Goal: Task Accomplishment & Management: Manage account settings

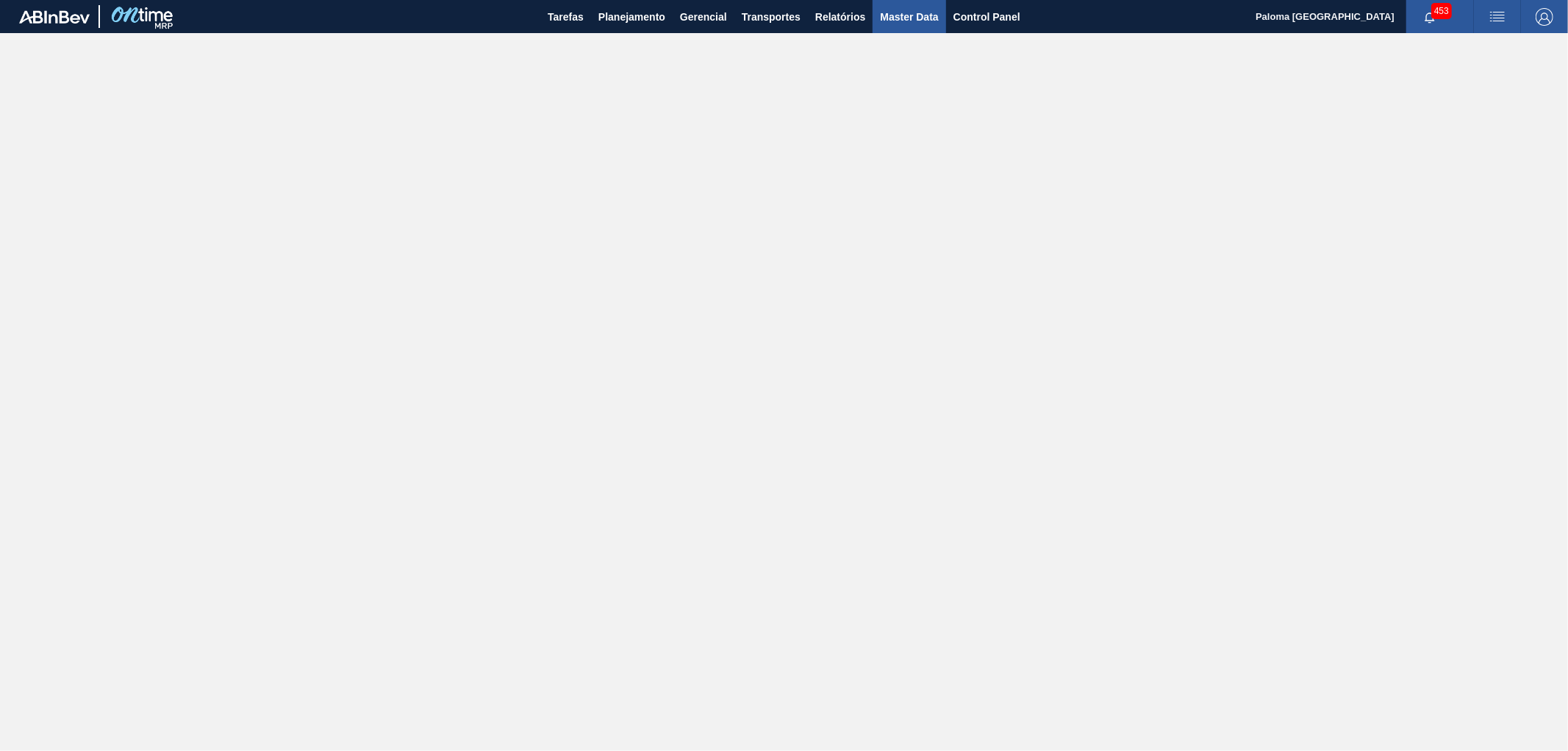
click at [903, 22] on span "Master Data" at bounding box center [908, 17] width 58 height 18
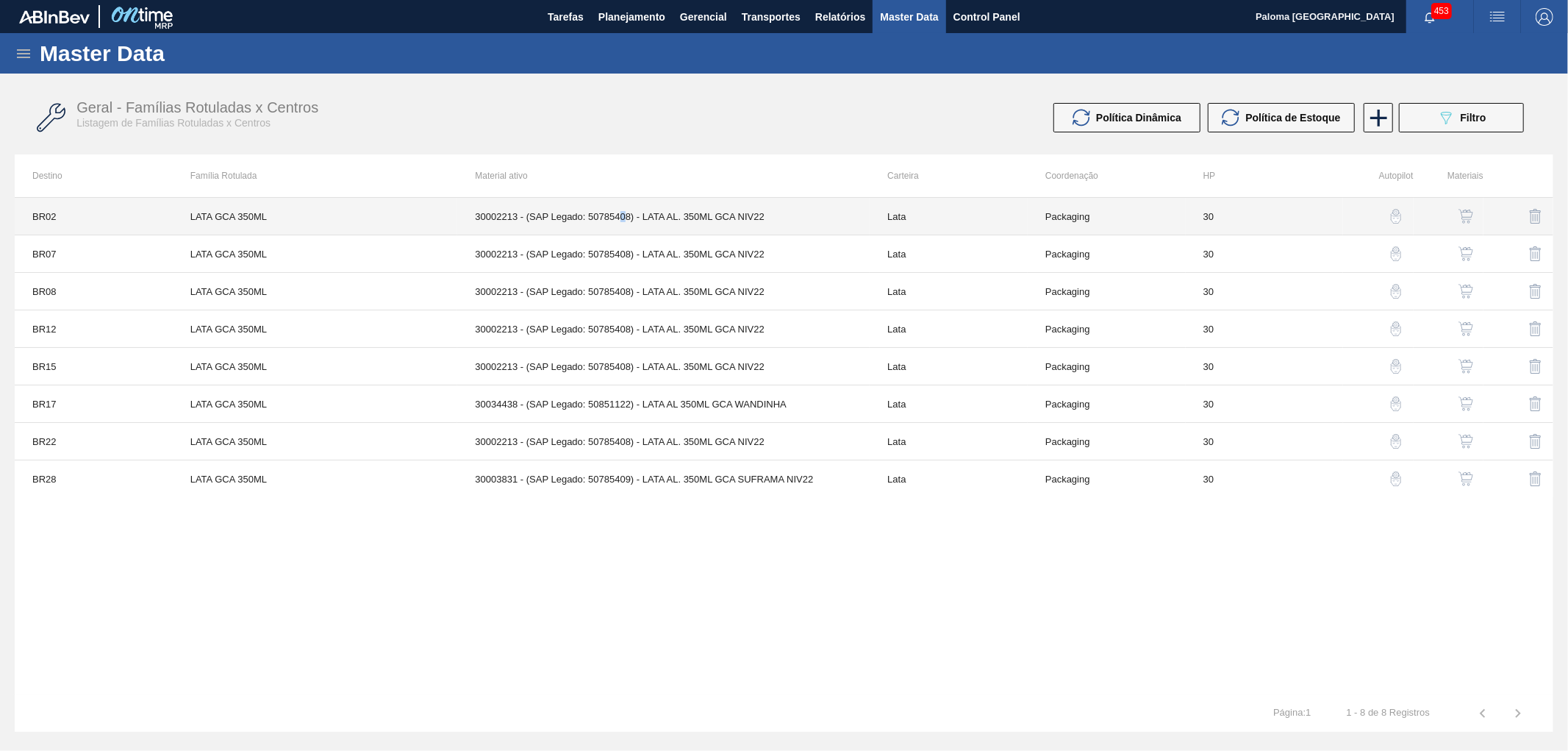
click at [622, 216] on td "30002213 - (SAP Legado: 50785408) - LATA AL. 350ML GCA NIV22" at bounding box center [663, 216] width 412 height 37
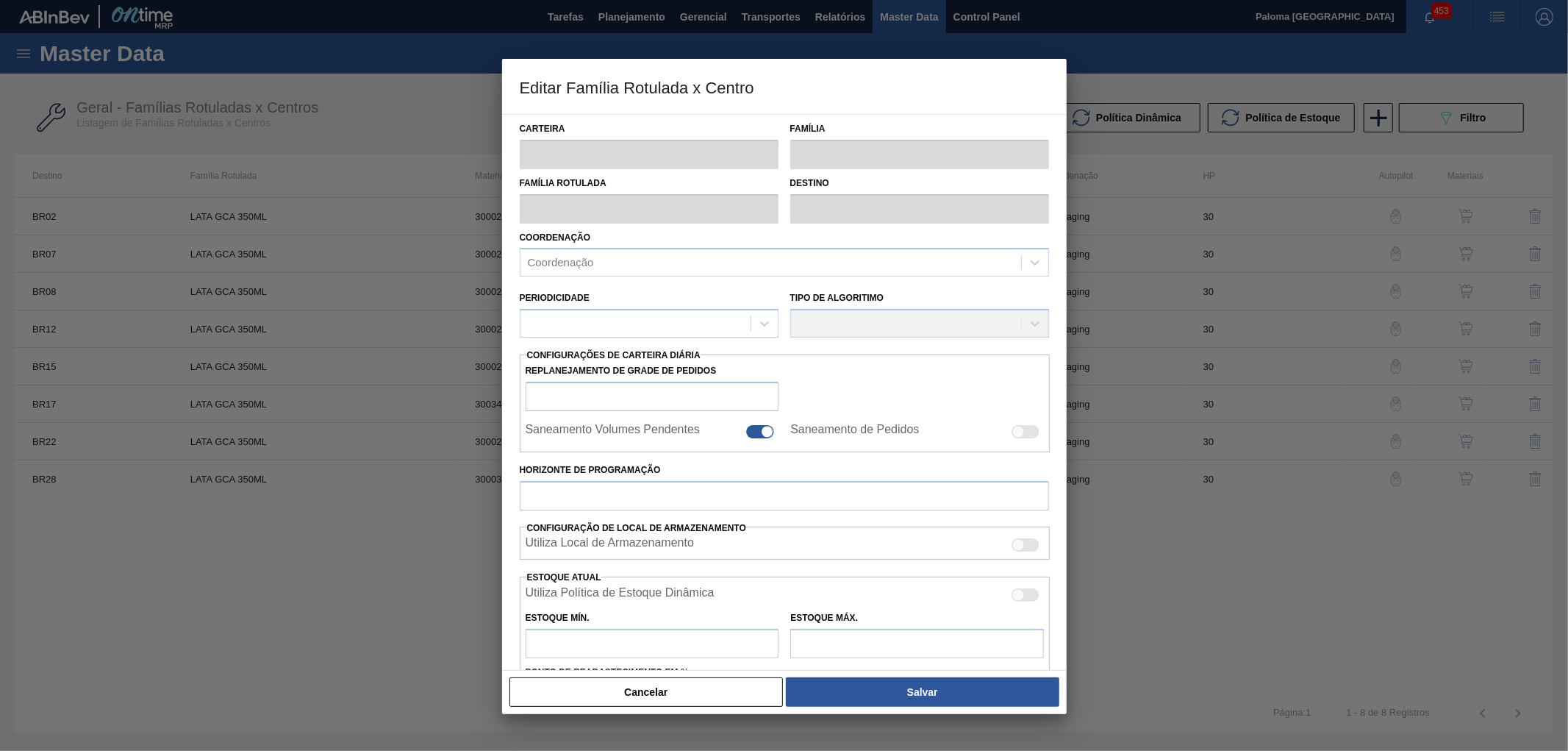
type input "Lata"
type input "LATA GCA 350ML"
type input "BR02 - [GEOGRAPHIC_DATA]"
type input "0"
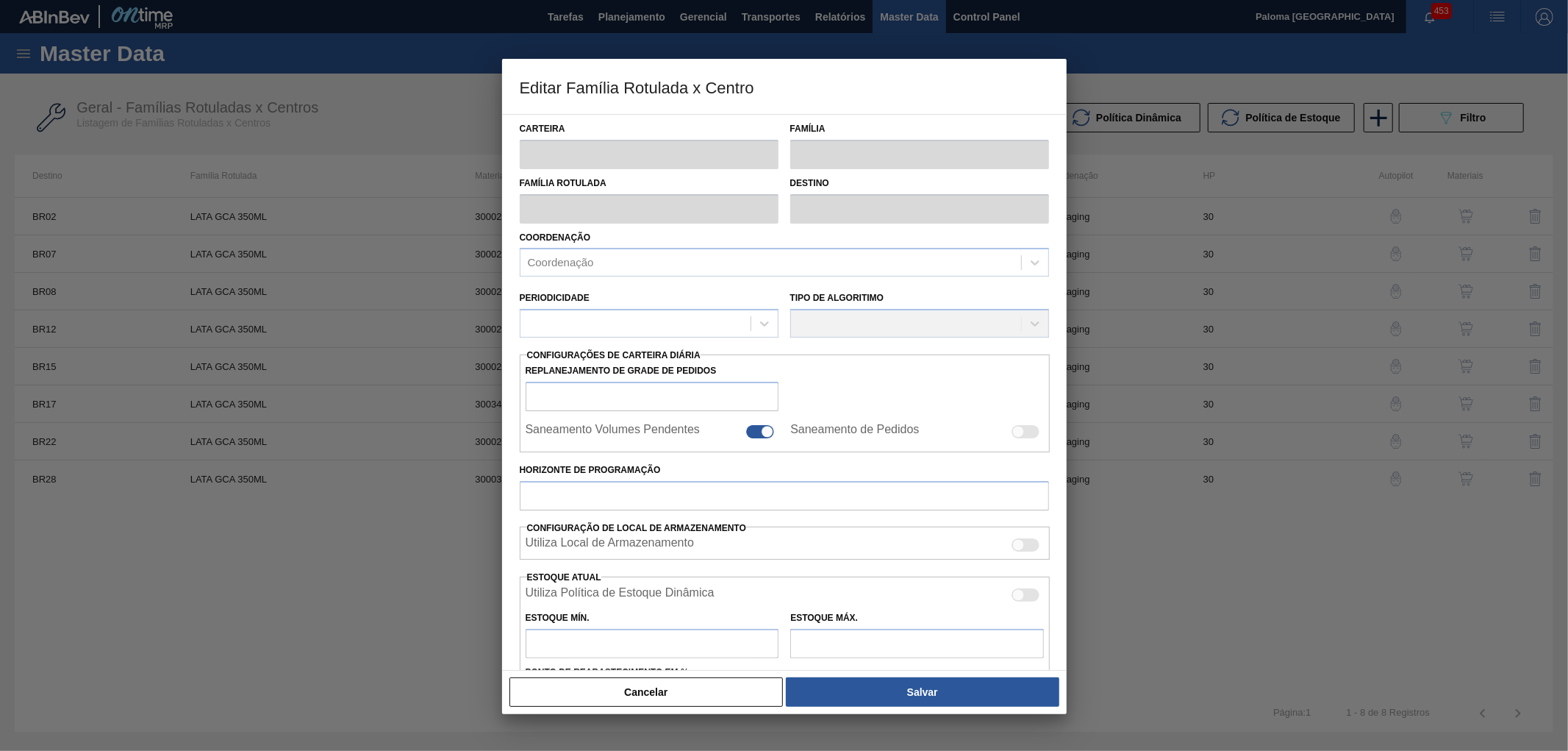
checkbox input "false"
type input "30"
type input "849,555"
type input "3.079,635"
type input "43"
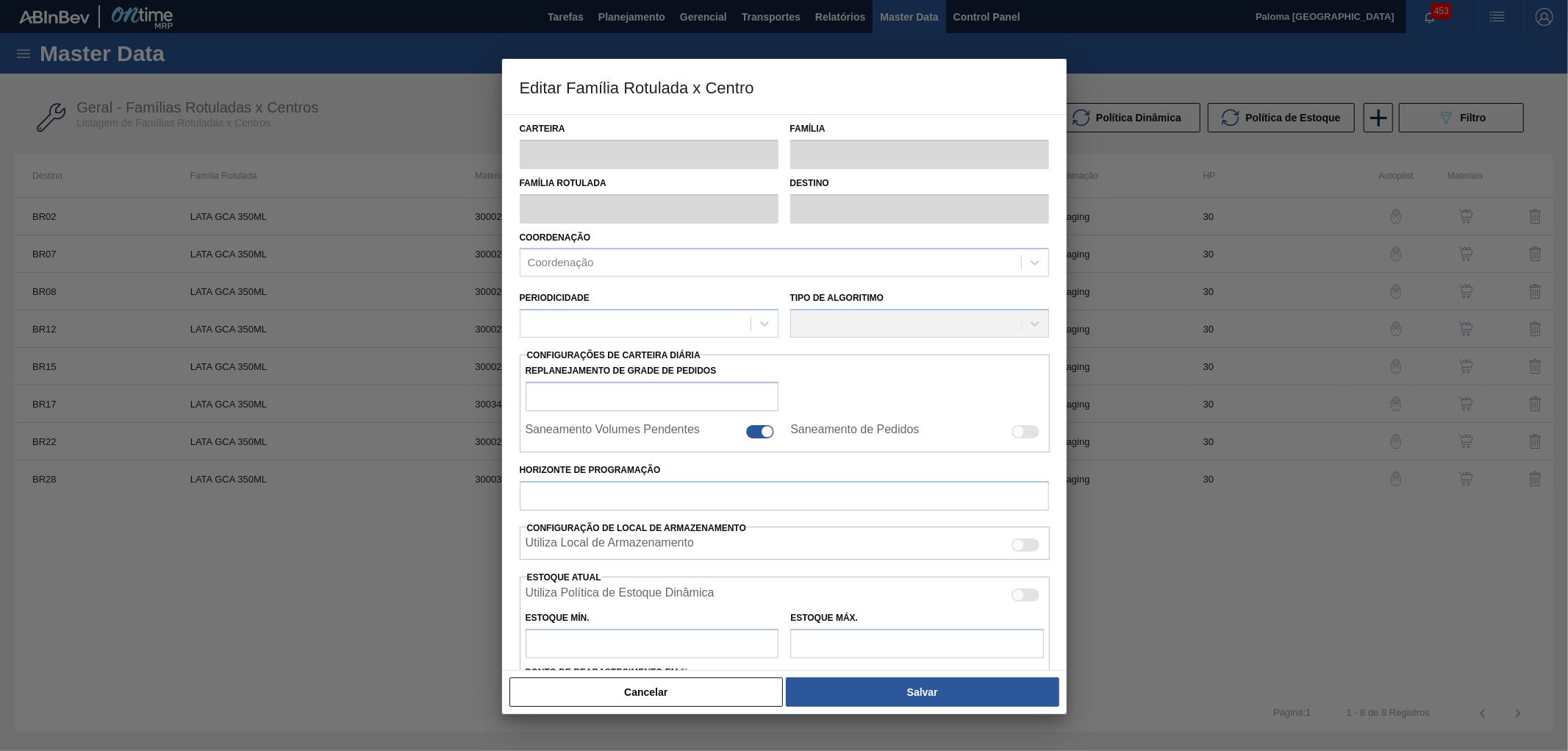
type input "1.808,489"
checkbox input "true"
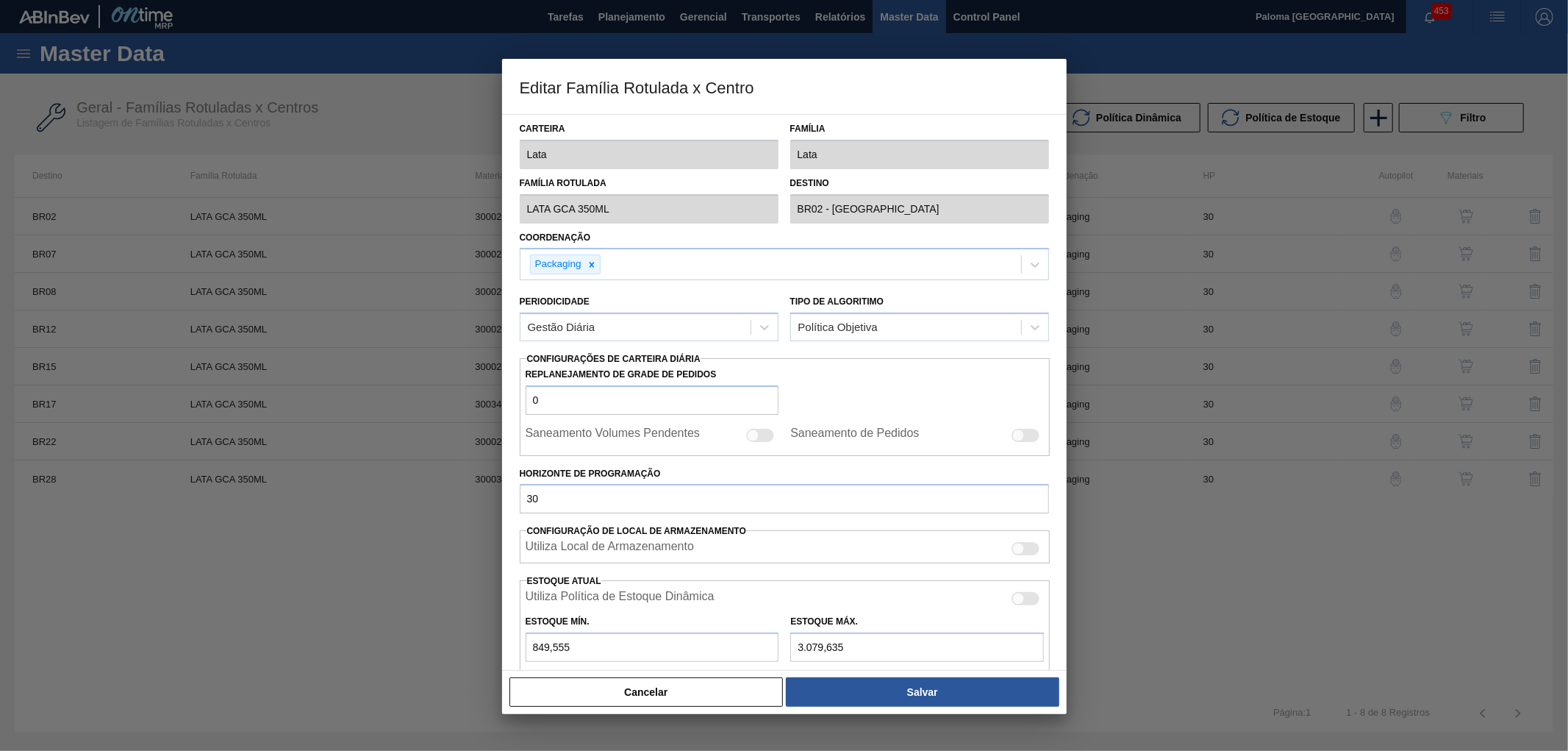
click at [743, 686] on button "Cancelar" at bounding box center [646, 692] width 274 height 29
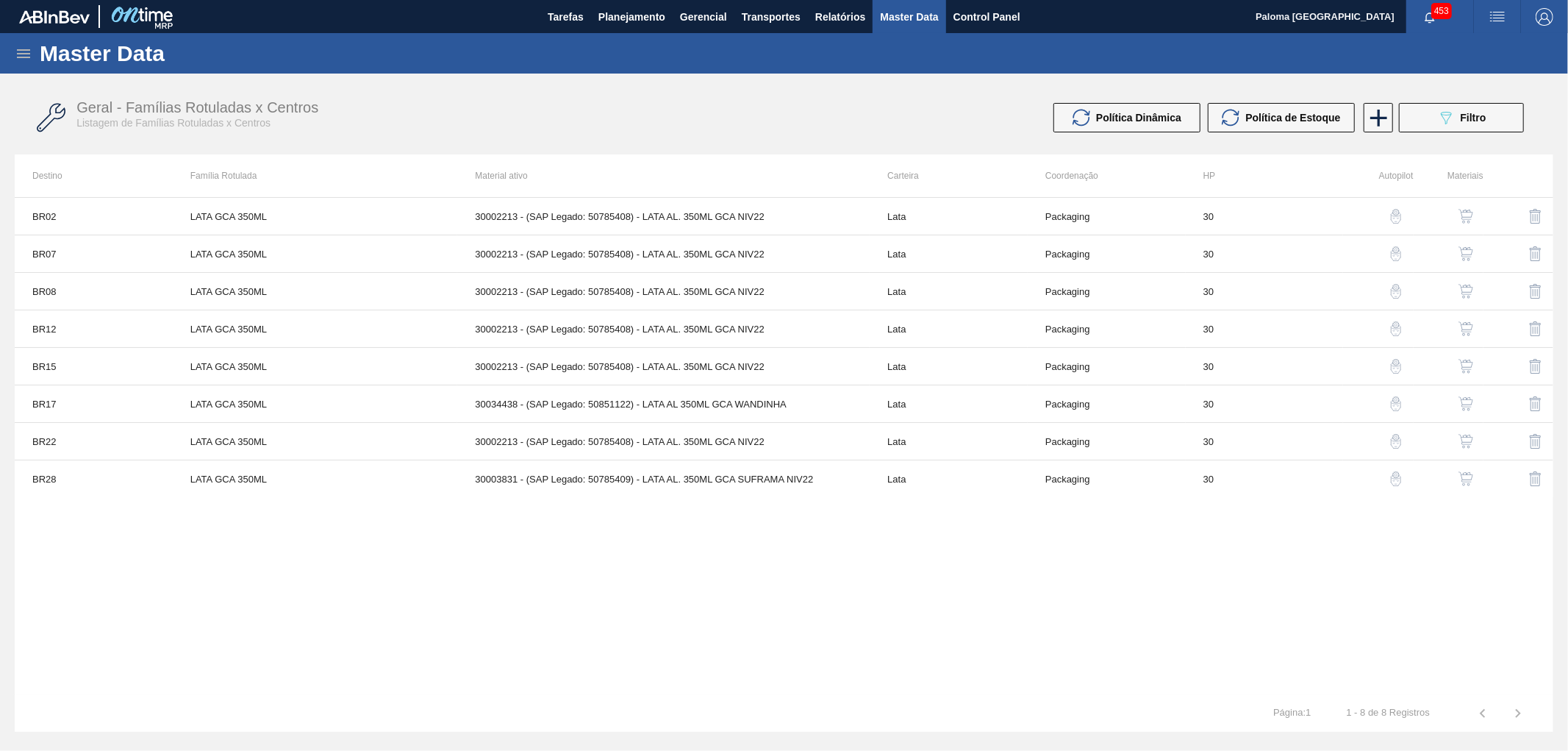
click at [10, 31] on div "Tarefas Planejamento Gerencial Transportes Relatórios Master Data Control Panel" at bounding box center [784, 16] width 1568 height 33
click at [19, 53] on icon at bounding box center [23, 53] width 13 height 9
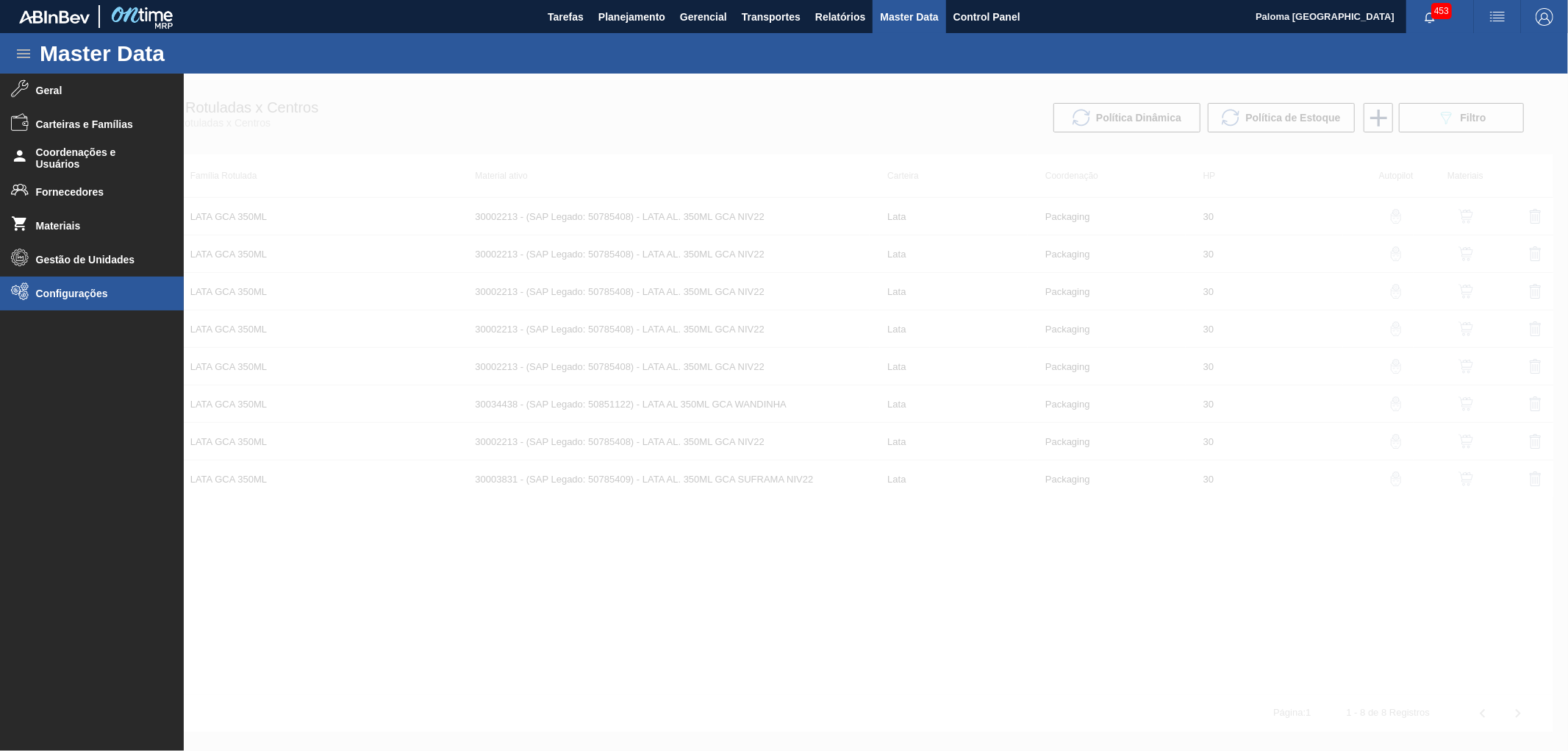
click at [78, 288] on span "Configurações" at bounding box center [96, 293] width 121 height 12
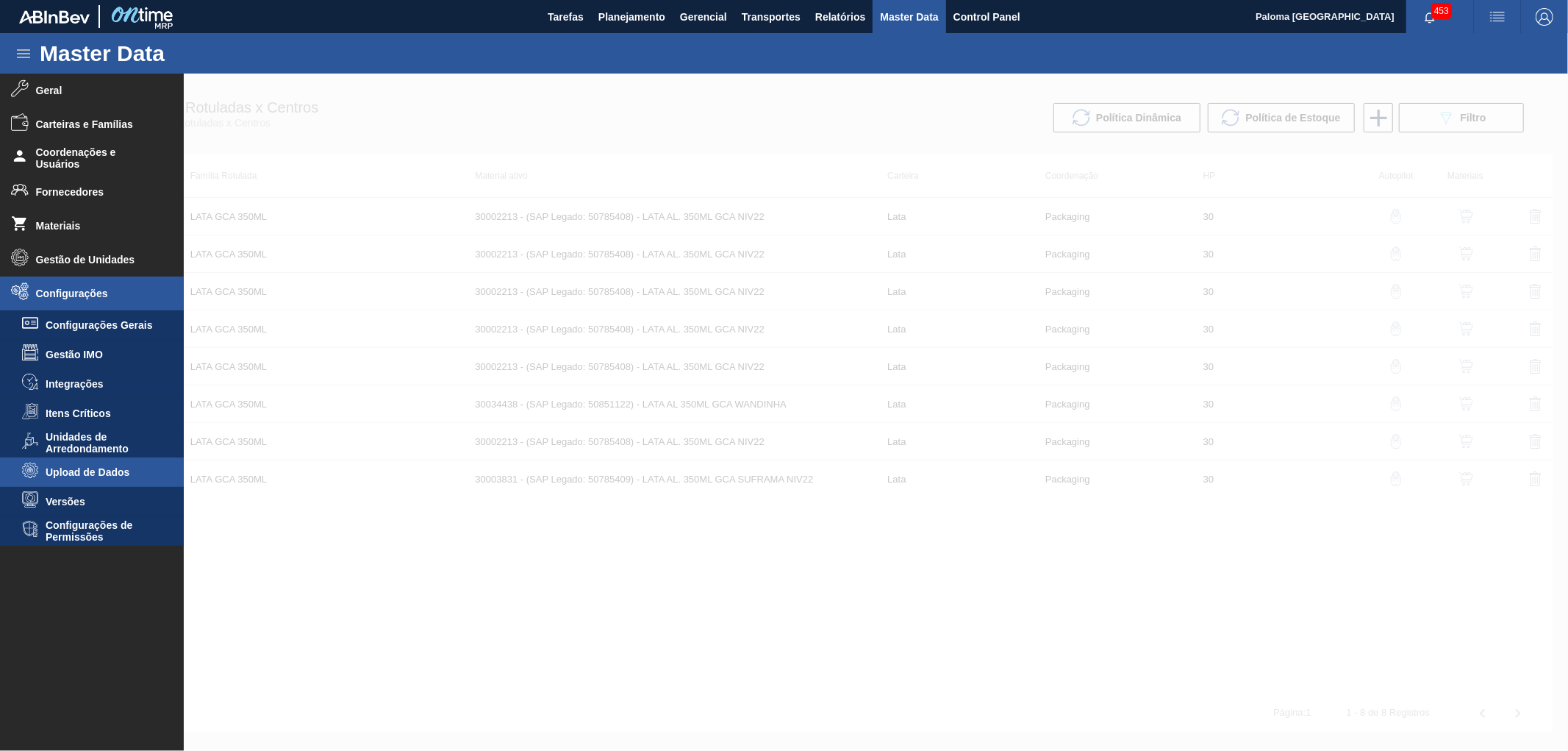
click at [94, 471] on span "Upload de Dados" at bounding box center [102, 472] width 113 height 12
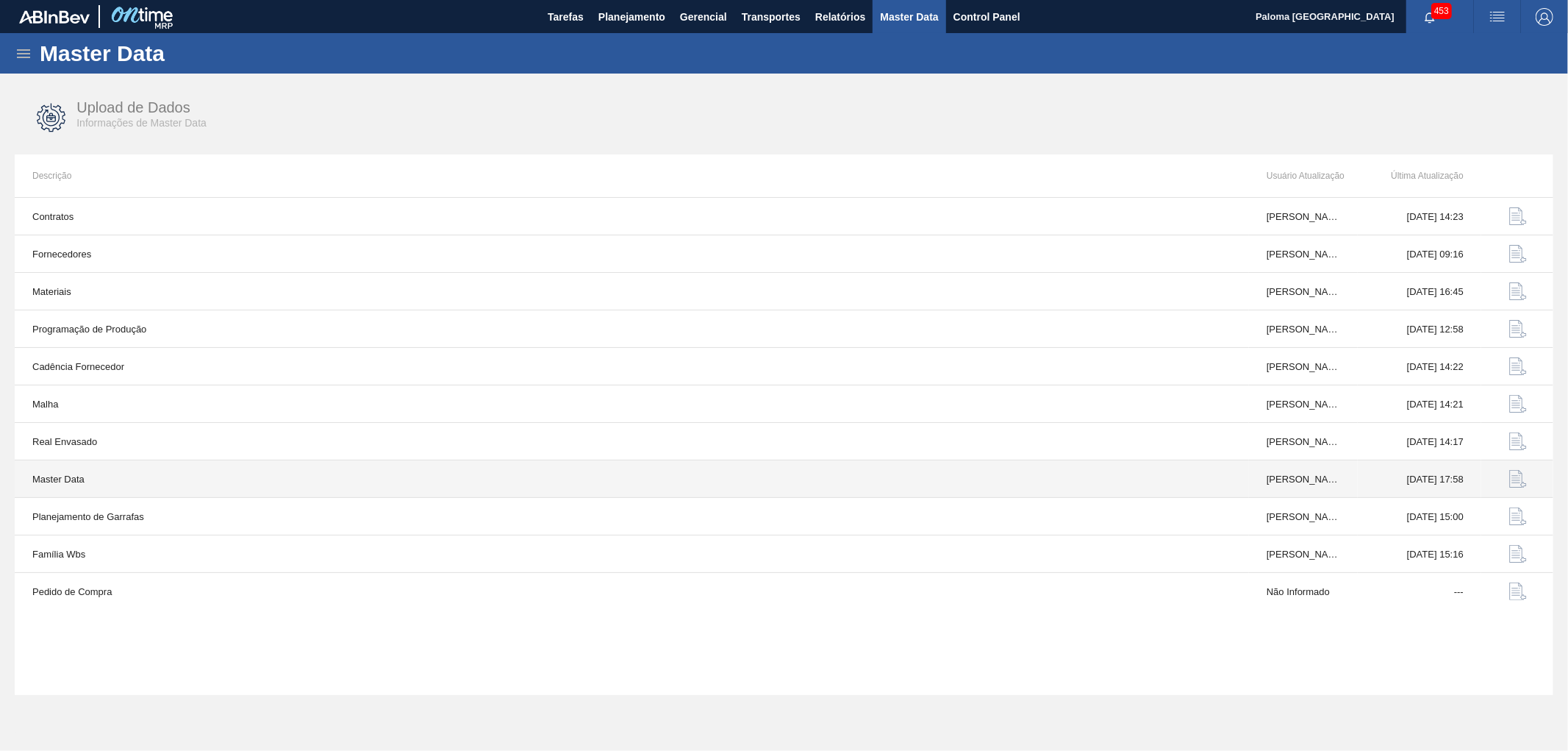
click at [1517, 484] on img "button" at bounding box center [1518, 479] width 18 height 18
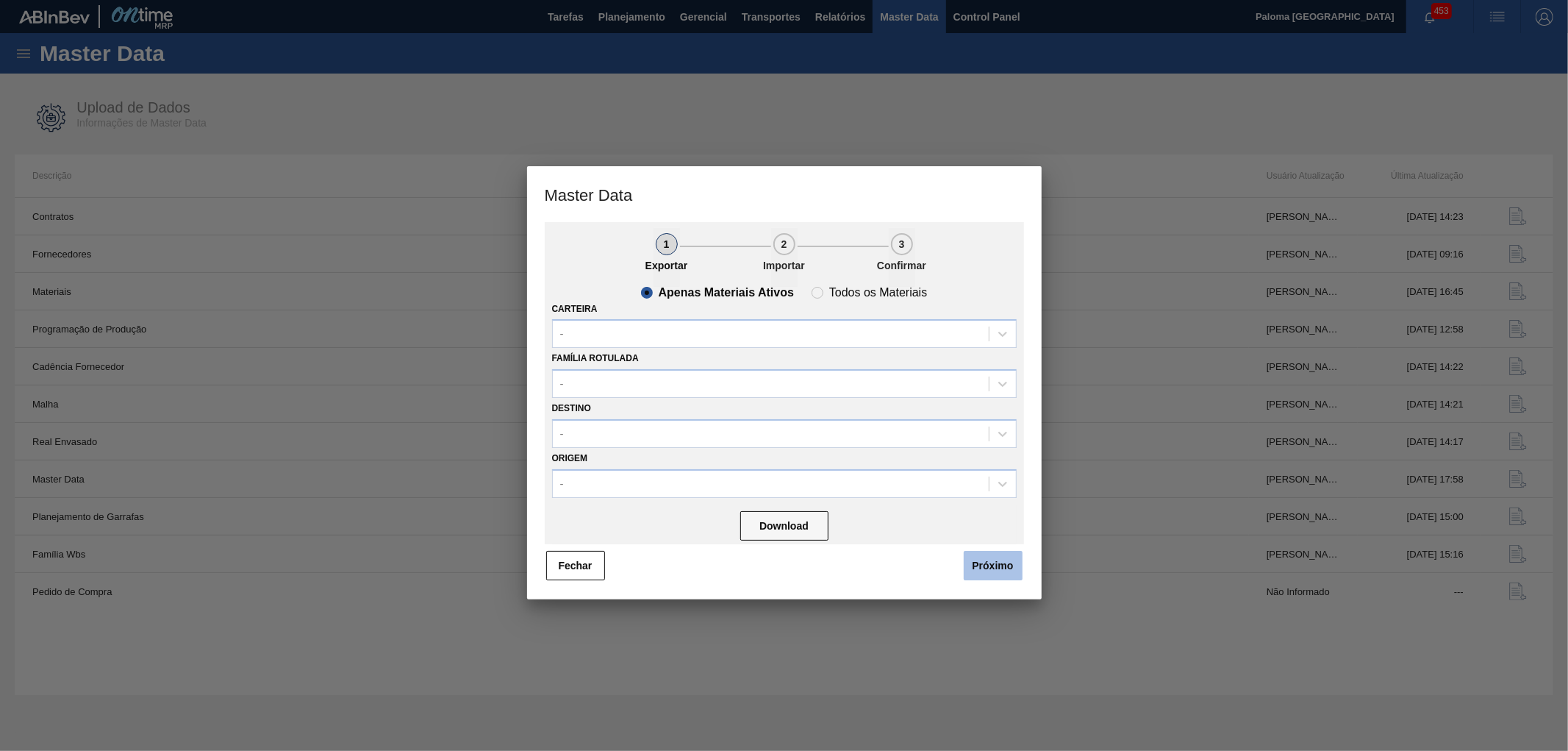
click at [1009, 571] on button "Próximo" at bounding box center [994, 566] width 59 height 29
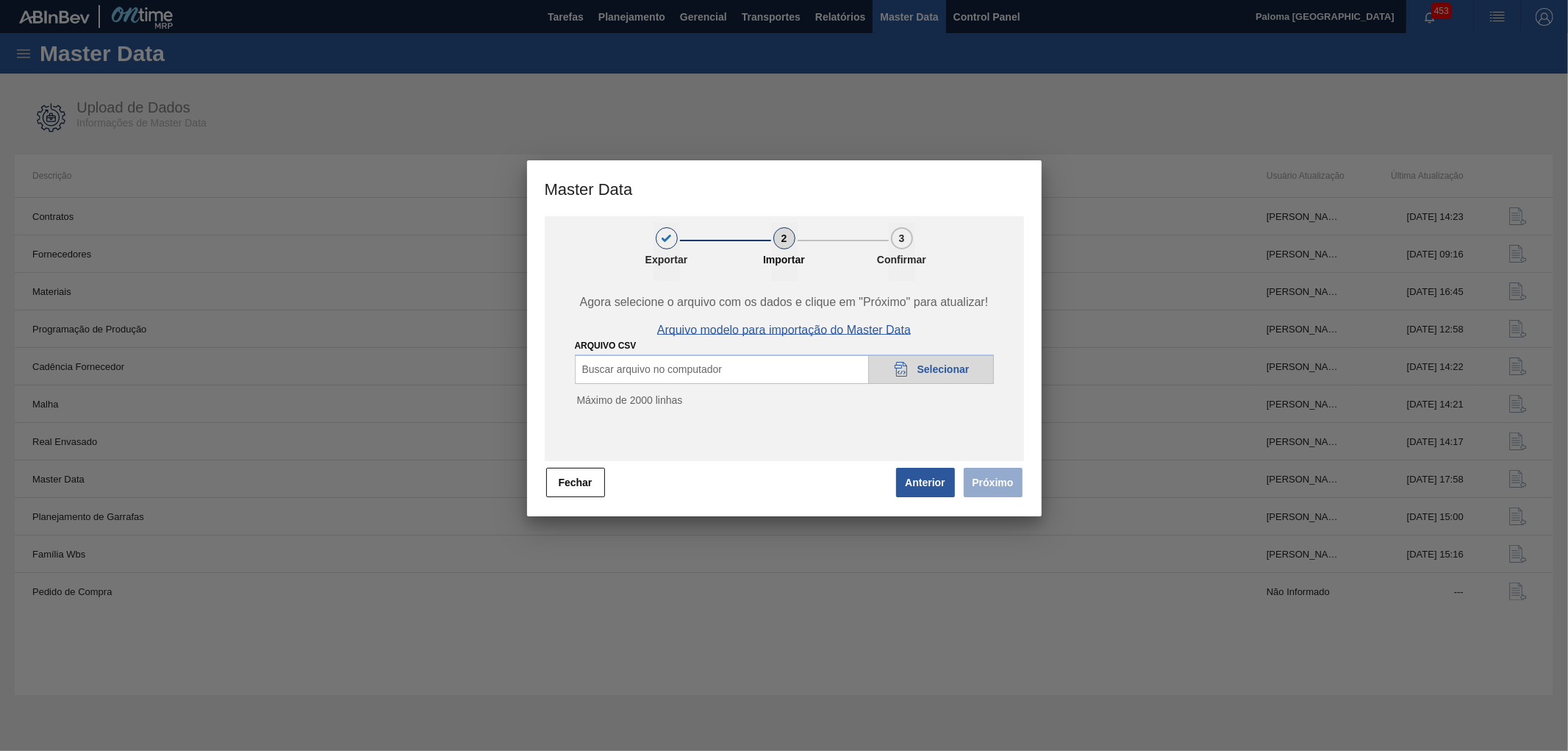
click at [824, 333] on span "Arquivo modelo para importação do Master Data" at bounding box center [784, 330] width 254 height 13
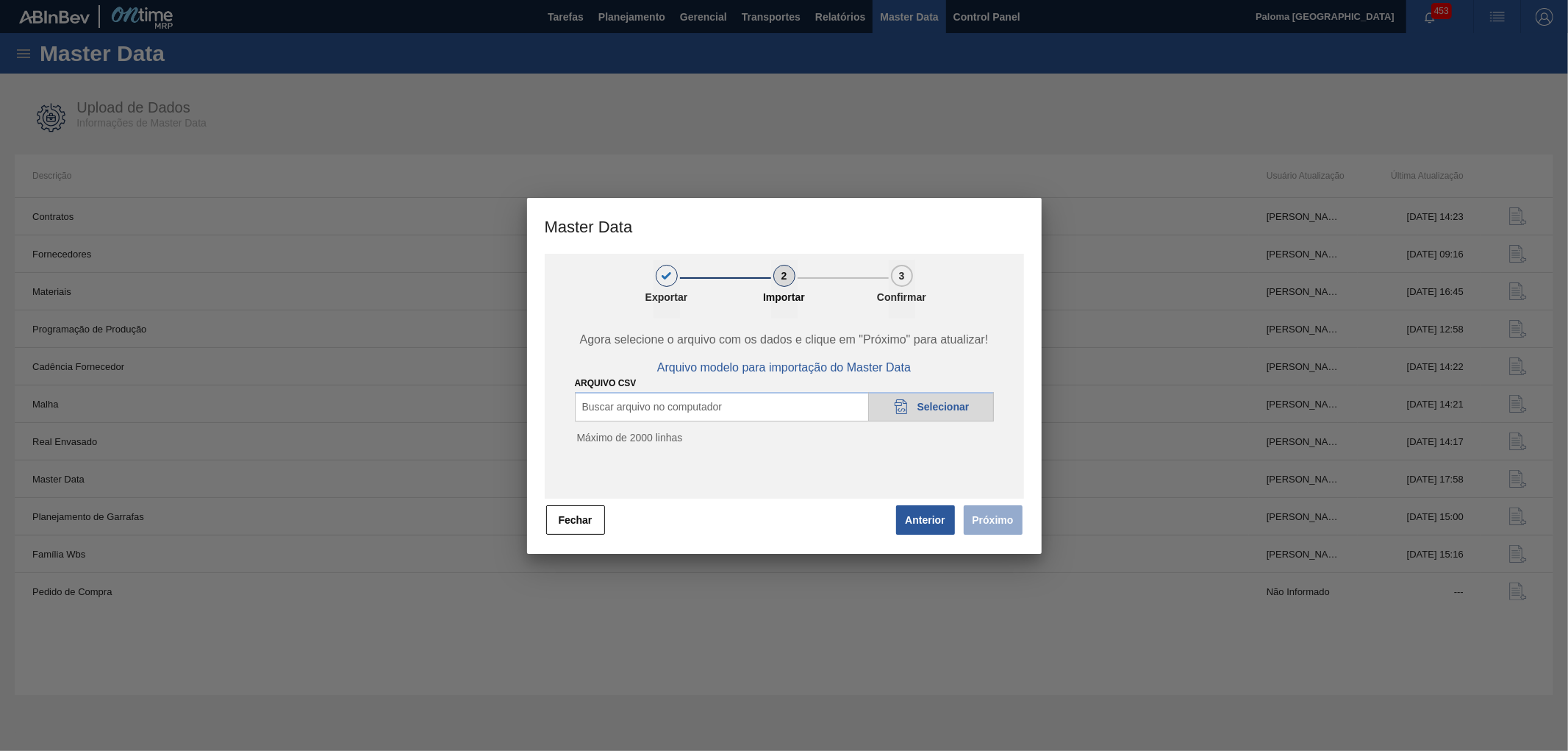
click at [572, 517] on button "Fechar" at bounding box center [576, 519] width 59 height 29
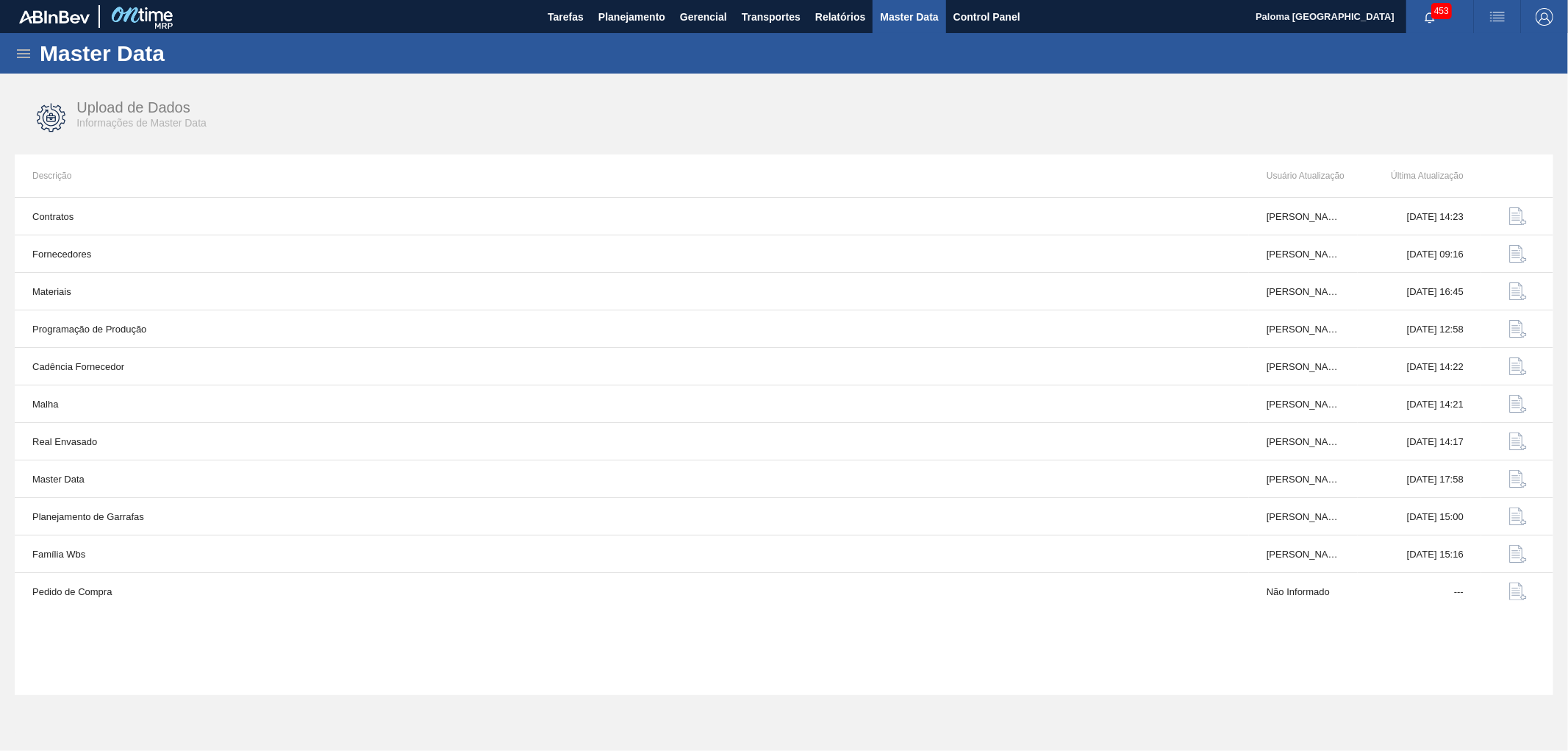
click at [24, 55] on icon at bounding box center [24, 53] width 18 height 18
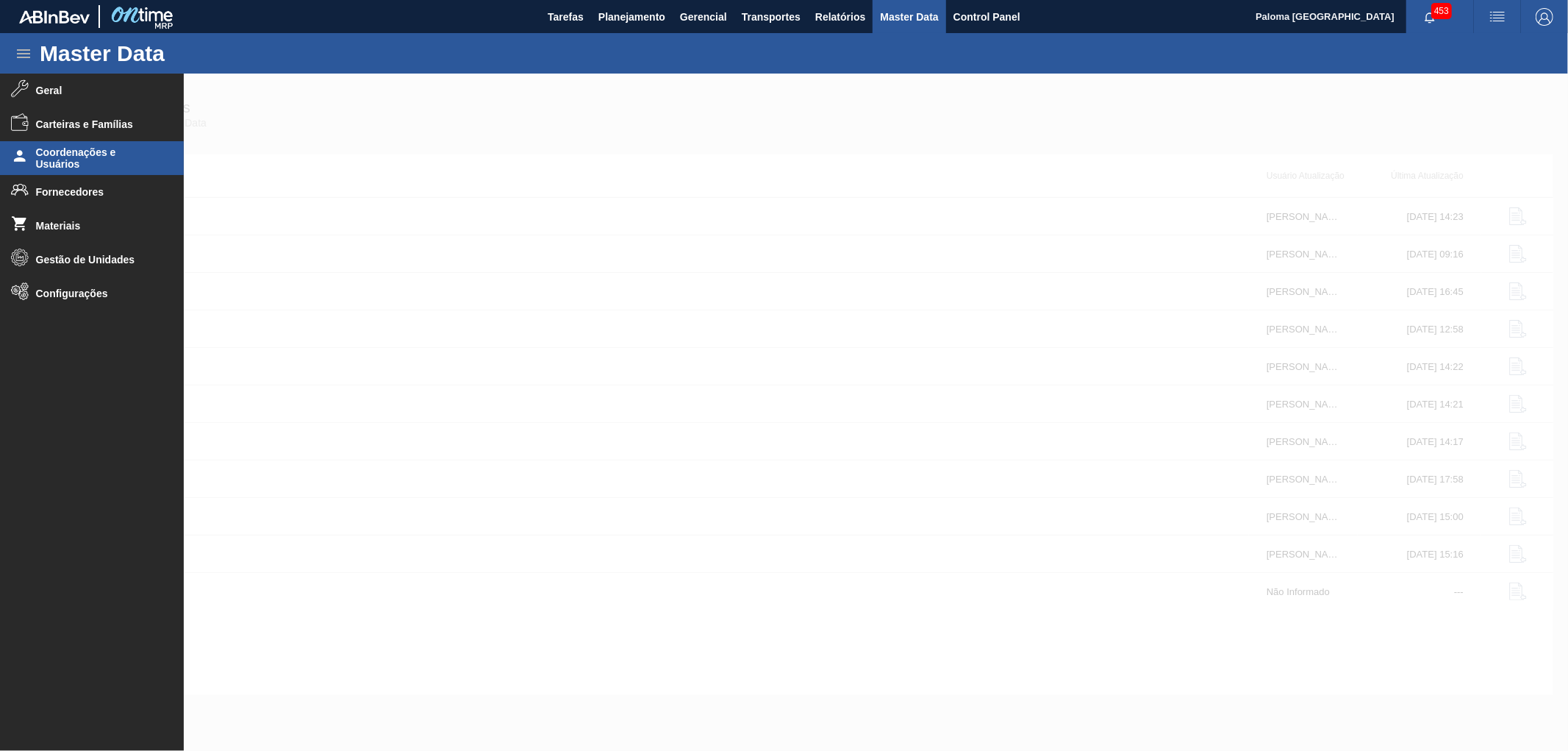
click at [108, 162] on span "Coordenações e Usuários" at bounding box center [96, 158] width 121 height 23
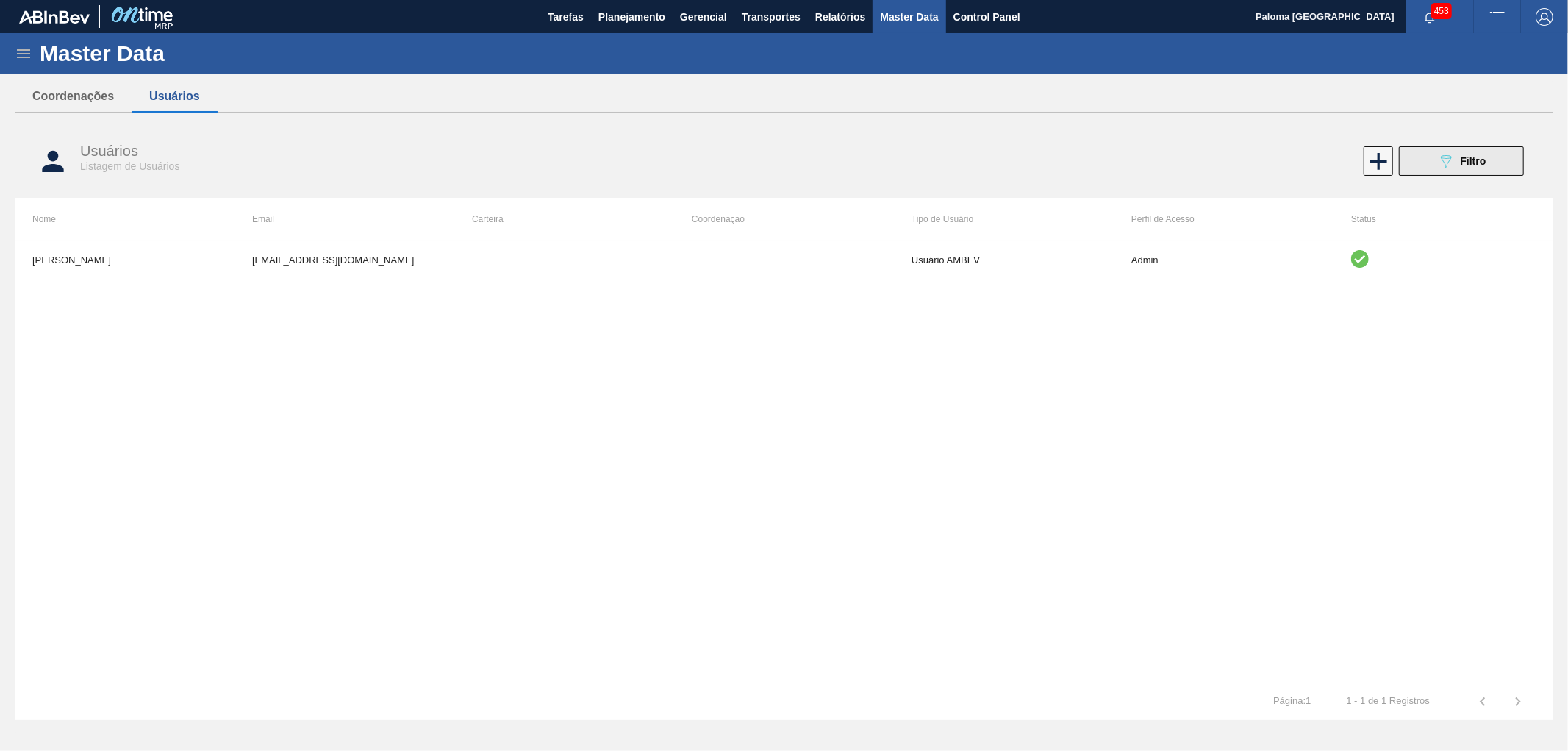
click at [1438, 172] on button "089F7B8B-B2A5-4AFE-B5C0-19BA573D28AC Filtro" at bounding box center [1462, 160] width 125 height 29
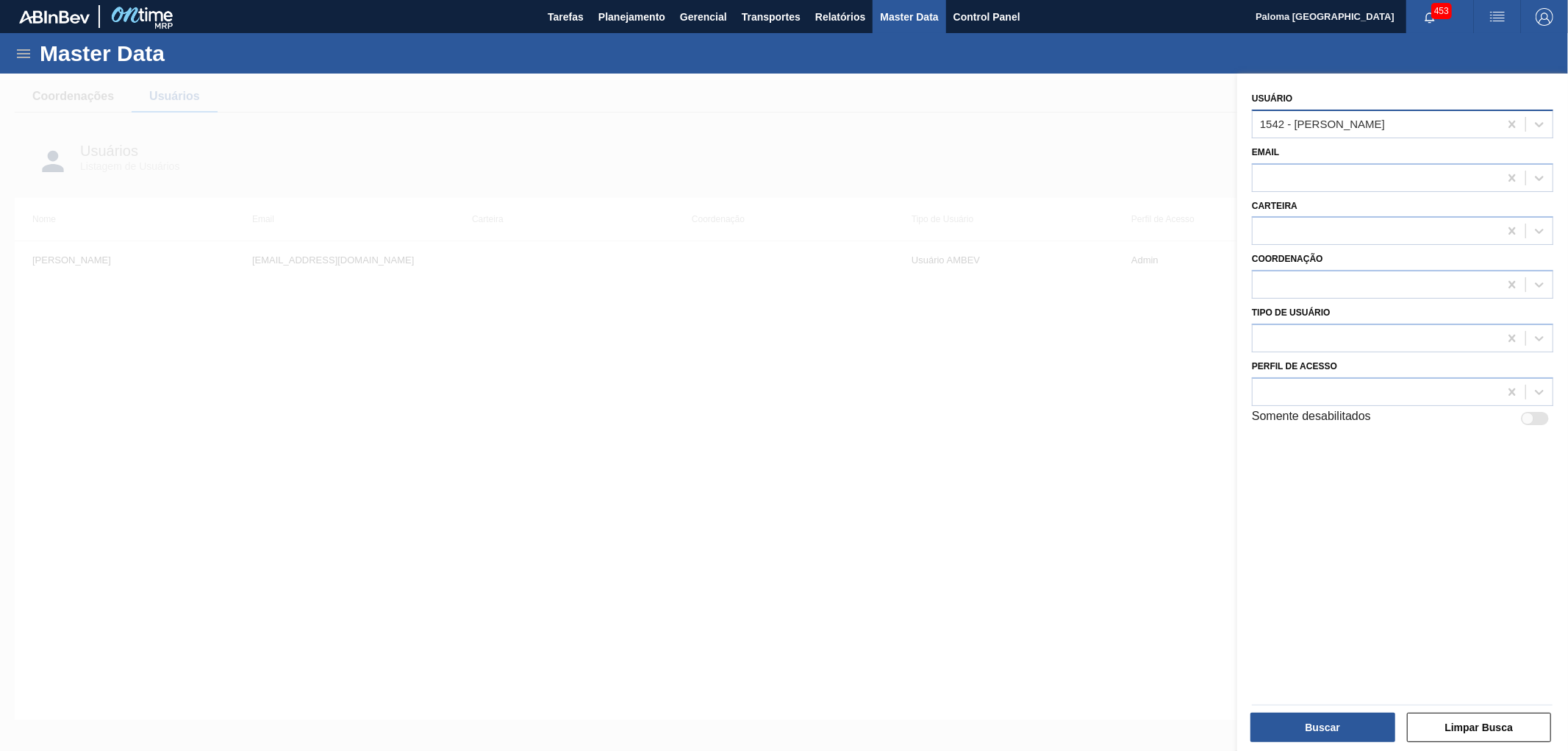
click at [1314, 127] on div "1542 - [PERSON_NAME]" at bounding box center [1322, 124] width 125 height 12
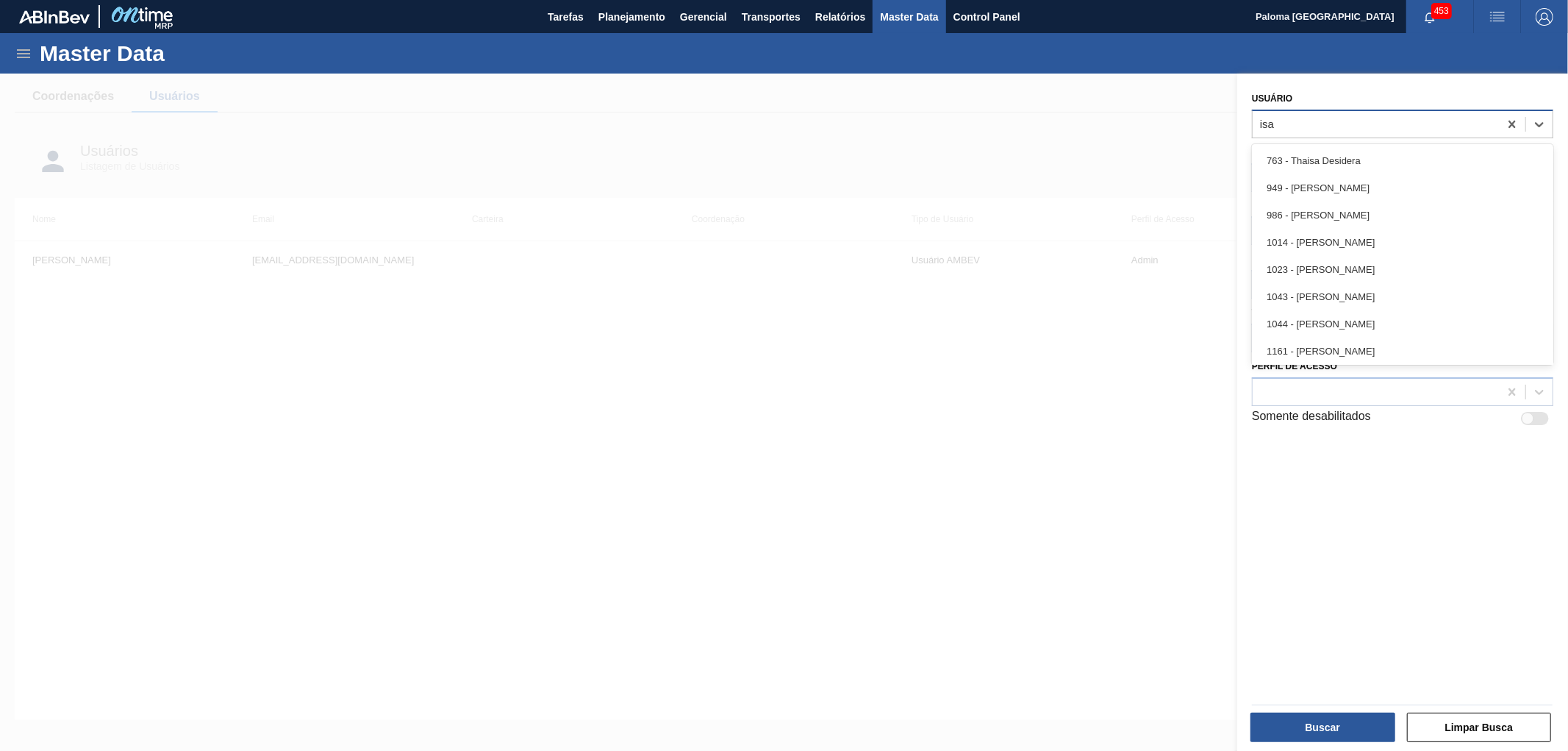
type input "isam"
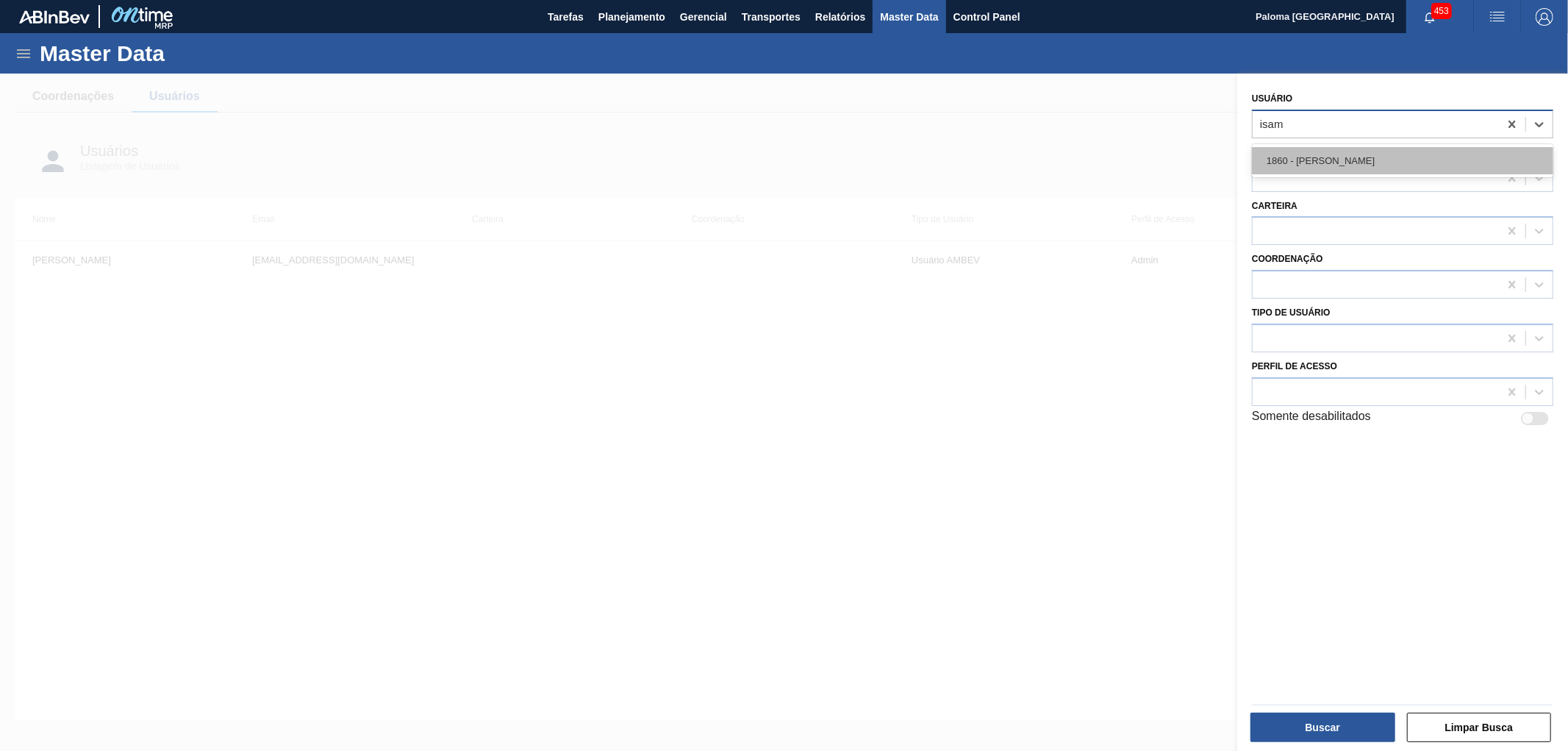
click at [1296, 159] on div "1860 - [PERSON_NAME]" at bounding box center [1402, 160] width 302 height 28
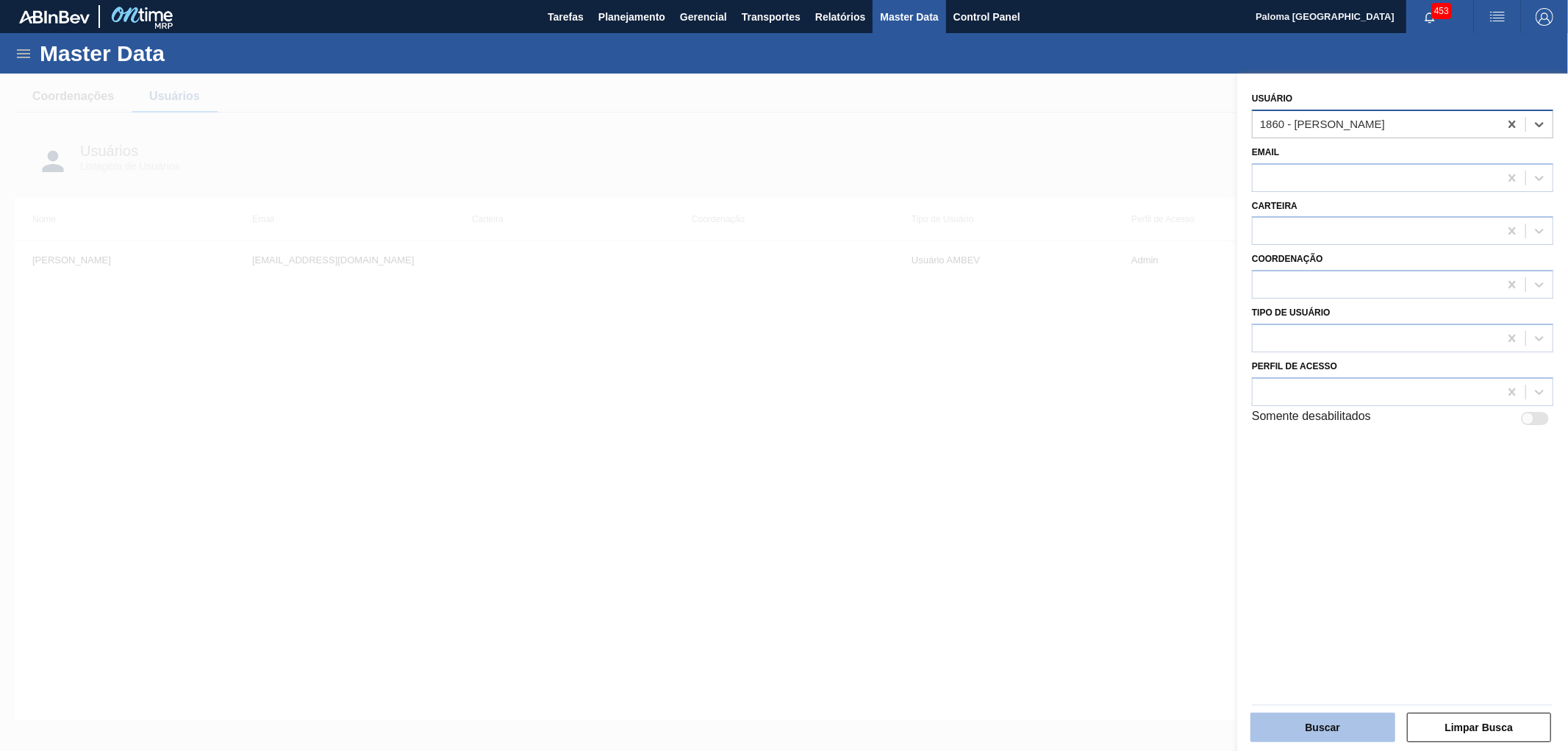
click at [1270, 720] on button "Buscar" at bounding box center [1323, 727] width 145 height 29
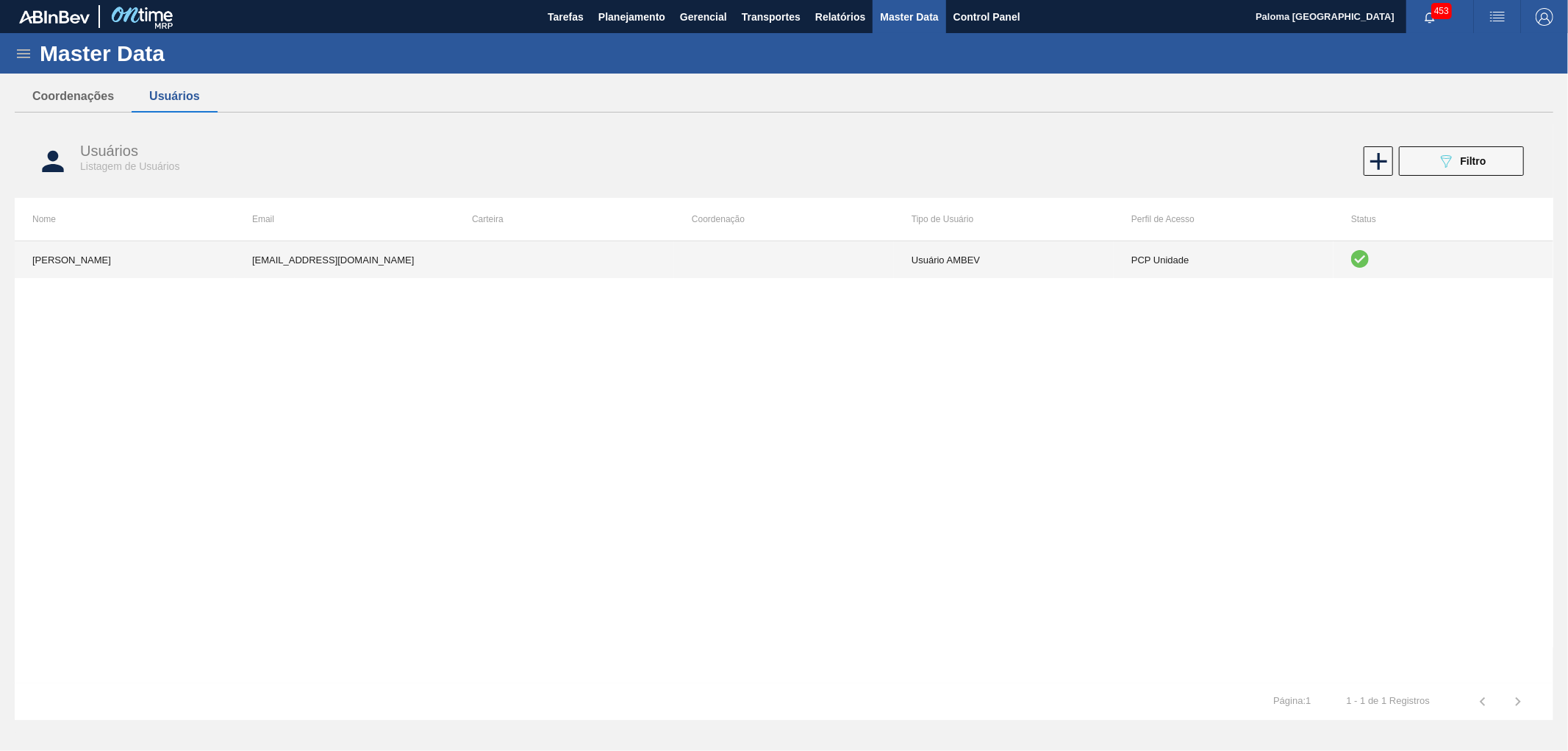
click at [956, 256] on td "Usuário AMBEV" at bounding box center [1003, 259] width 220 height 37
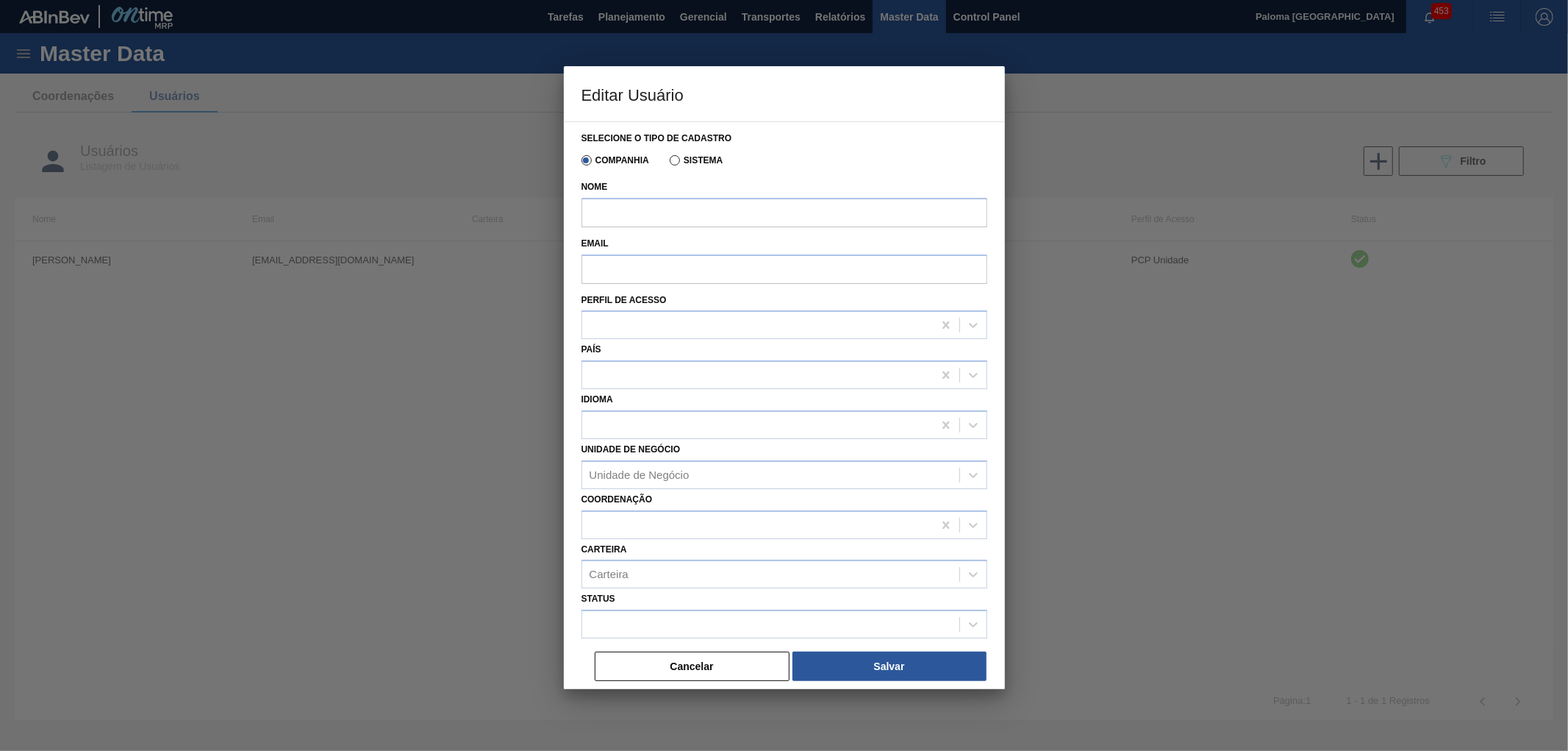
type input "[PERSON_NAME]"
type input "[EMAIL_ADDRESS][DOMAIN_NAME]"
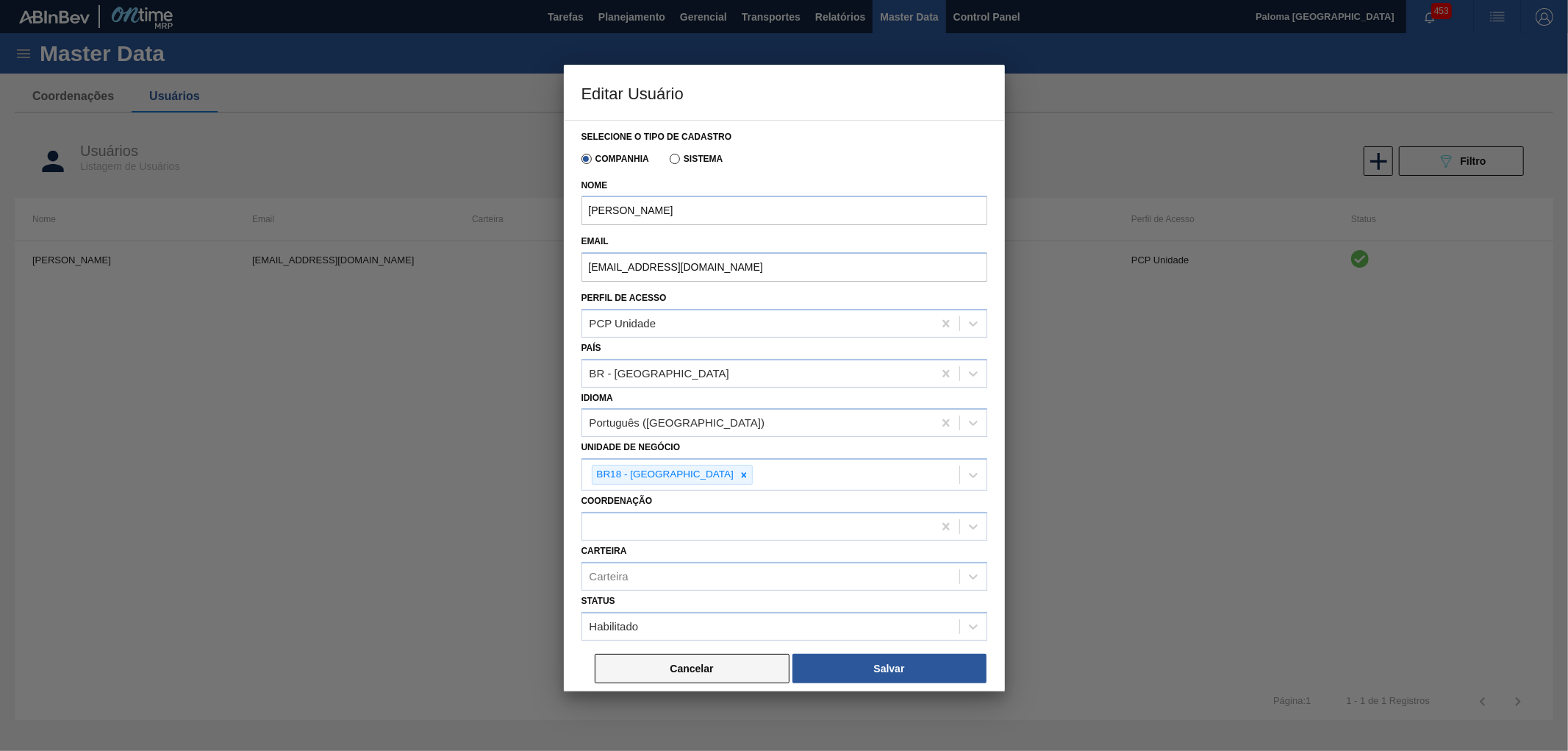
click at [732, 665] on button "Cancelar" at bounding box center [692, 668] width 195 height 29
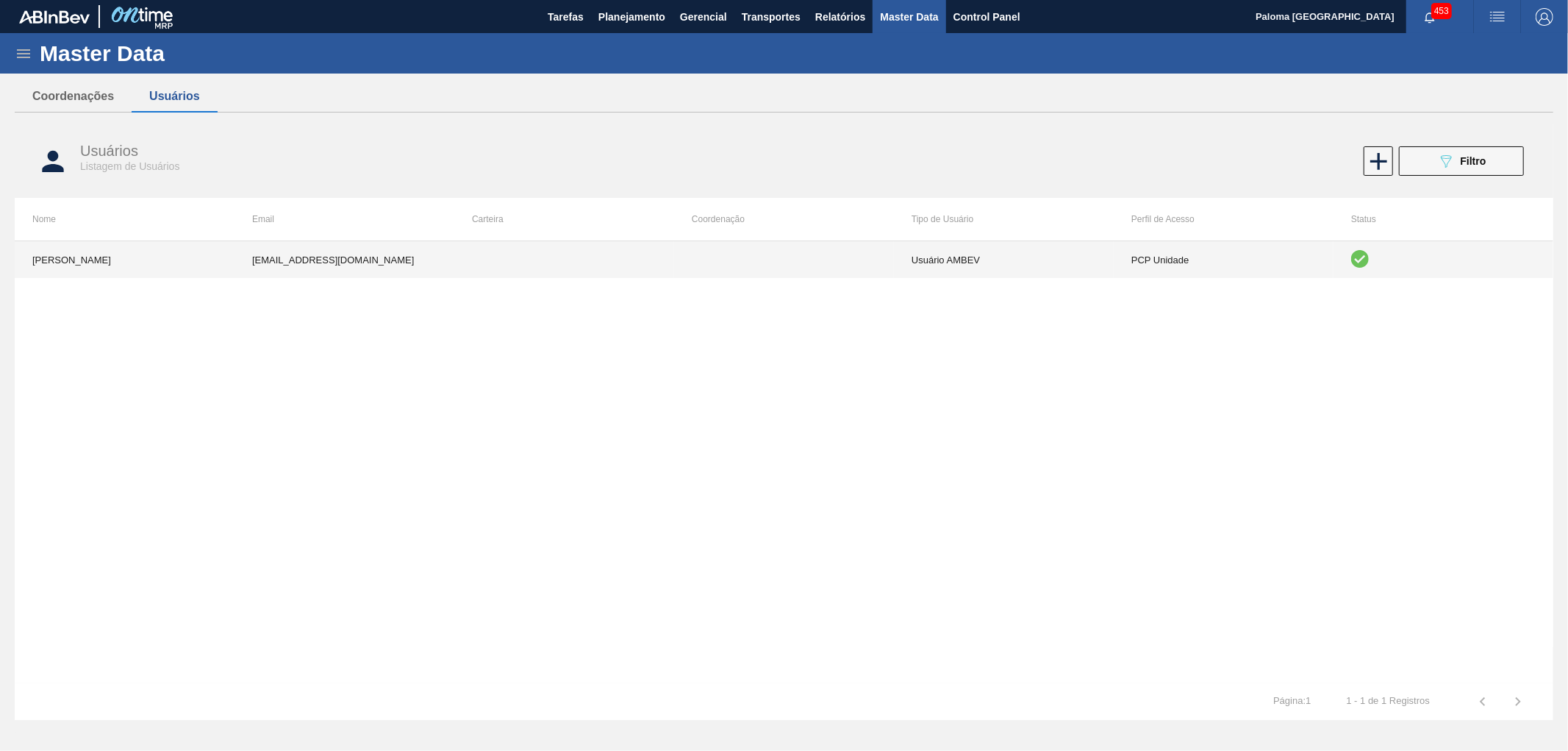
click at [1158, 257] on td "PCP Unidade" at bounding box center [1223, 259] width 220 height 37
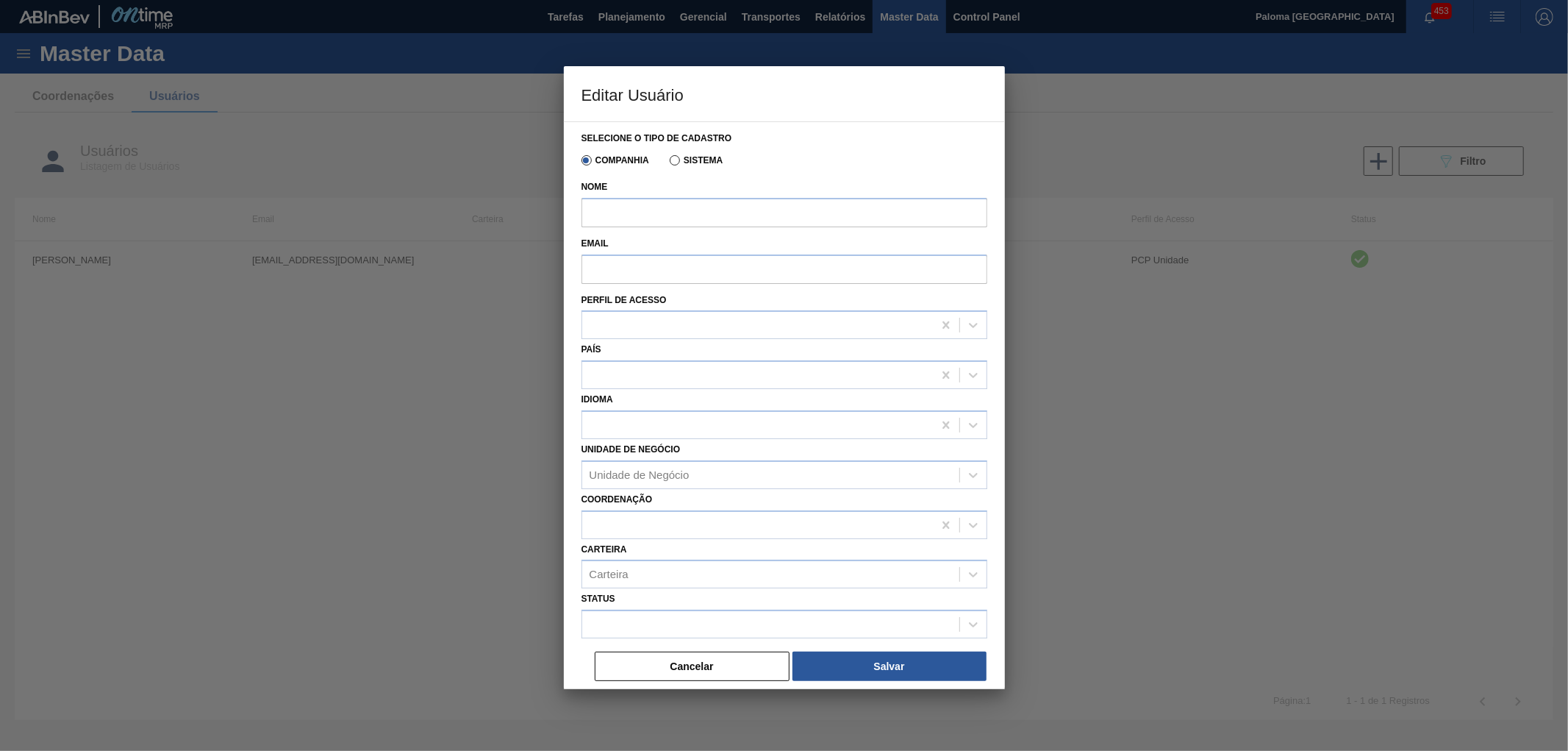
type input "[PERSON_NAME]"
type input "[EMAIL_ADDRESS][DOMAIN_NAME]"
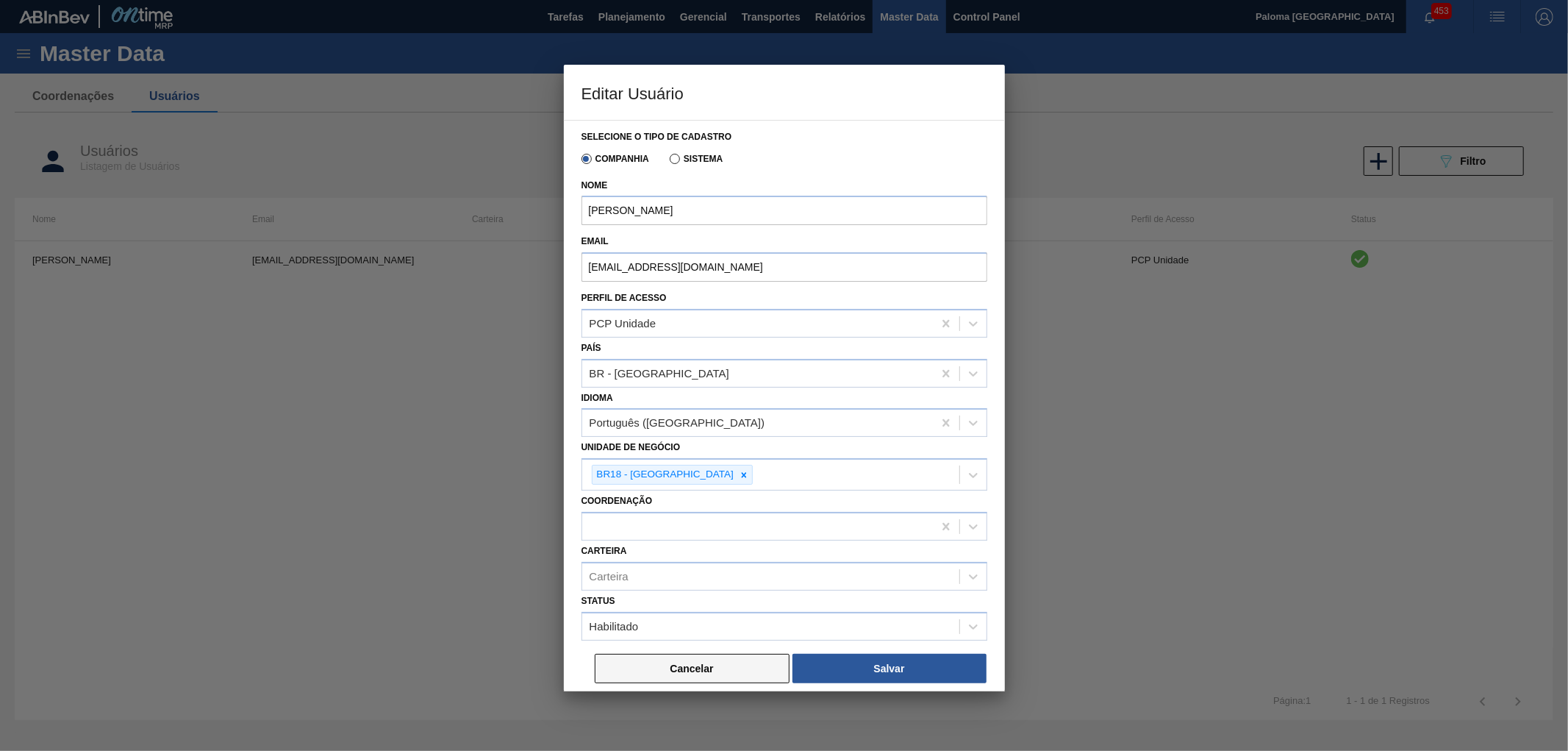
click at [664, 665] on button "Cancelar" at bounding box center [692, 668] width 195 height 29
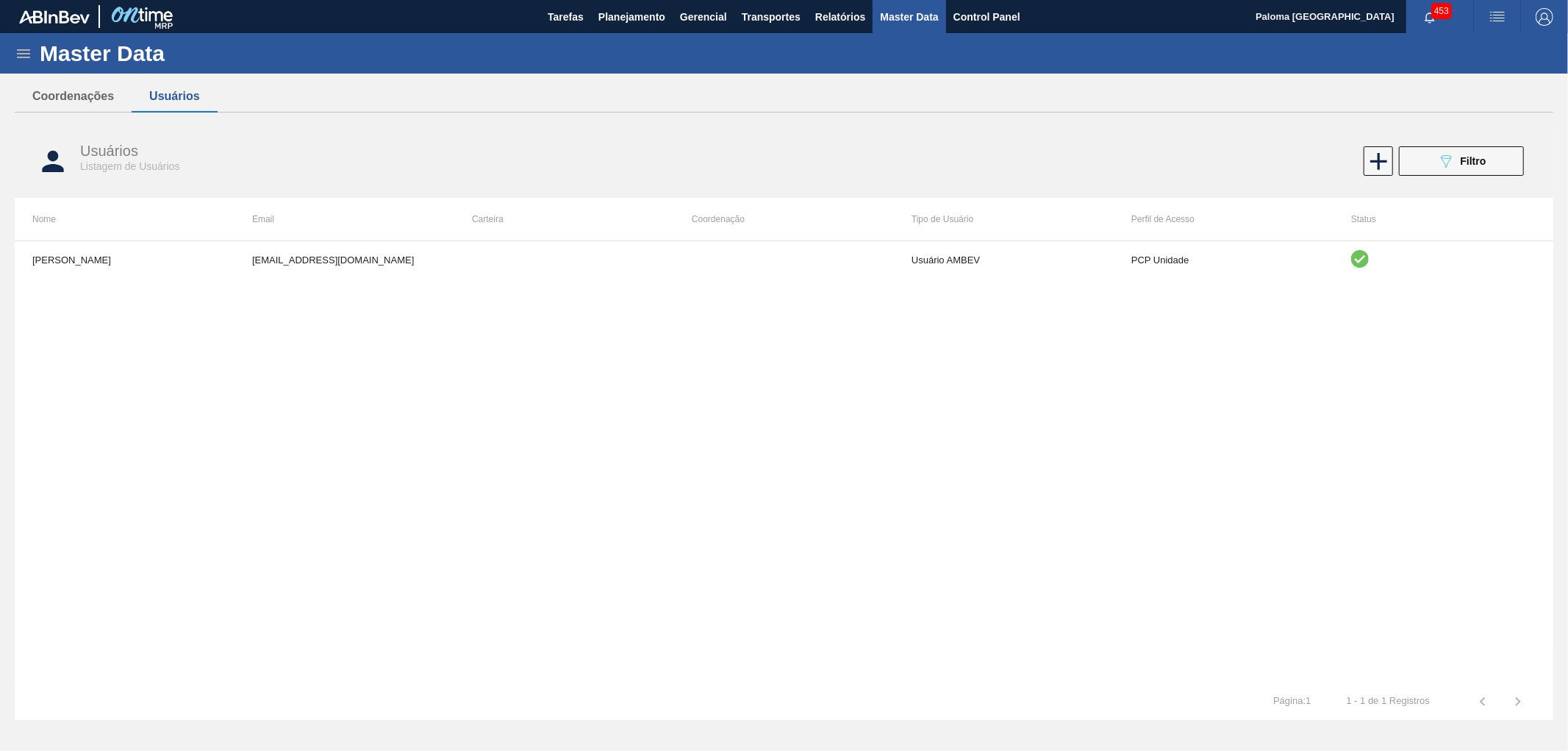
click at [31, 55] on icon at bounding box center [24, 53] width 18 height 18
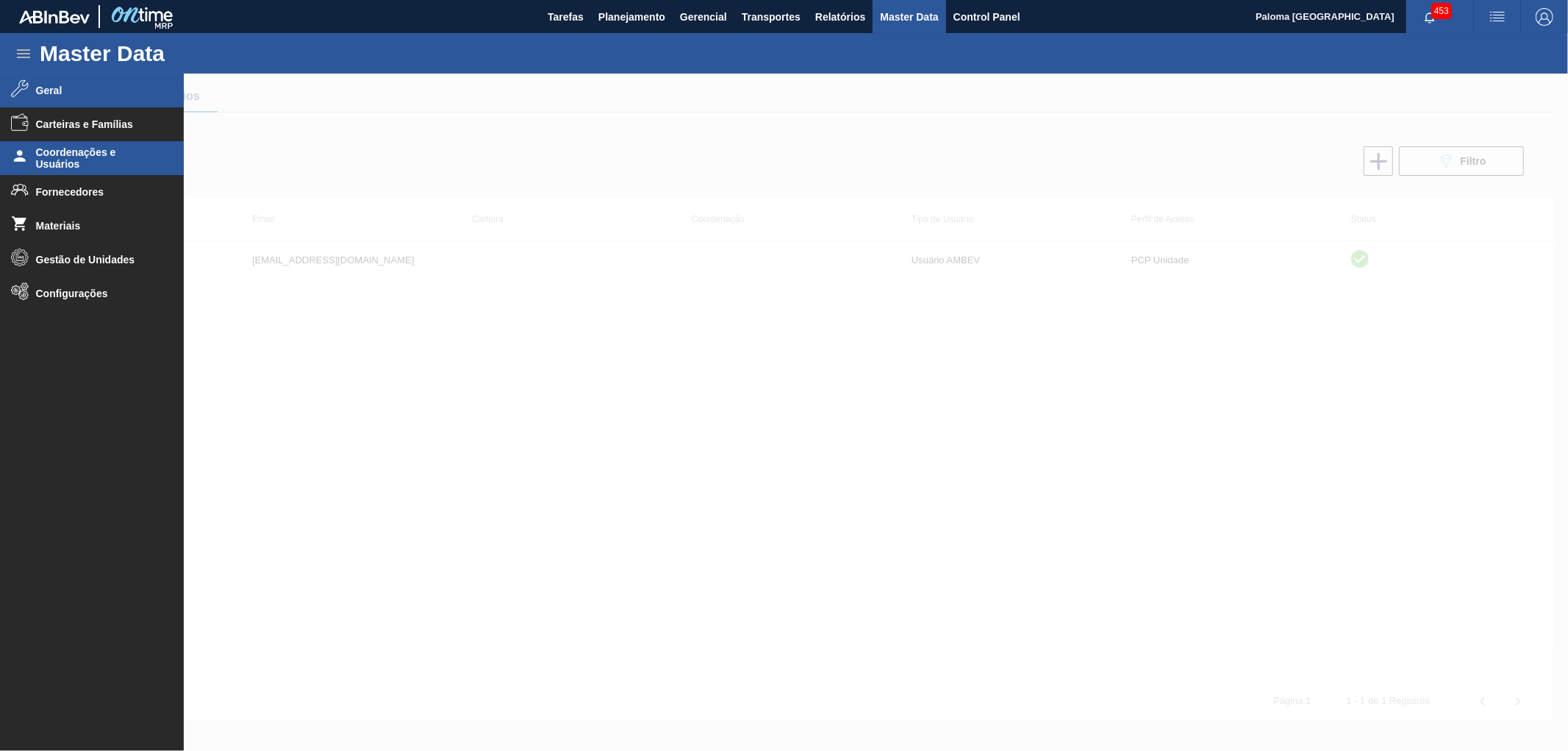
click at [32, 97] on li "Geral" at bounding box center [92, 91] width 183 height 34
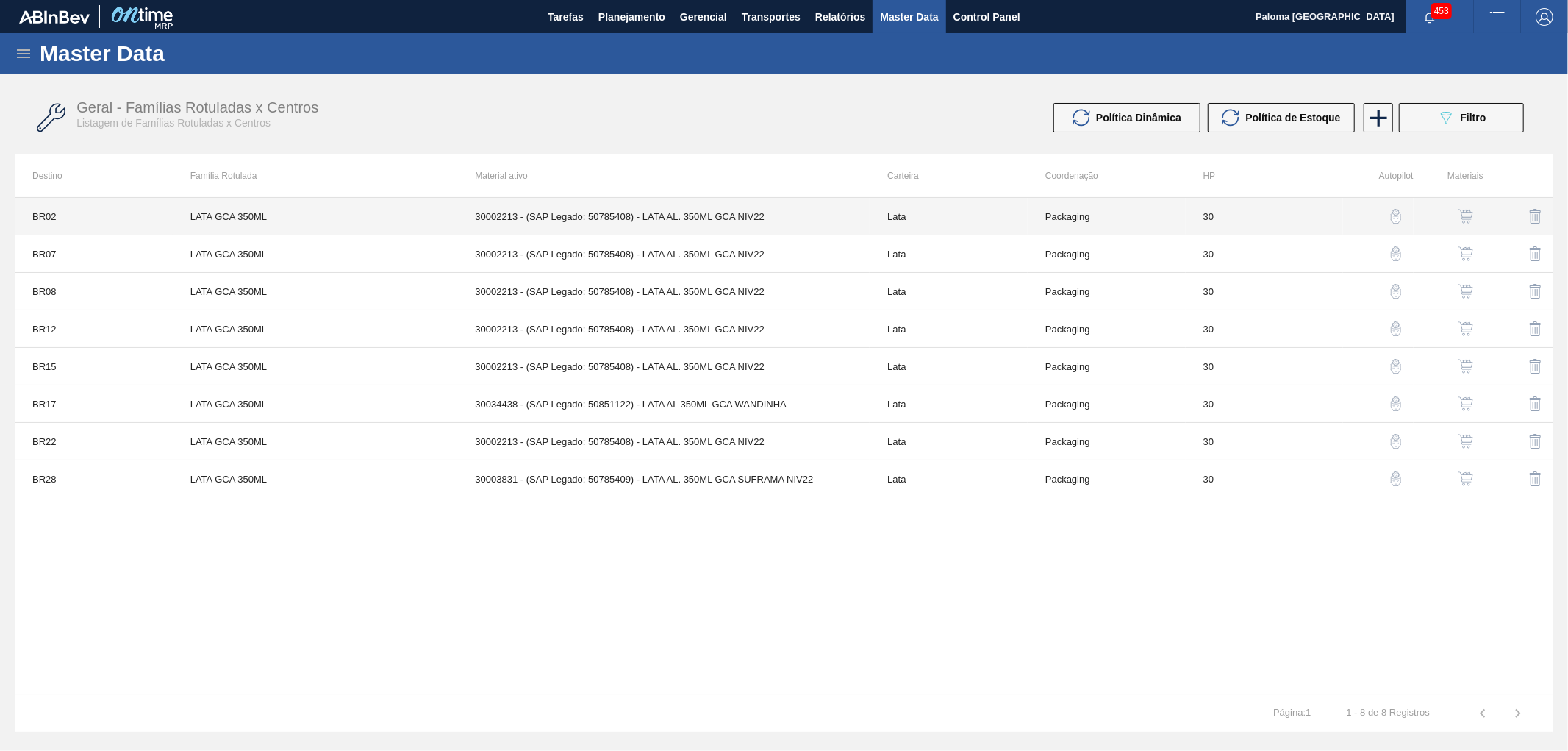
click at [743, 224] on td "30002213 - (SAP Legado: 50785408) - LATA AL. 350ML GCA NIV22" at bounding box center [663, 216] width 412 height 37
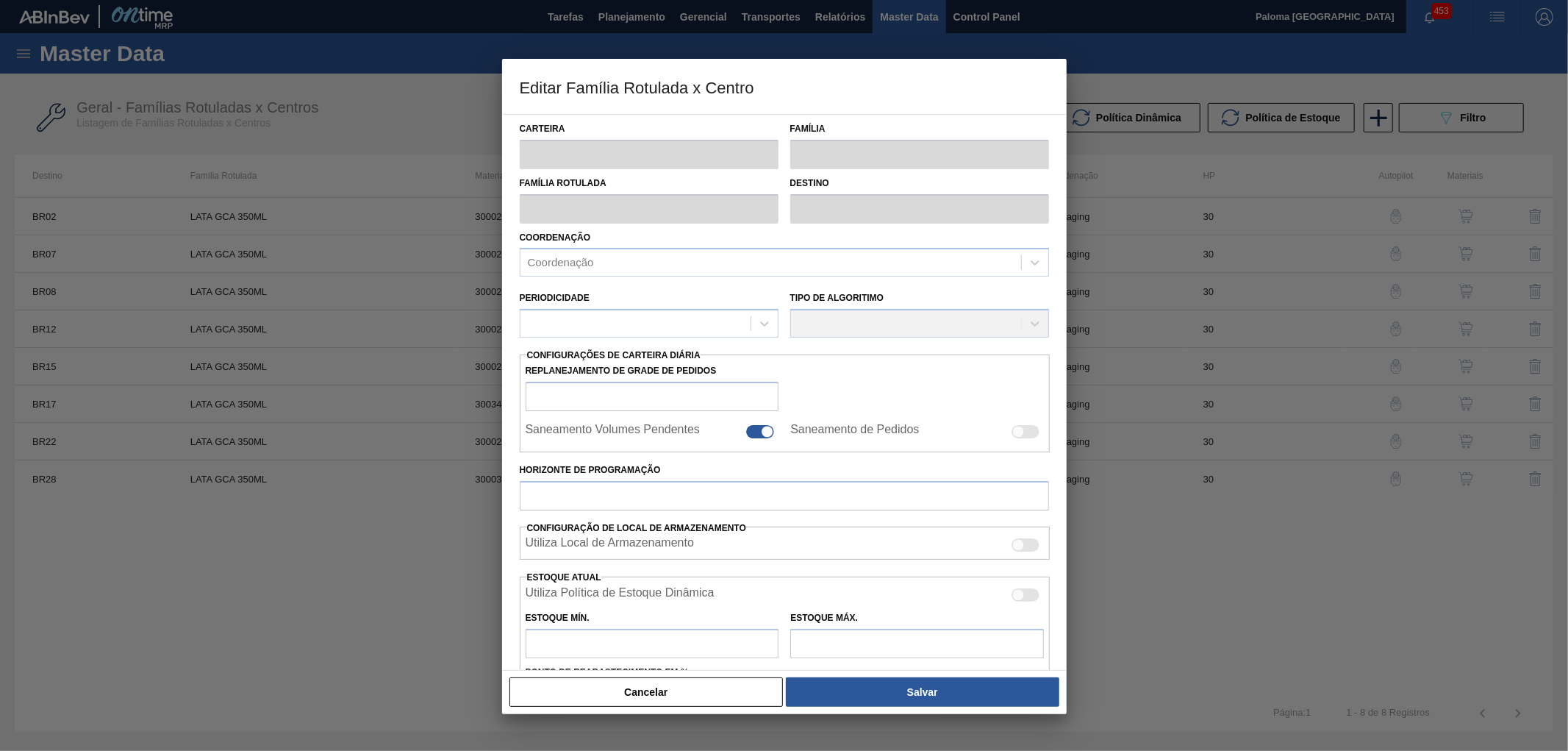
type input "Lata"
type input "LATA GCA 350ML"
type input "BR02 - [GEOGRAPHIC_DATA]"
type input "0"
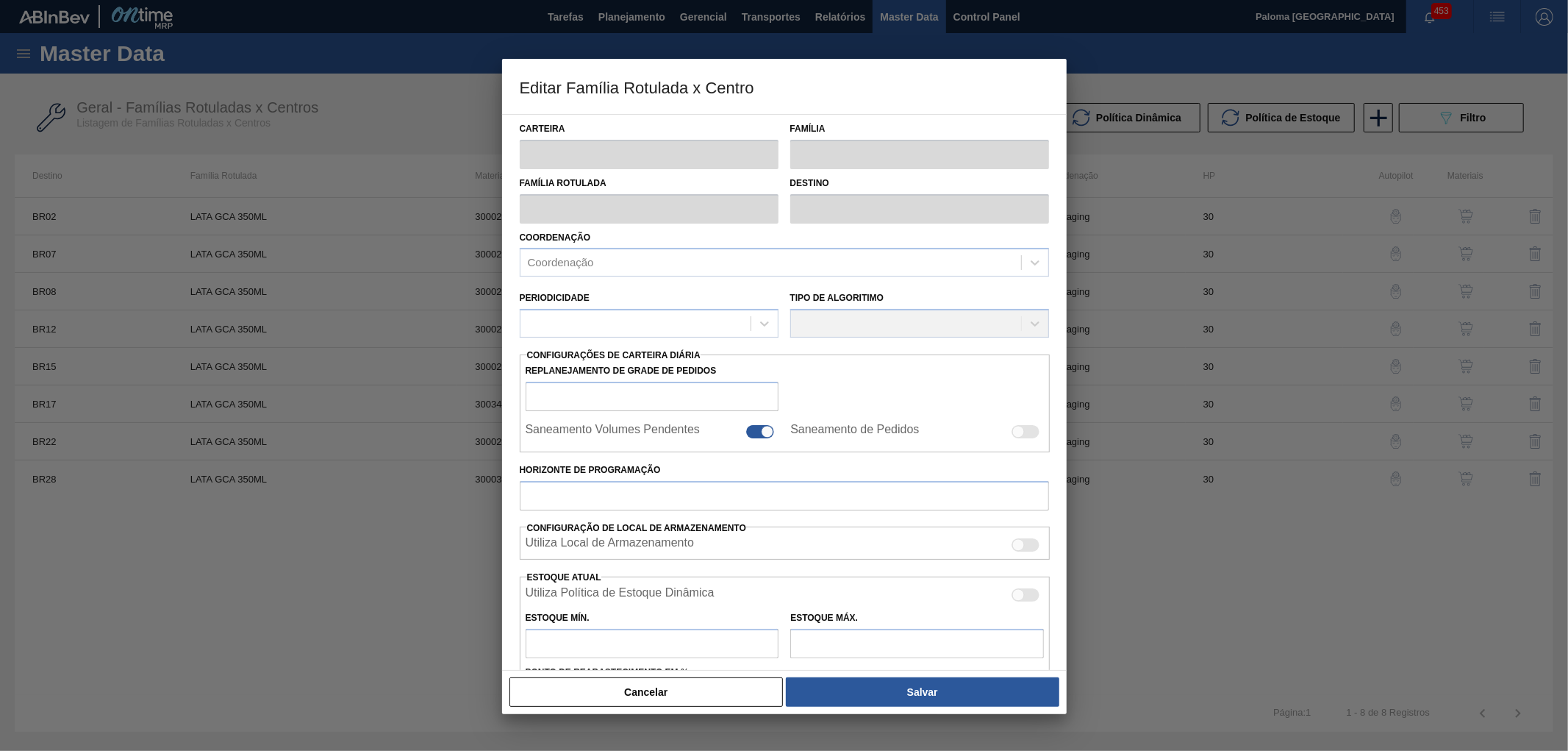
checkbox input "false"
type input "30"
type input "849,555"
type input "3.079,635"
type input "43"
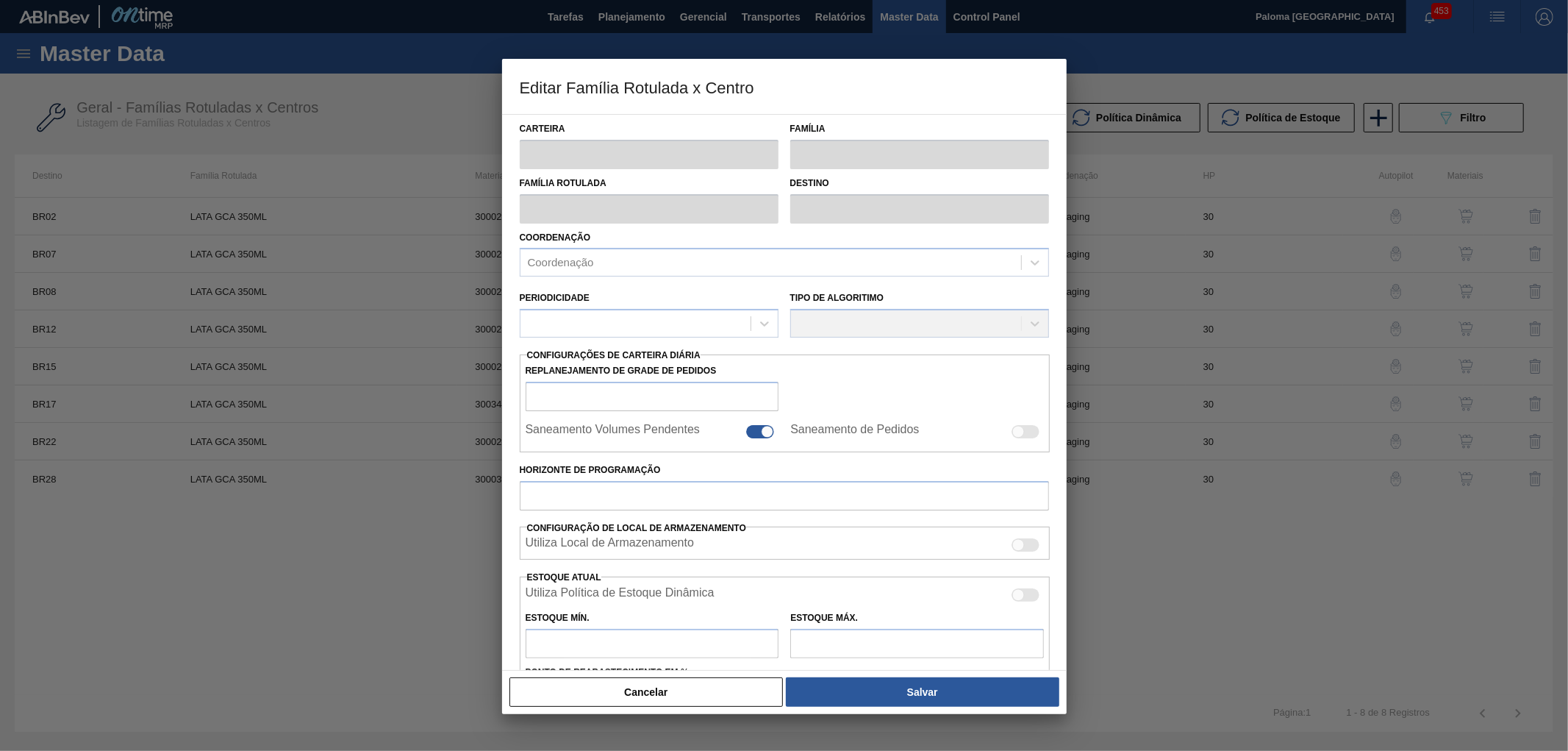
type input "1.808,489"
checkbox input "true"
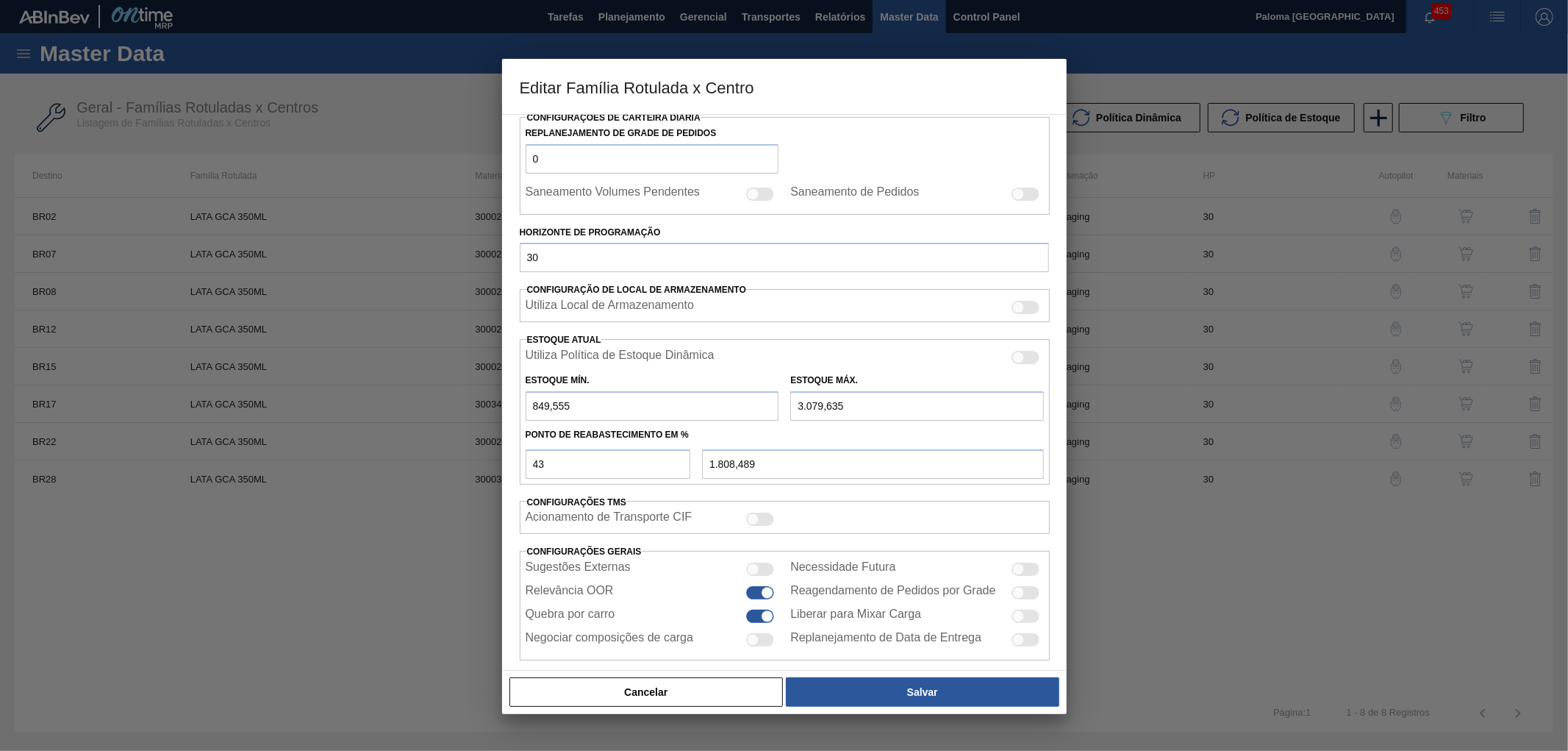
scroll to position [245, 0]
click at [1019, 356] on div at bounding box center [1019, 355] width 12 height 12
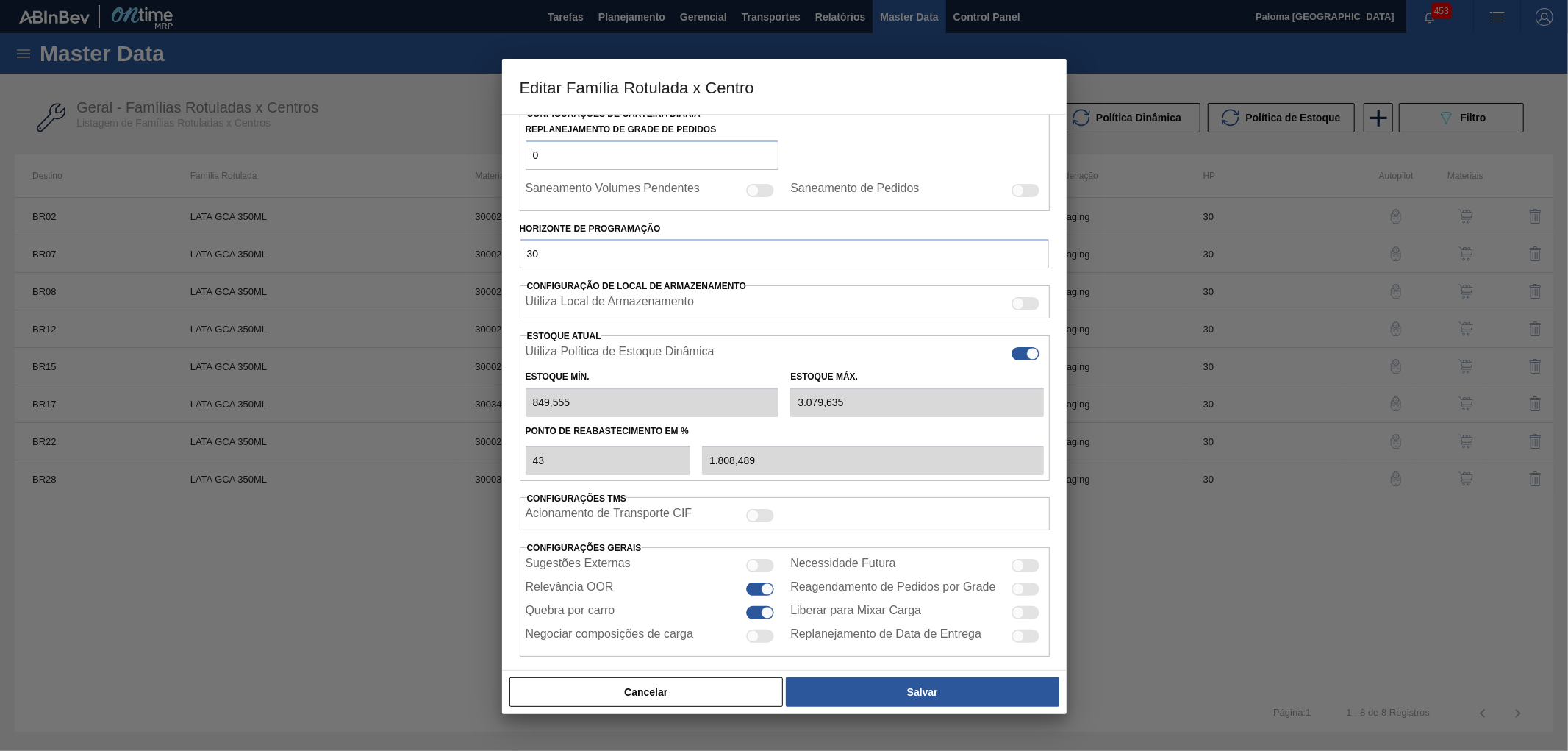
click at [1019, 356] on div at bounding box center [1025, 354] width 28 height 13
checkbox input "false"
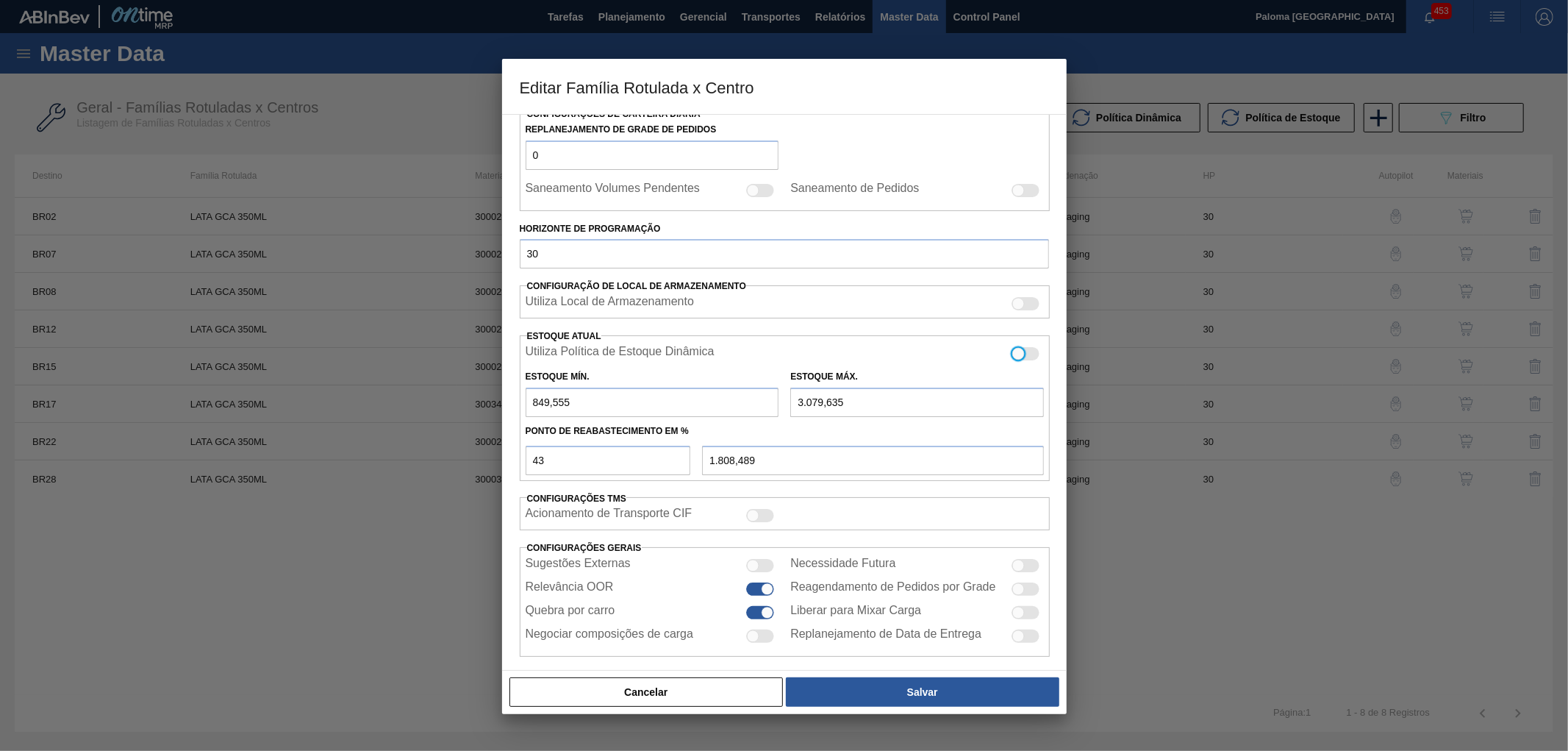
type input "0"
type input "0,000"
click at [1012, 357] on div at bounding box center [1019, 355] width 12 height 12
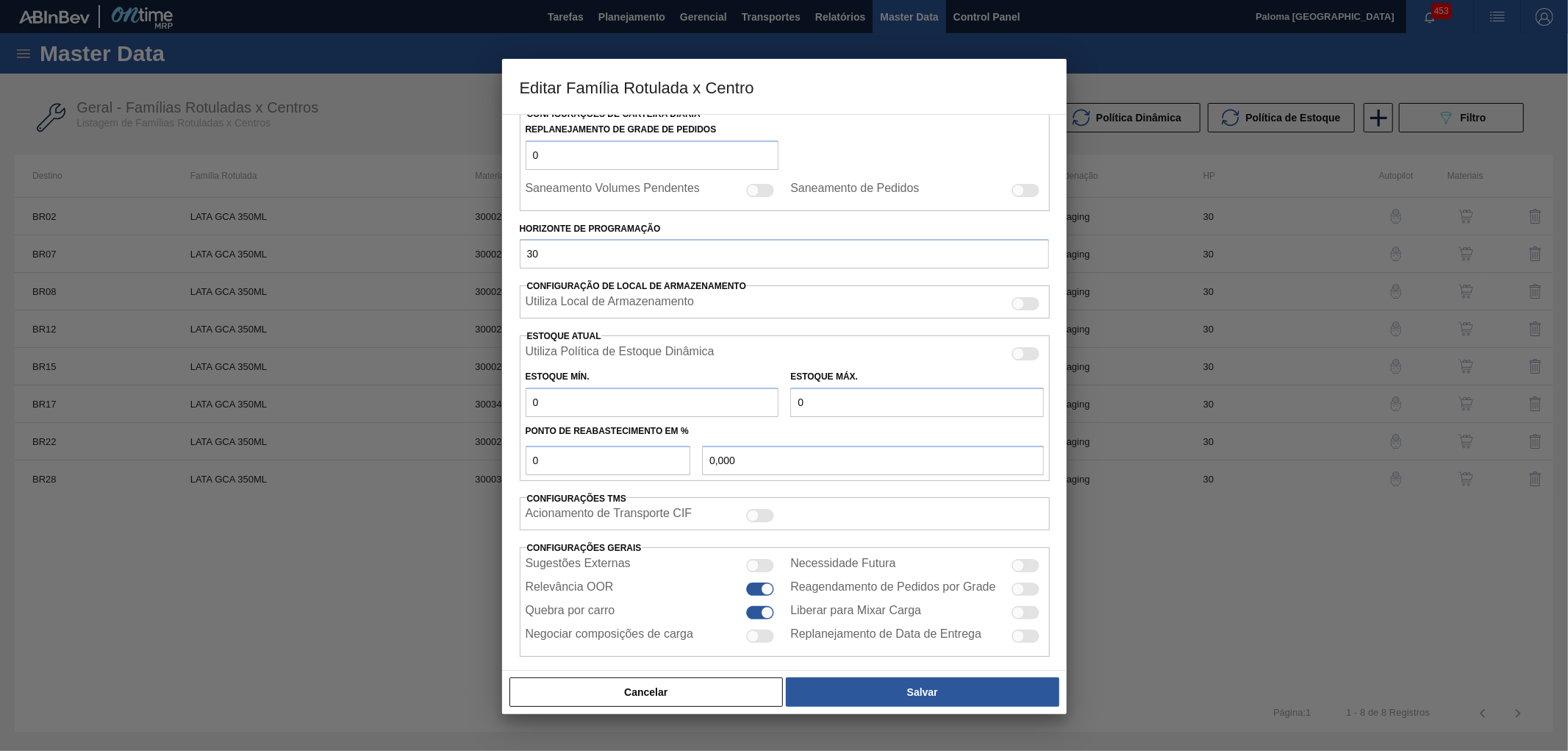
checkbox input "true"
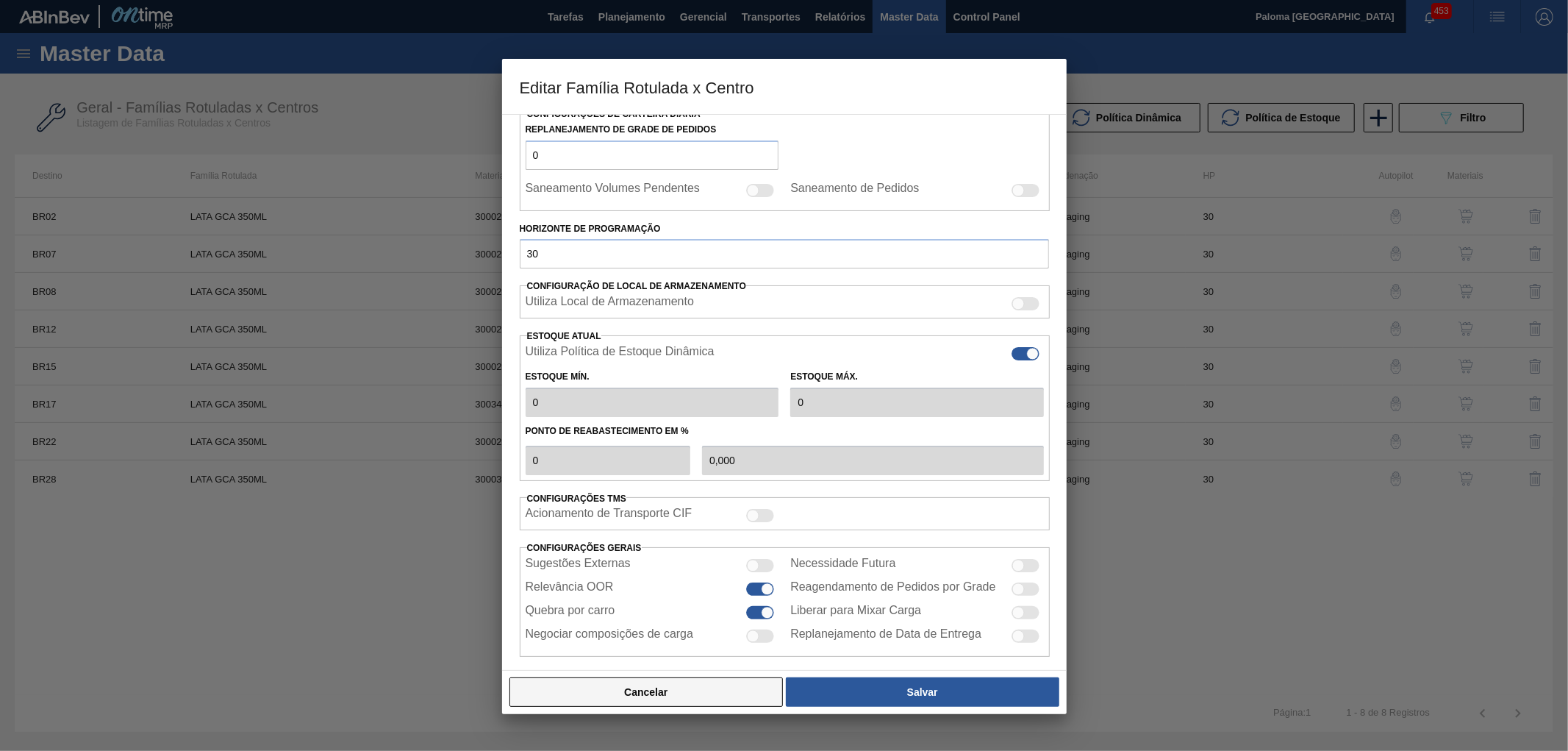
click at [719, 696] on button "Cancelar" at bounding box center [646, 692] width 274 height 29
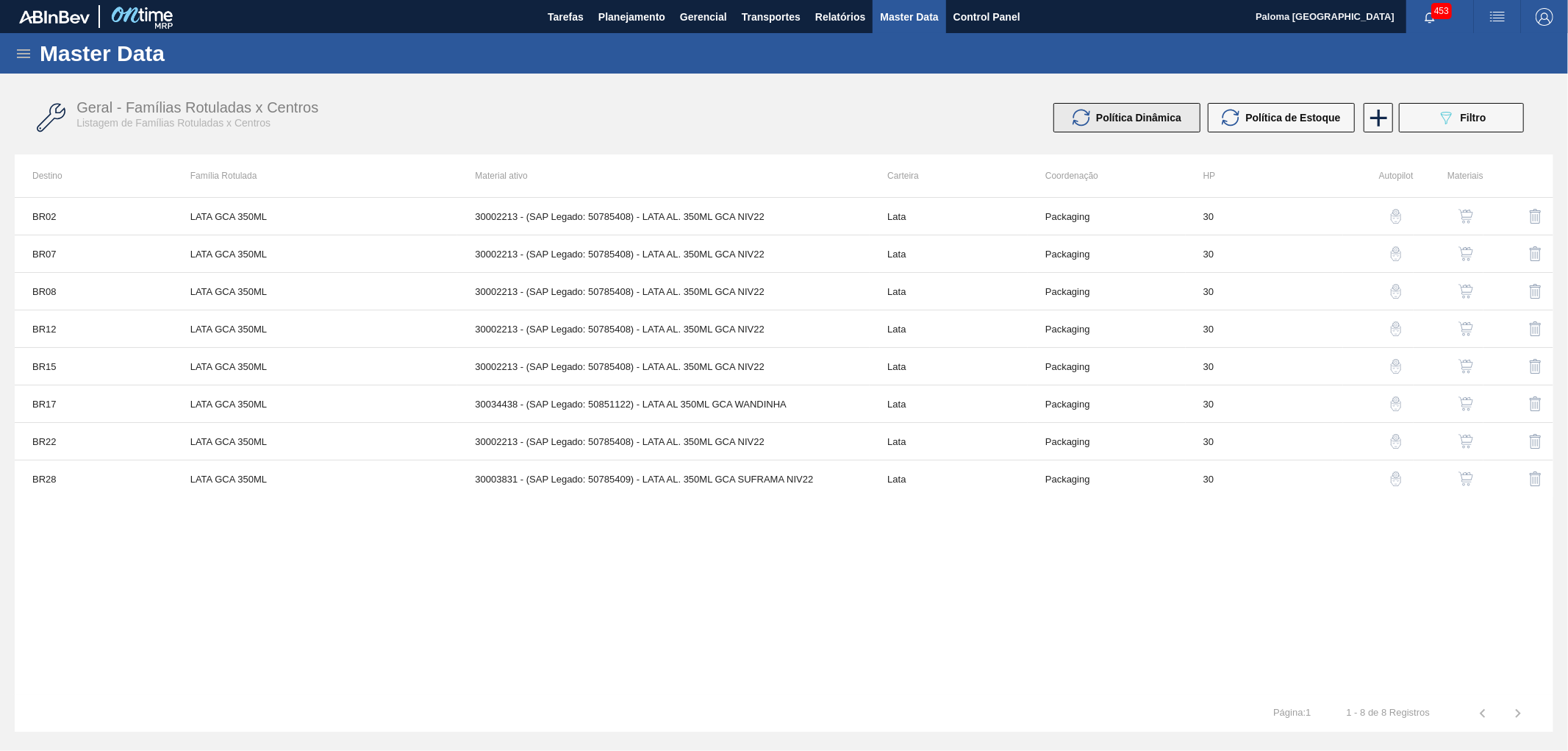
click at [1155, 116] on span "Política Dinâmica" at bounding box center [1139, 118] width 85 height 12
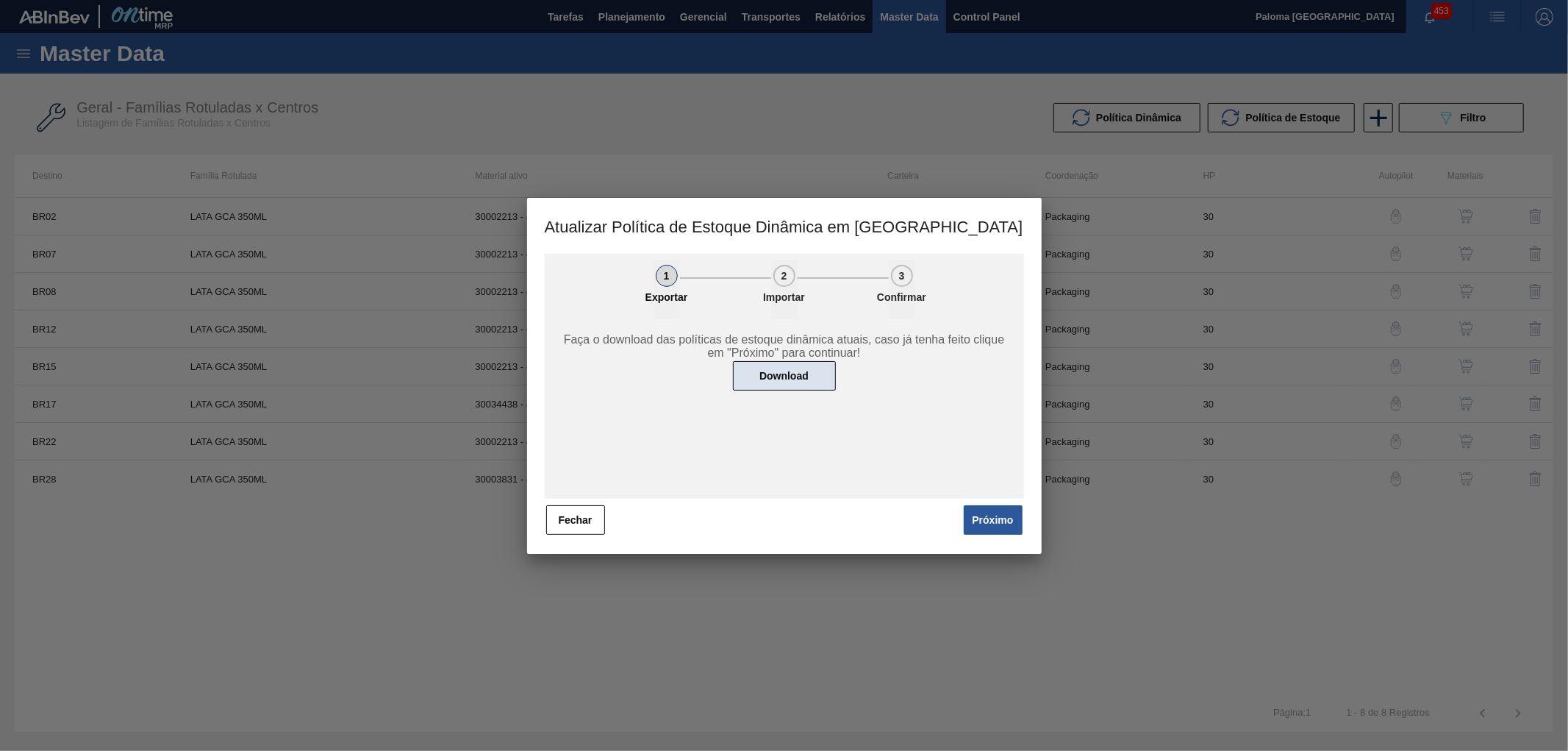
click at [770, 377] on button "Download" at bounding box center [784, 375] width 103 height 29
click at [584, 525] on button "Fechar" at bounding box center [576, 519] width 59 height 29
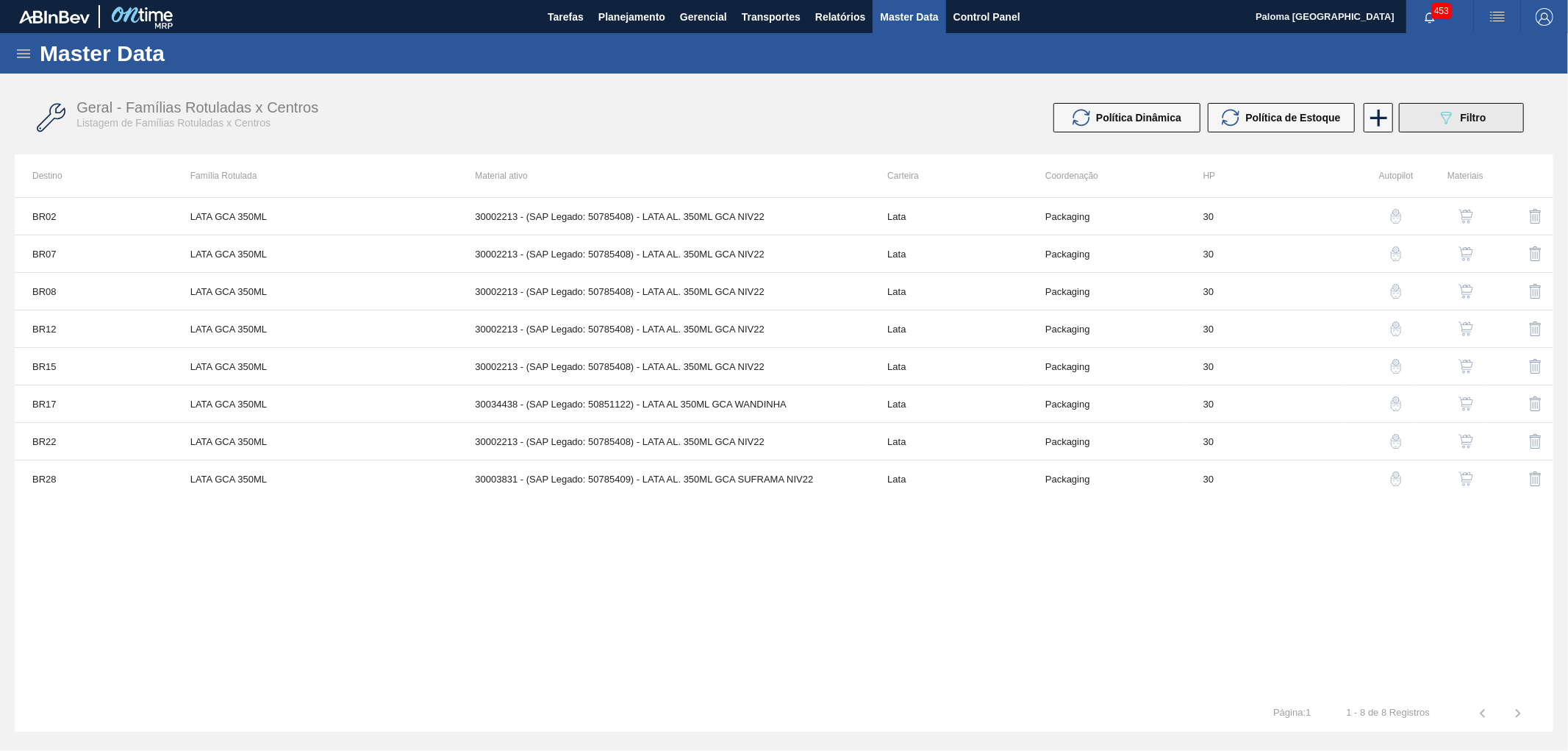
click at [1427, 111] on button "089F7B8B-B2A5-4AFE-B5C0-19BA573D28AC Filtro" at bounding box center [1462, 118] width 125 height 29
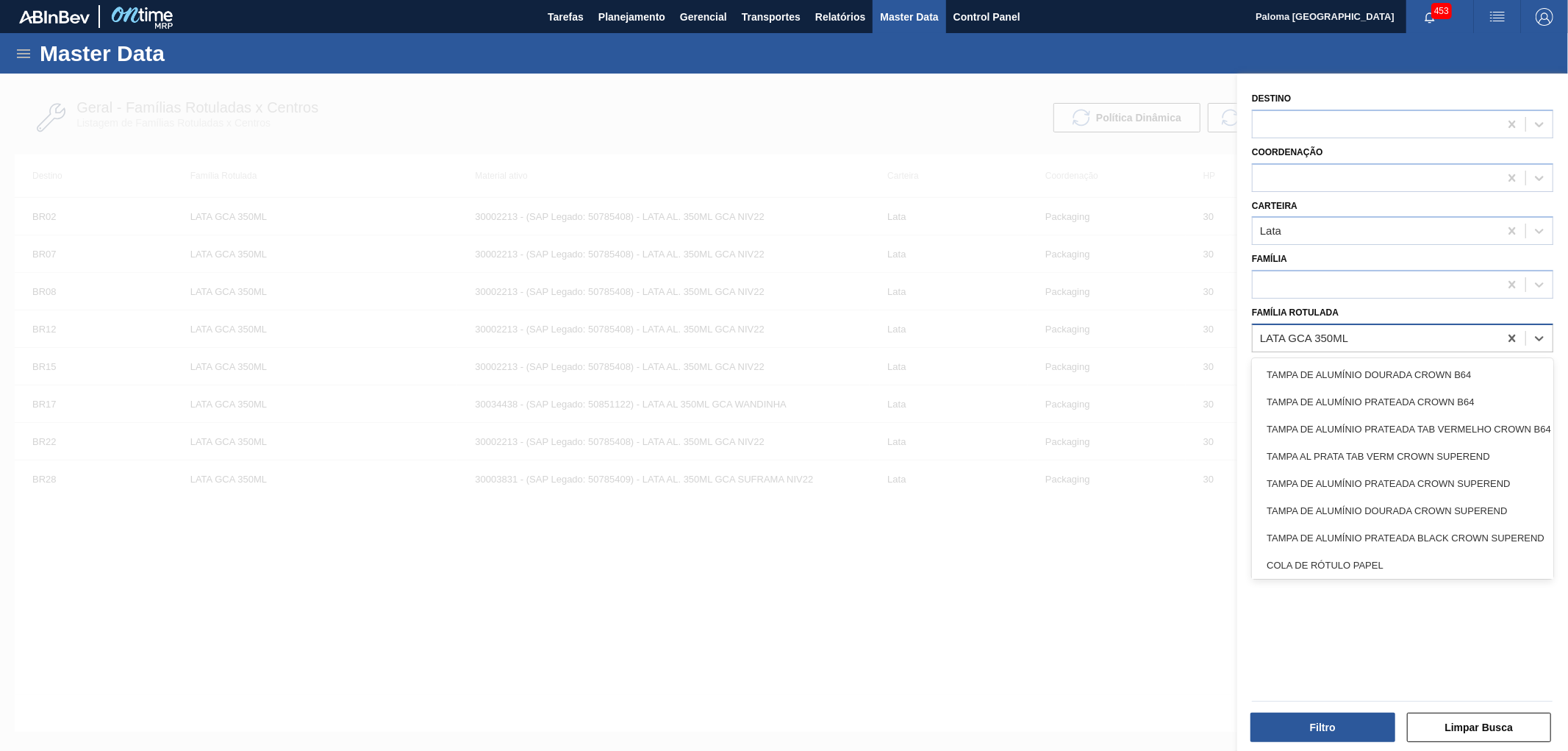
click at [1362, 335] on div "LATA GCA 350ML" at bounding box center [1376, 338] width 247 height 21
click at [1385, 667] on div "Destino Coordenação Carteira Lata Família Família Rotulada option COLA DE RÓTUL…" at bounding box center [1403, 414] width 331 height 682
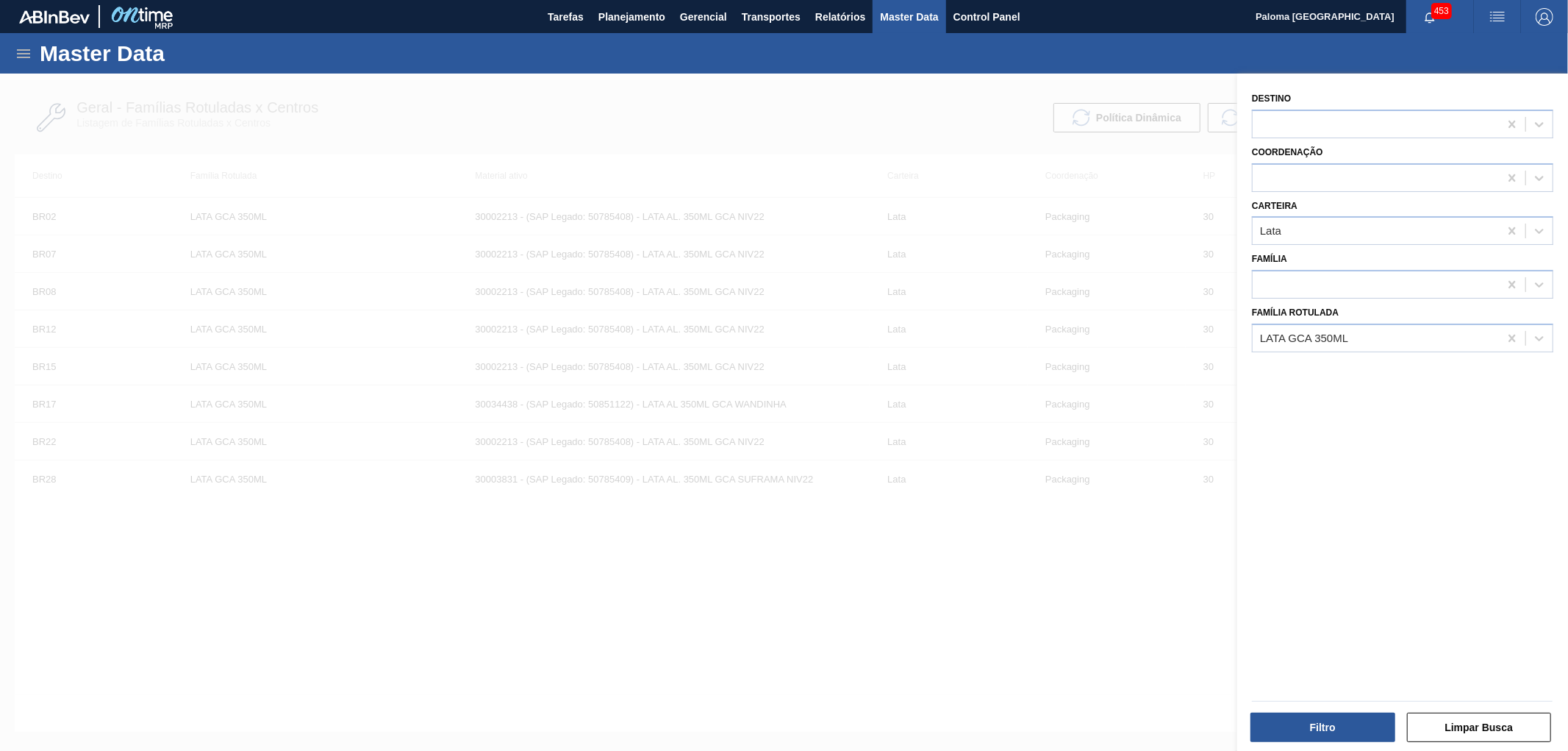
click at [1067, 77] on div at bounding box center [784, 449] width 1568 height 751
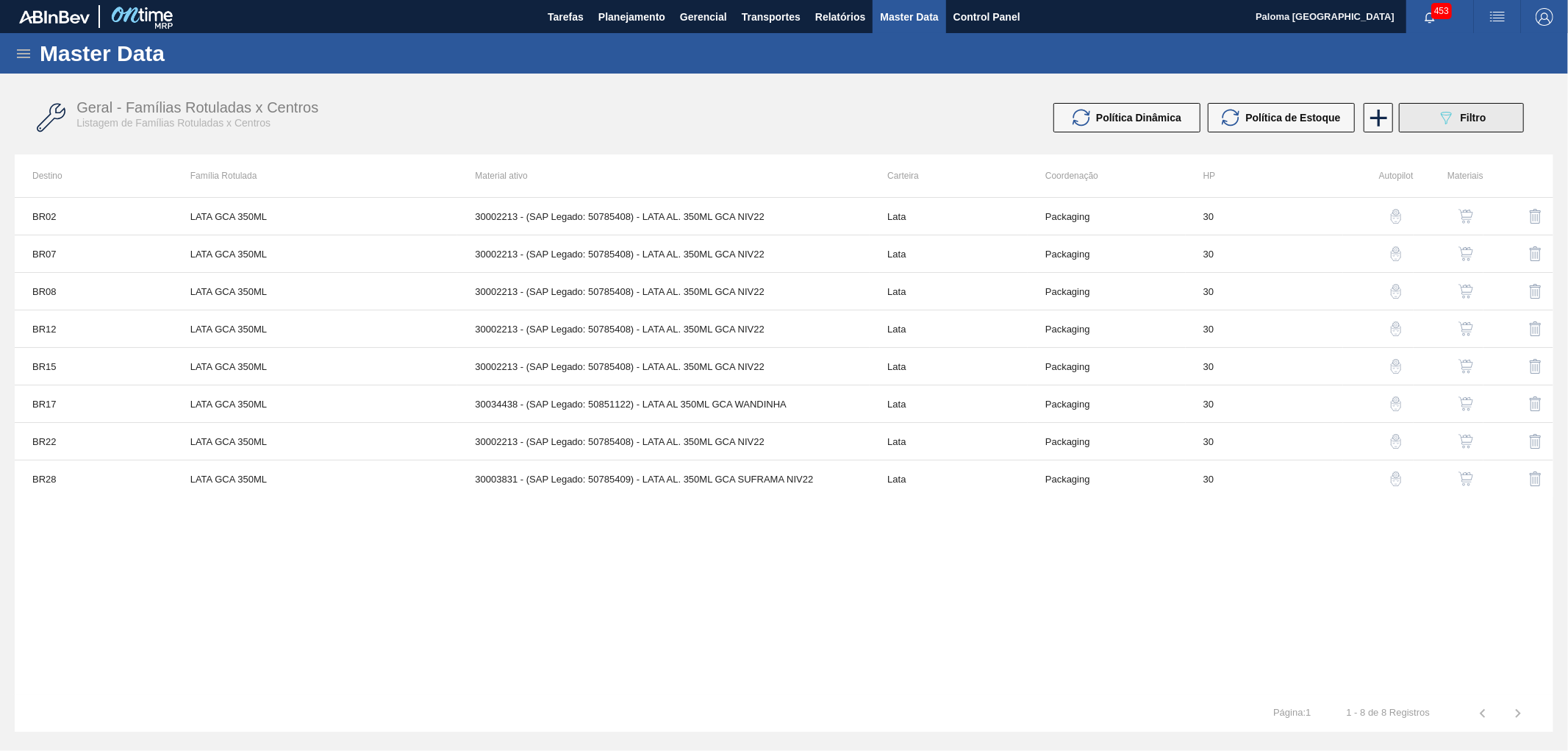
click at [1416, 113] on button "089F7B8B-B2A5-4AFE-B5C0-19BA573D28AC Filtro" at bounding box center [1462, 118] width 125 height 29
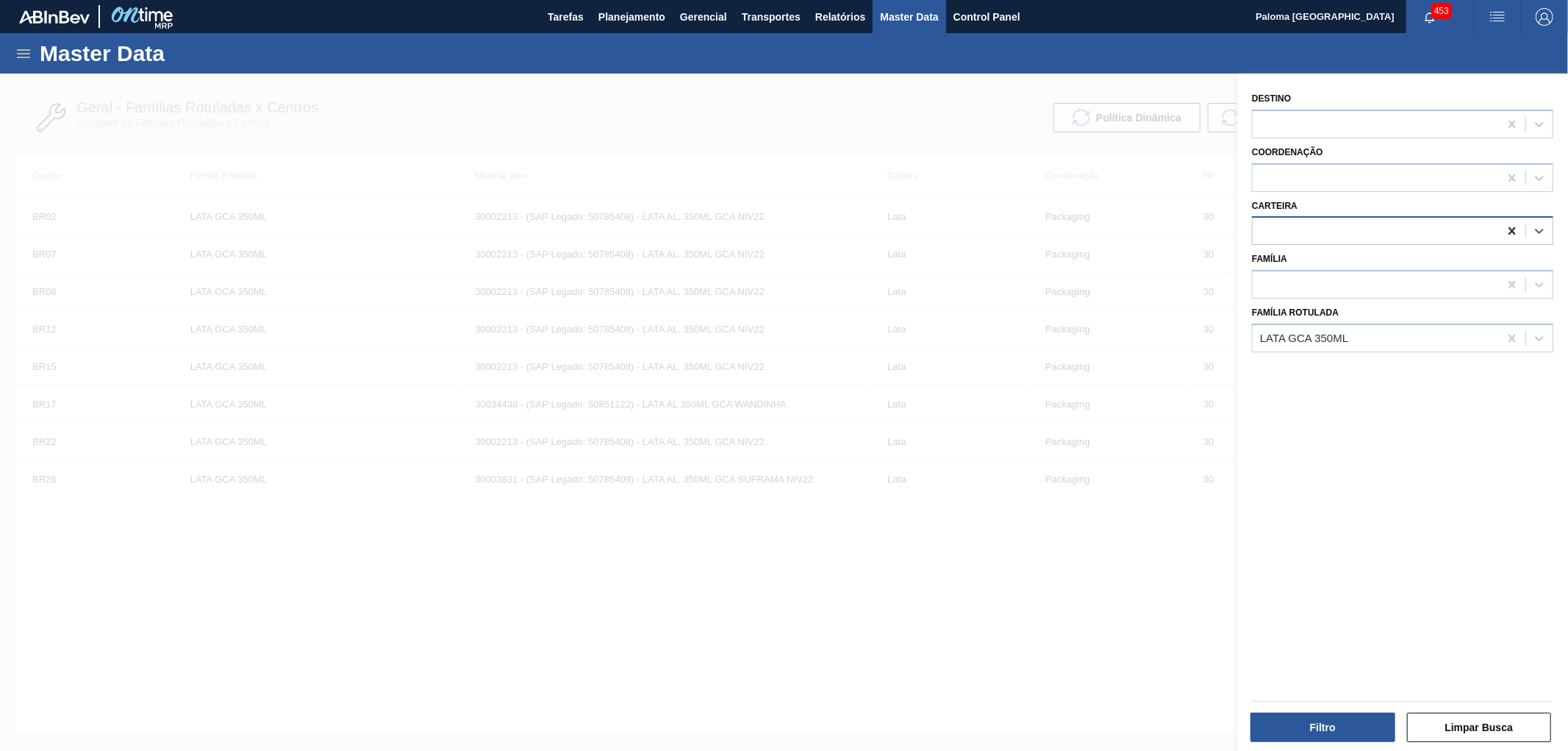
click at [1515, 229] on icon at bounding box center [1512, 231] width 15 height 15
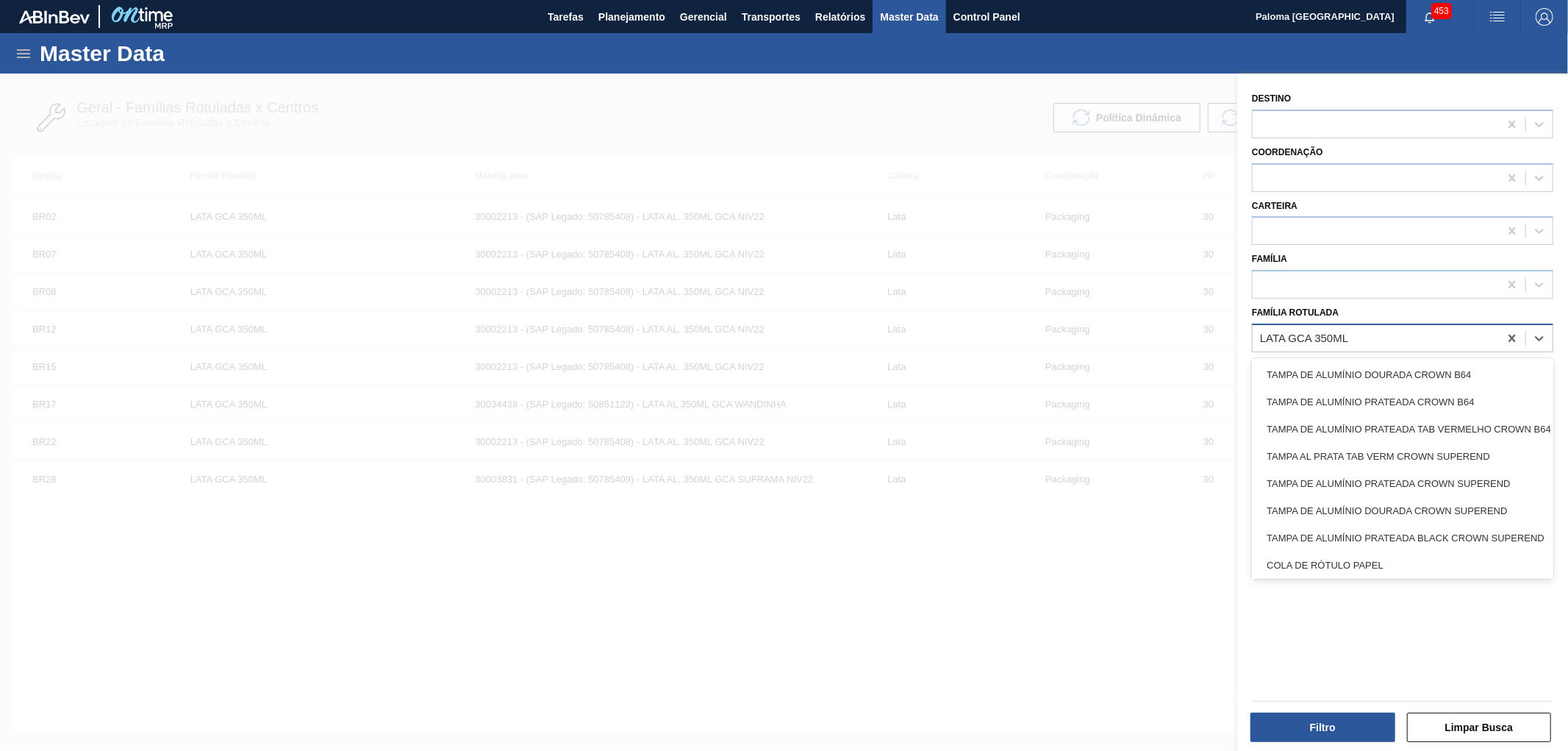
click at [1415, 341] on div "LATA GCA 350ML" at bounding box center [1376, 338] width 247 height 21
paste Rotulada "LATA BC ZERO 350ML"
type Rotulada "LATA BC ZERO 350ML"
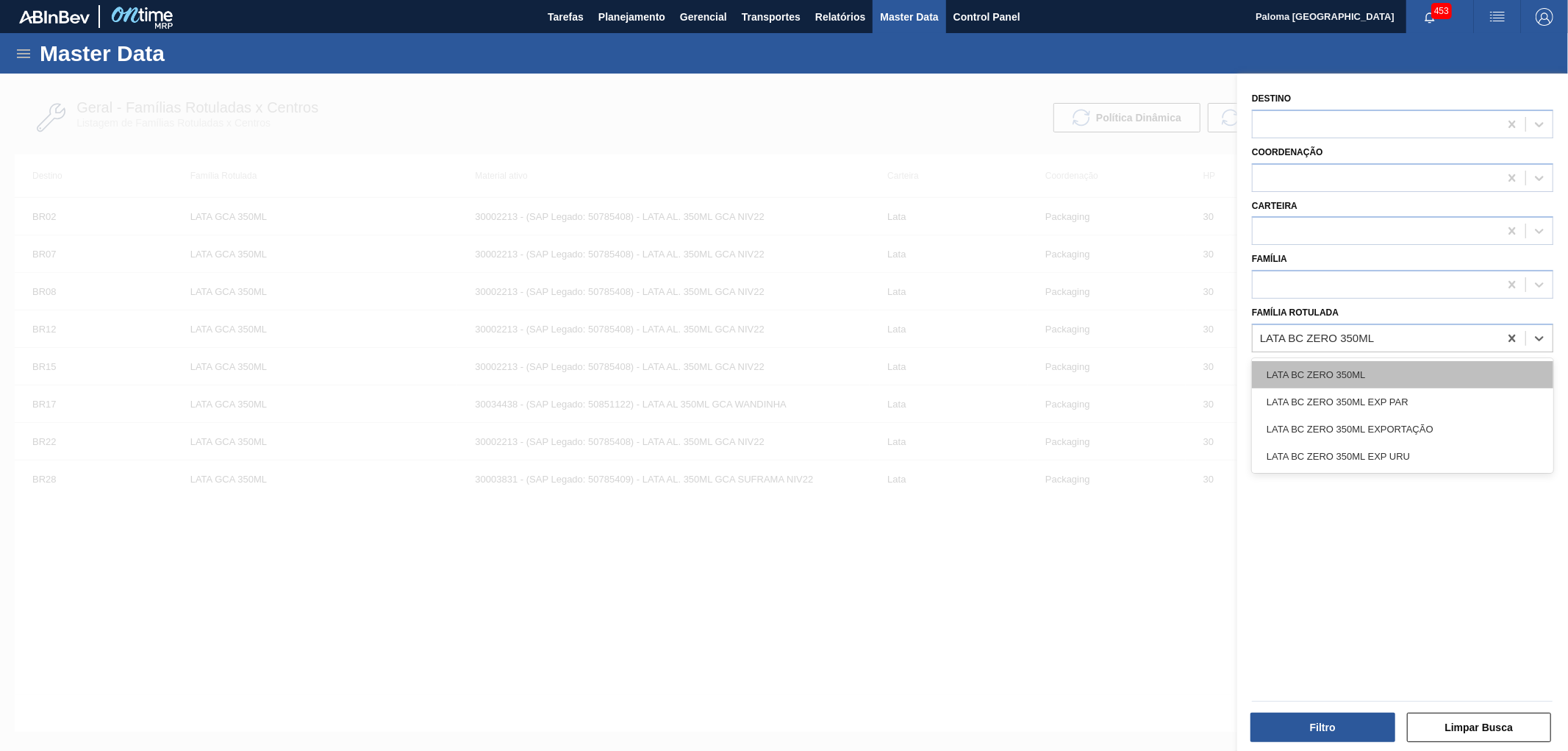
click at [1400, 365] on div "LATA BC ZERO 350ML" at bounding box center [1402, 374] width 302 height 28
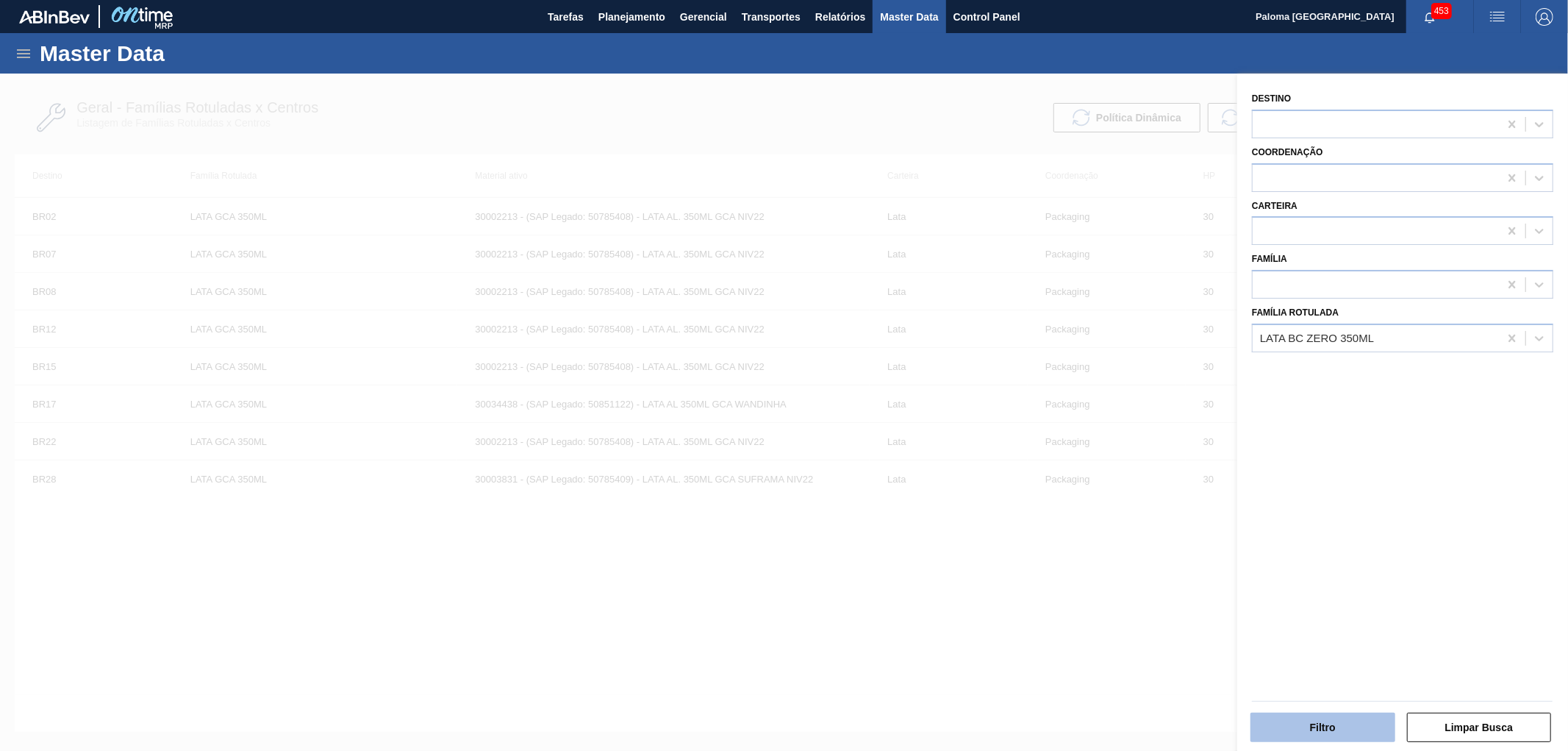
click at [1277, 722] on button "Filtro" at bounding box center [1323, 727] width 145 height 29
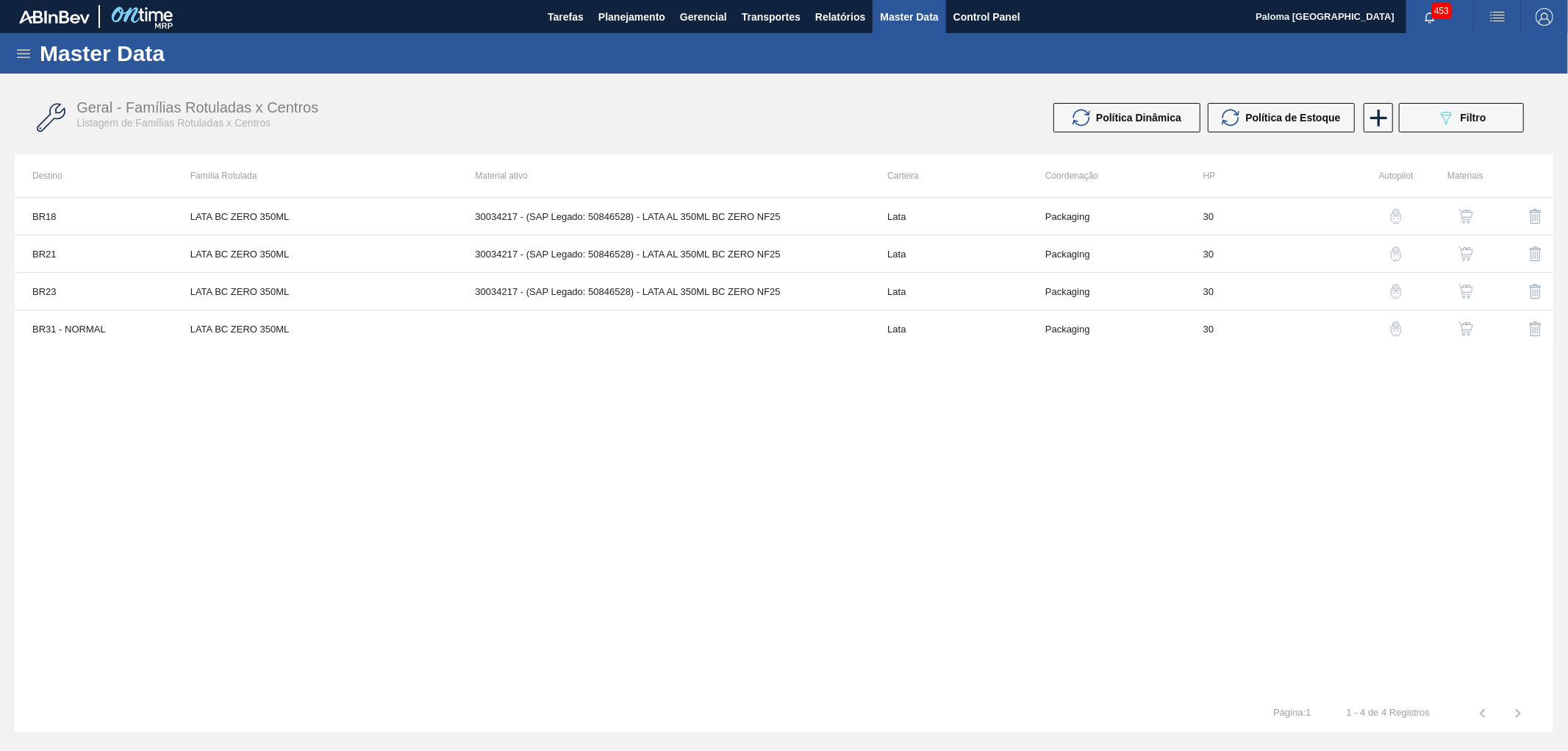
click at [1463, 290] on img "button" at bounding box center [1466, 291] width 15 height 15
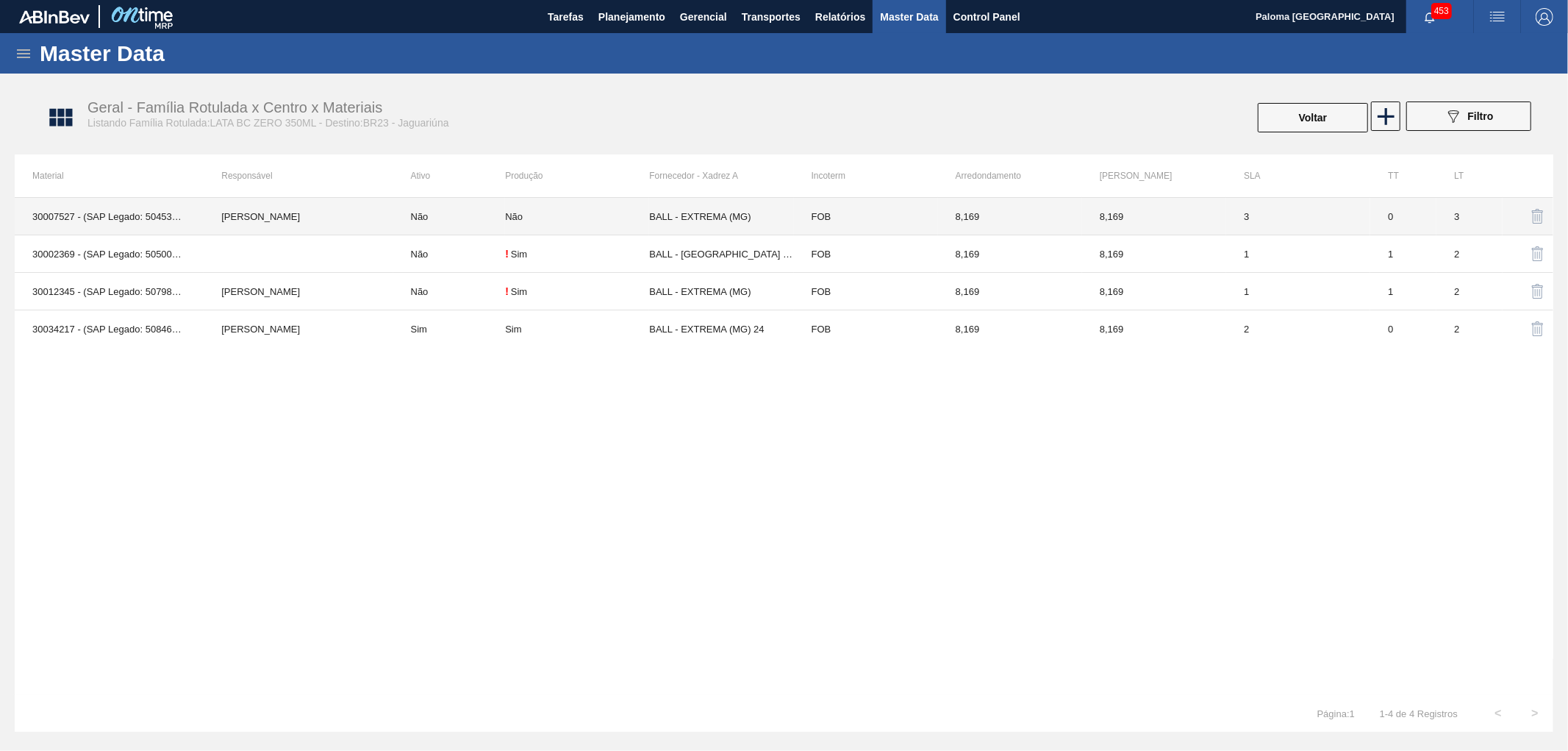
click at [713, 219] on td "BALL - EXTREMA (MG)" at bounding box center [721, 216] width 144 height 37
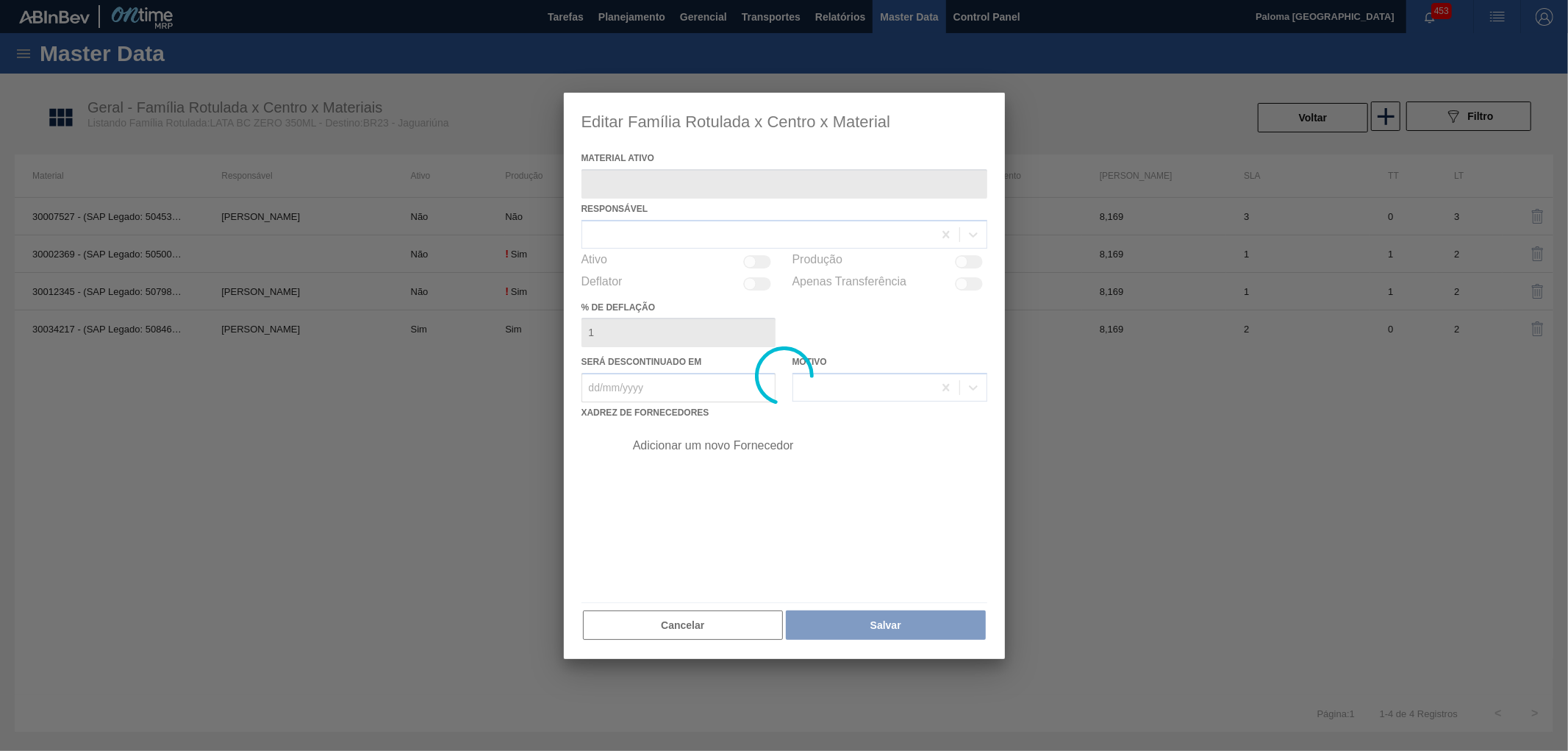
type ativo "30007527 - (SAP Legado: 50453403) - LATA AL. 350ML BC ZERO NIV19"
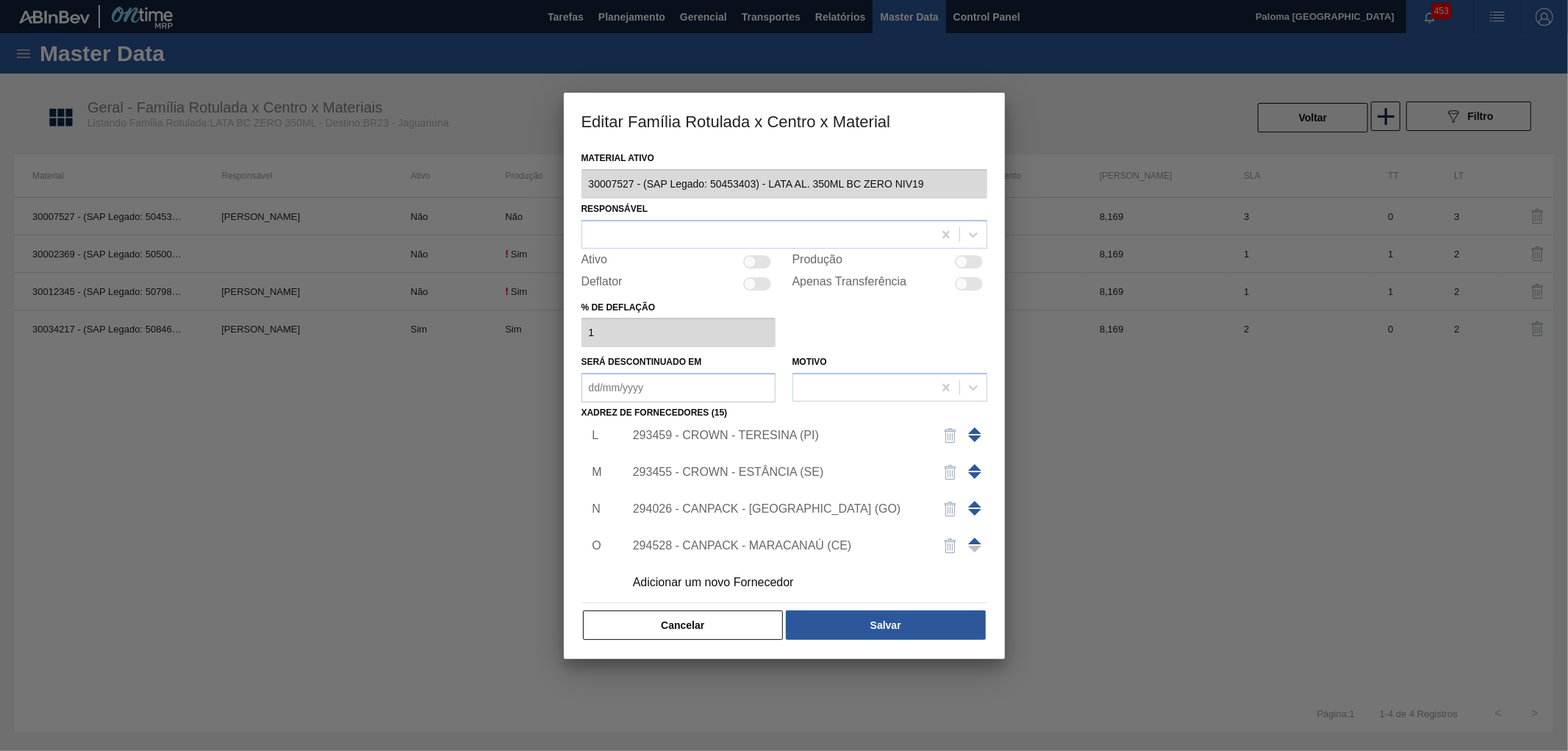
scroll to position [420, 0]
click at [732, 635] on button "Cancelar" at bounding box center [683, 624] width 200 height 29
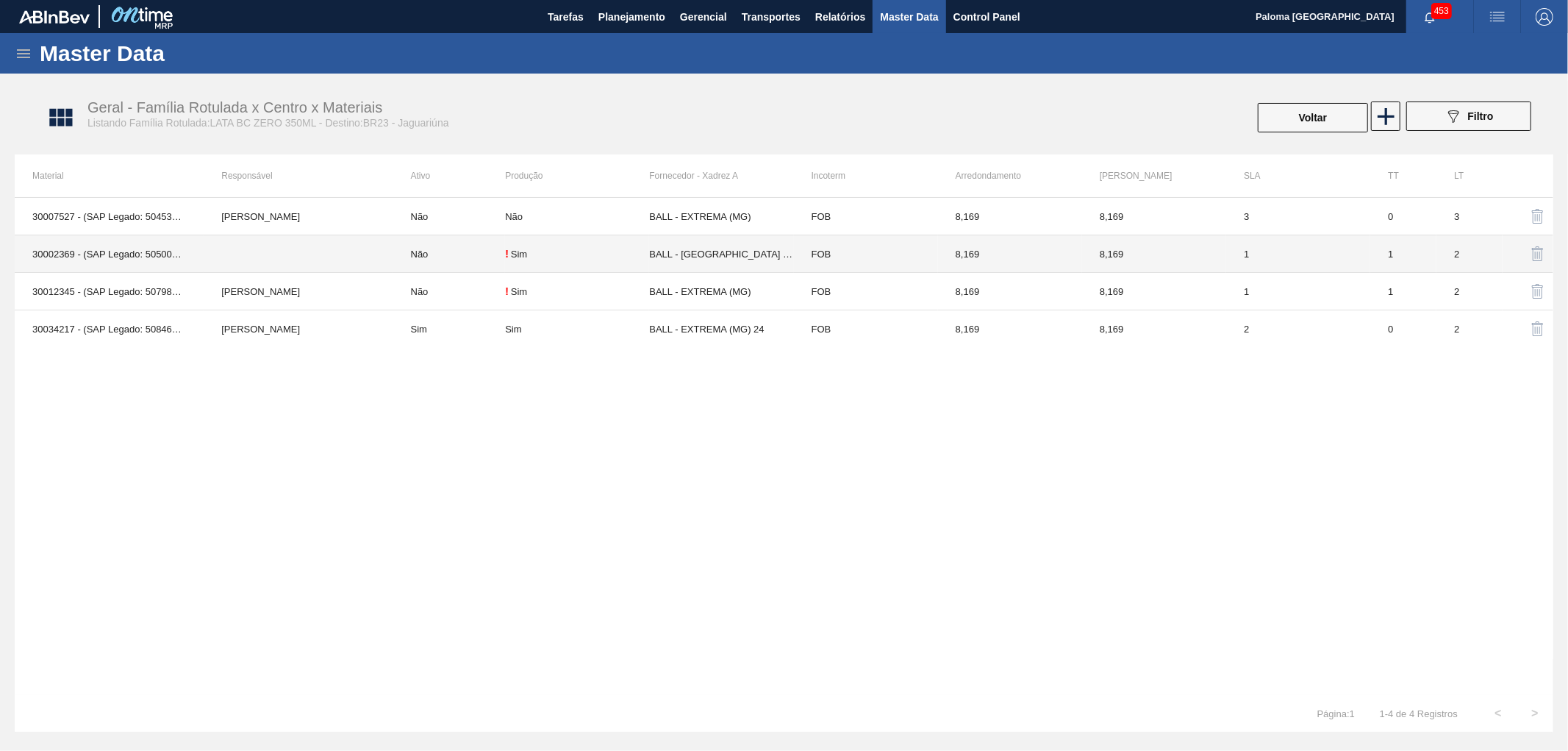
click at [724, 255] on td "BALL - [GEOGRAPHIC_DATA] ([GEOGRAPHIC_DATA])" at bounding box center [721, 254] width 144 height 37
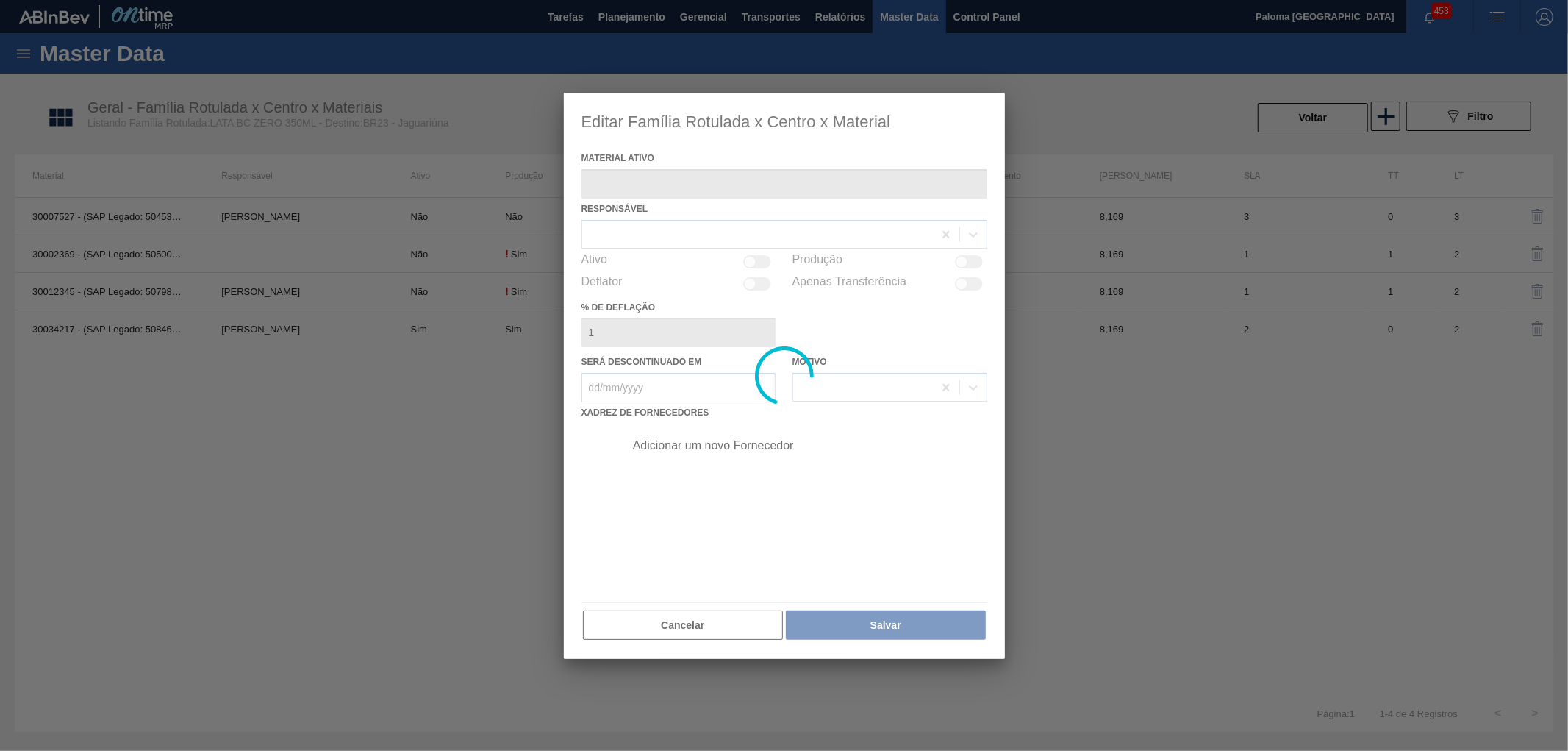
type ativo "30002369 - (SAP Legado: 50500254) - LATA AL. 350ML BC ZERO IN65"
checkbox input "true"
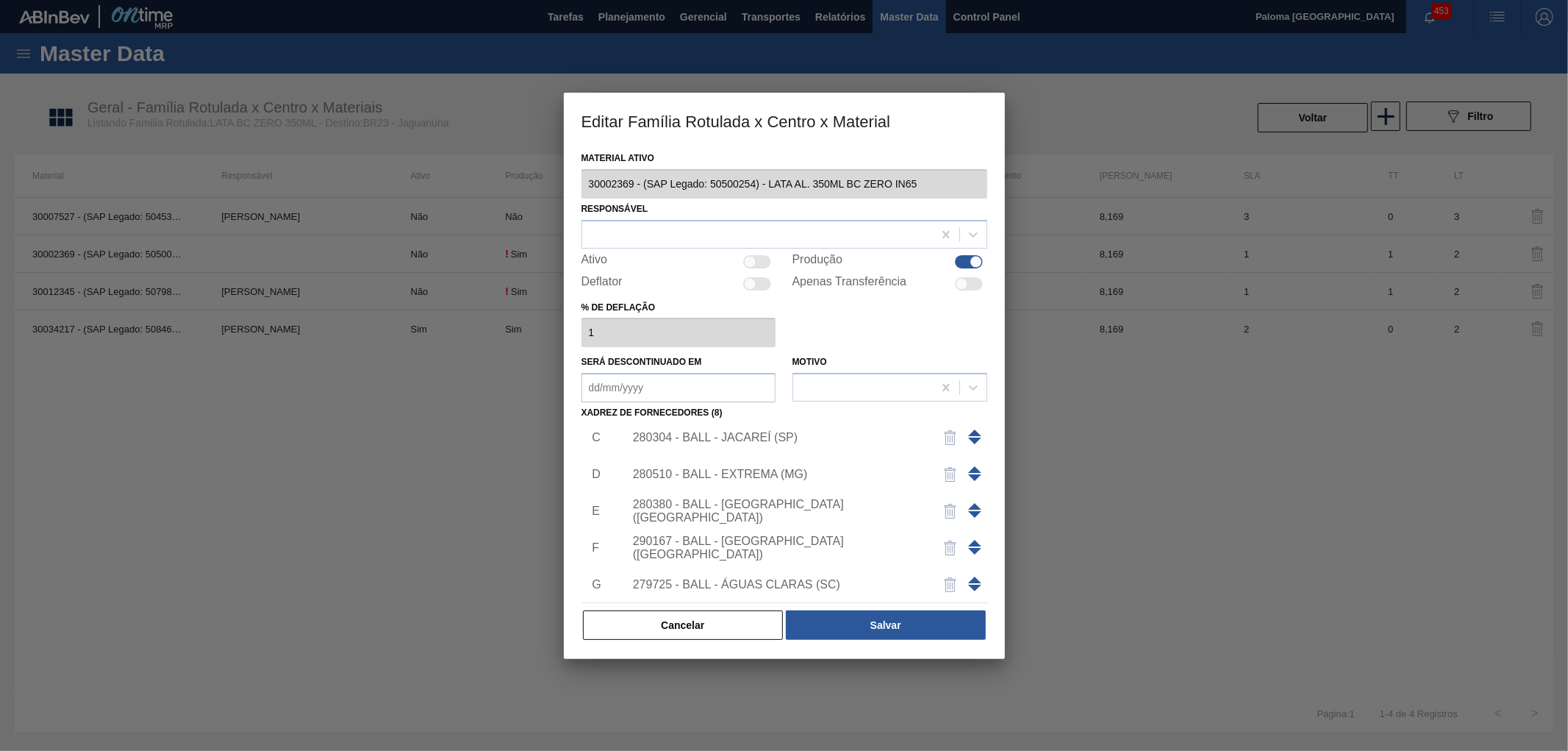
scroll to position [162, 0]
click at [745, 433] on div "280380 - BALL - [GEOGRAPHIC_DATA] ([GEOGRAPHIC_DATA])" at bounding box center [777, 431] width 288 height 27
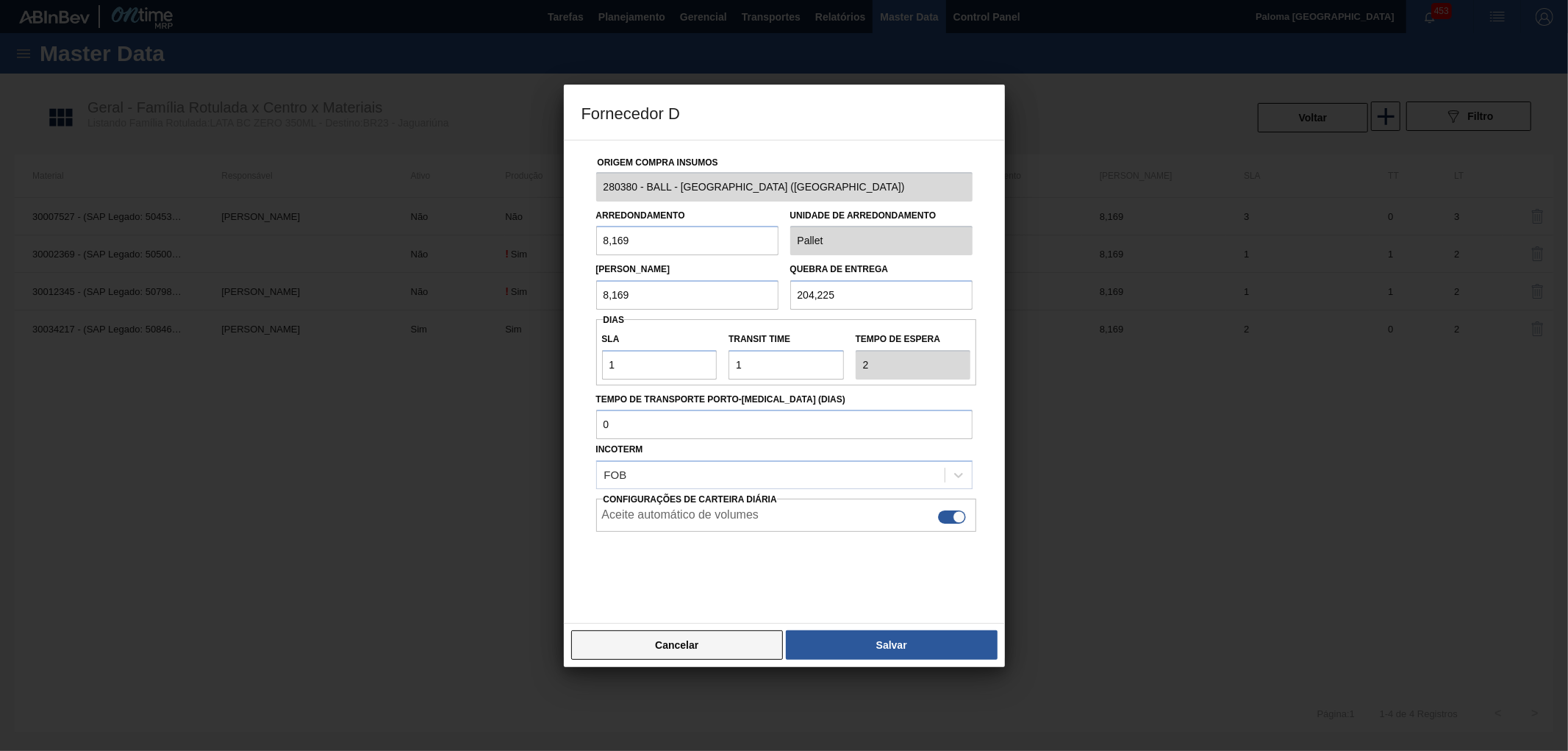
click at [737, 652] on button "Cancelar" at bounding box center [678, 645] width 213 height 29
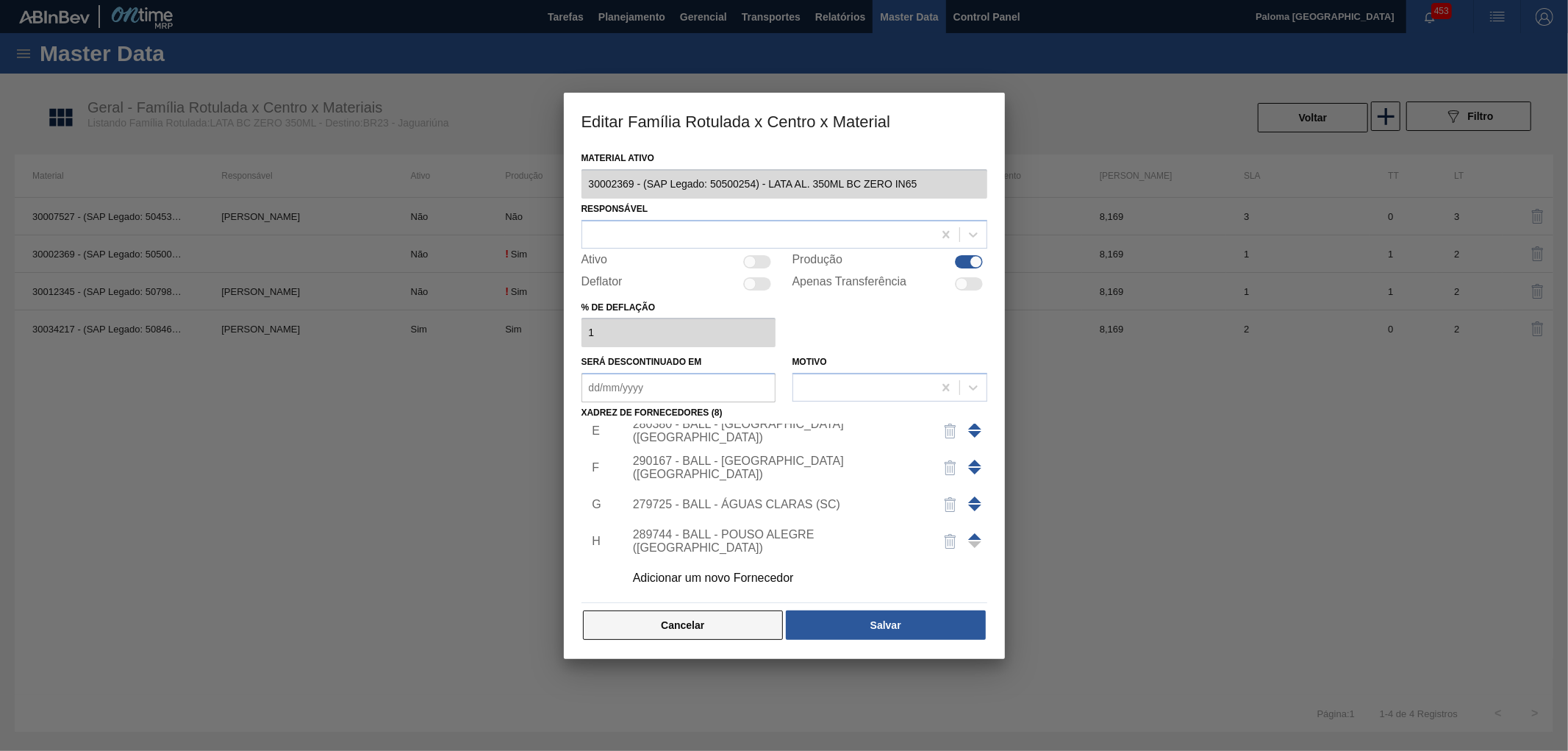
click at [704, 620] on button "Cancelar" at bounding box center [683, 624] width 200 height 29
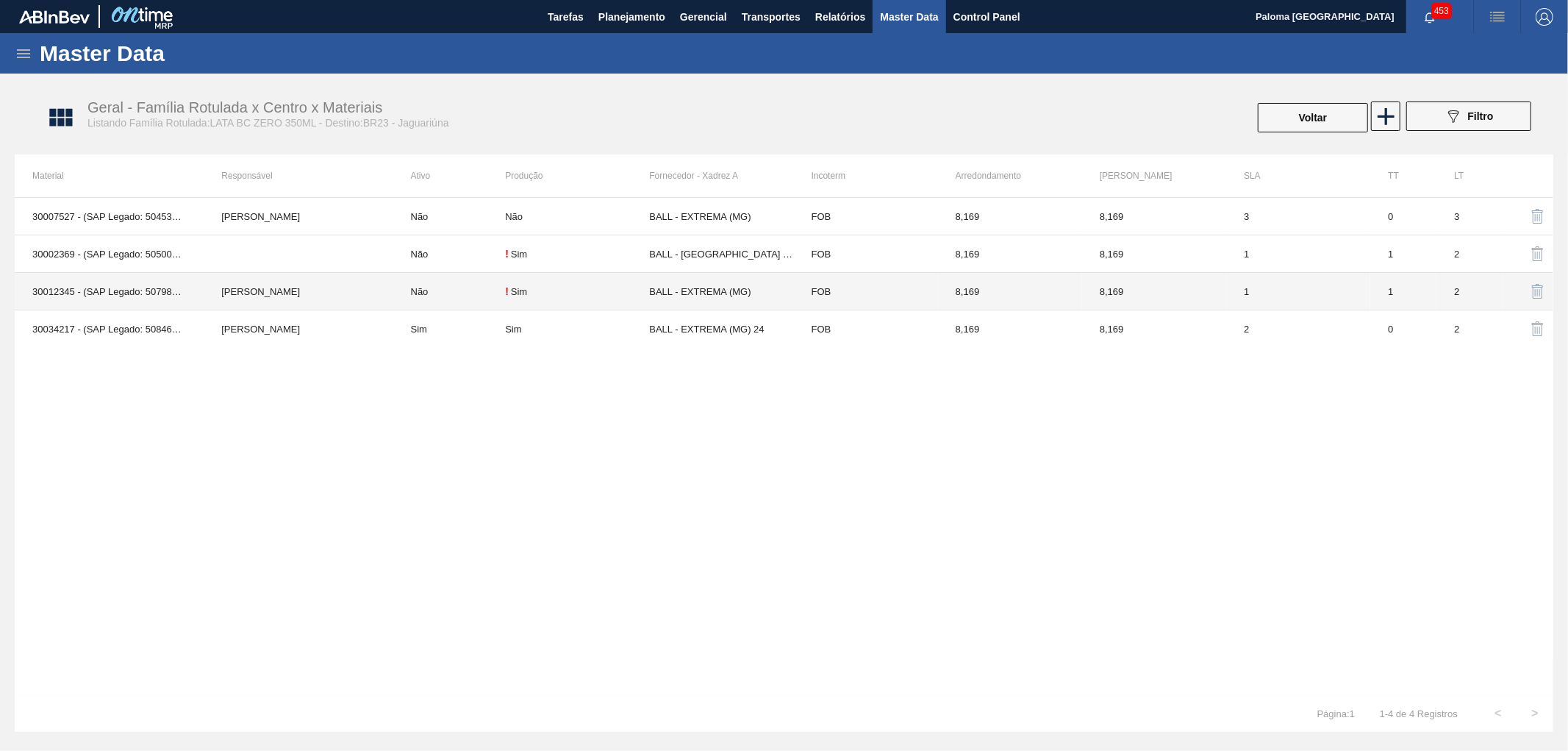
click at [804, 296] on td "FOB" at bounding box center [866, 291] width 144 height 37
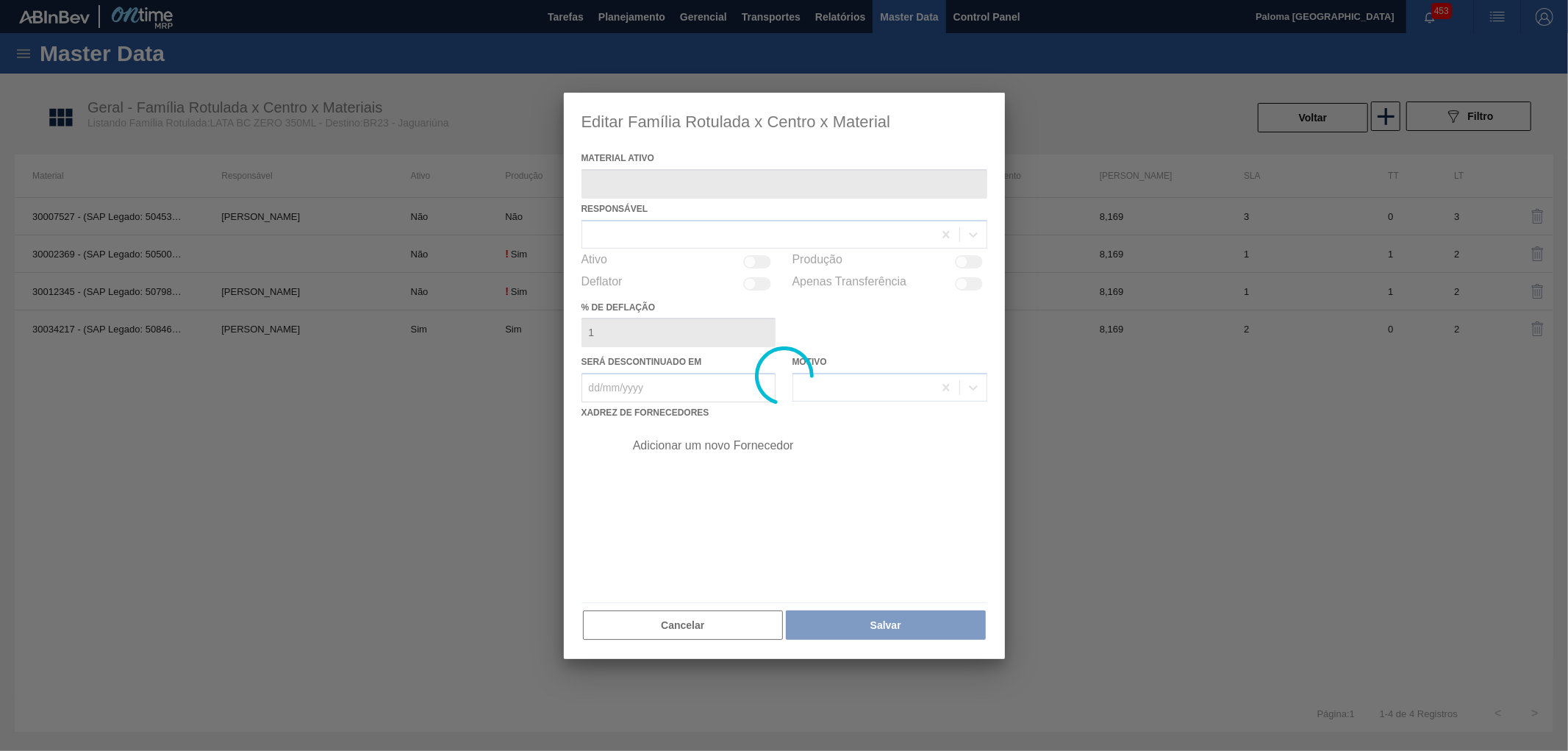
type ativo "30012345 - (SAP Legado: 50798745) - LATA AL. 350ML BC ZERO 429"
checkbox input "true"
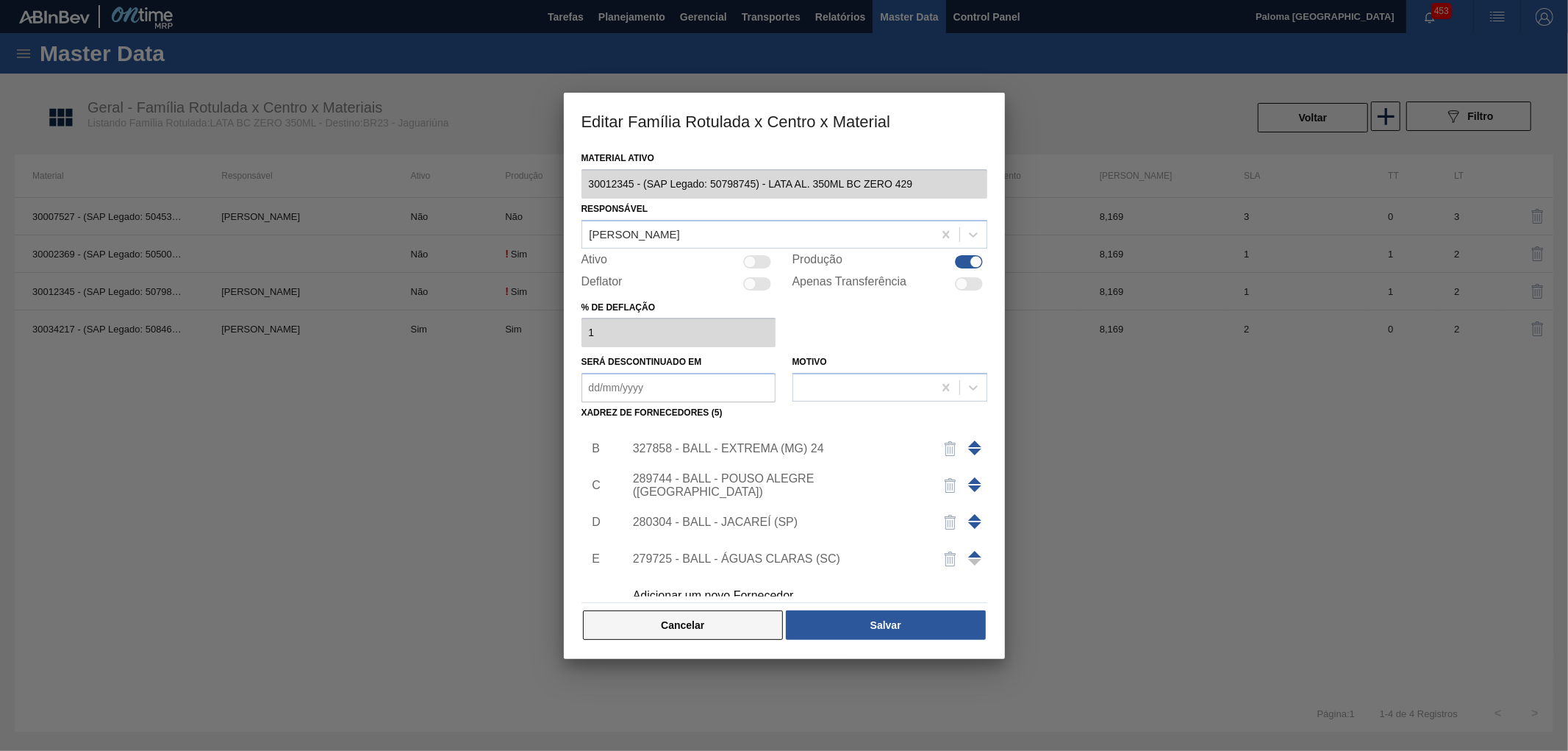
scroll to position [52, 0]
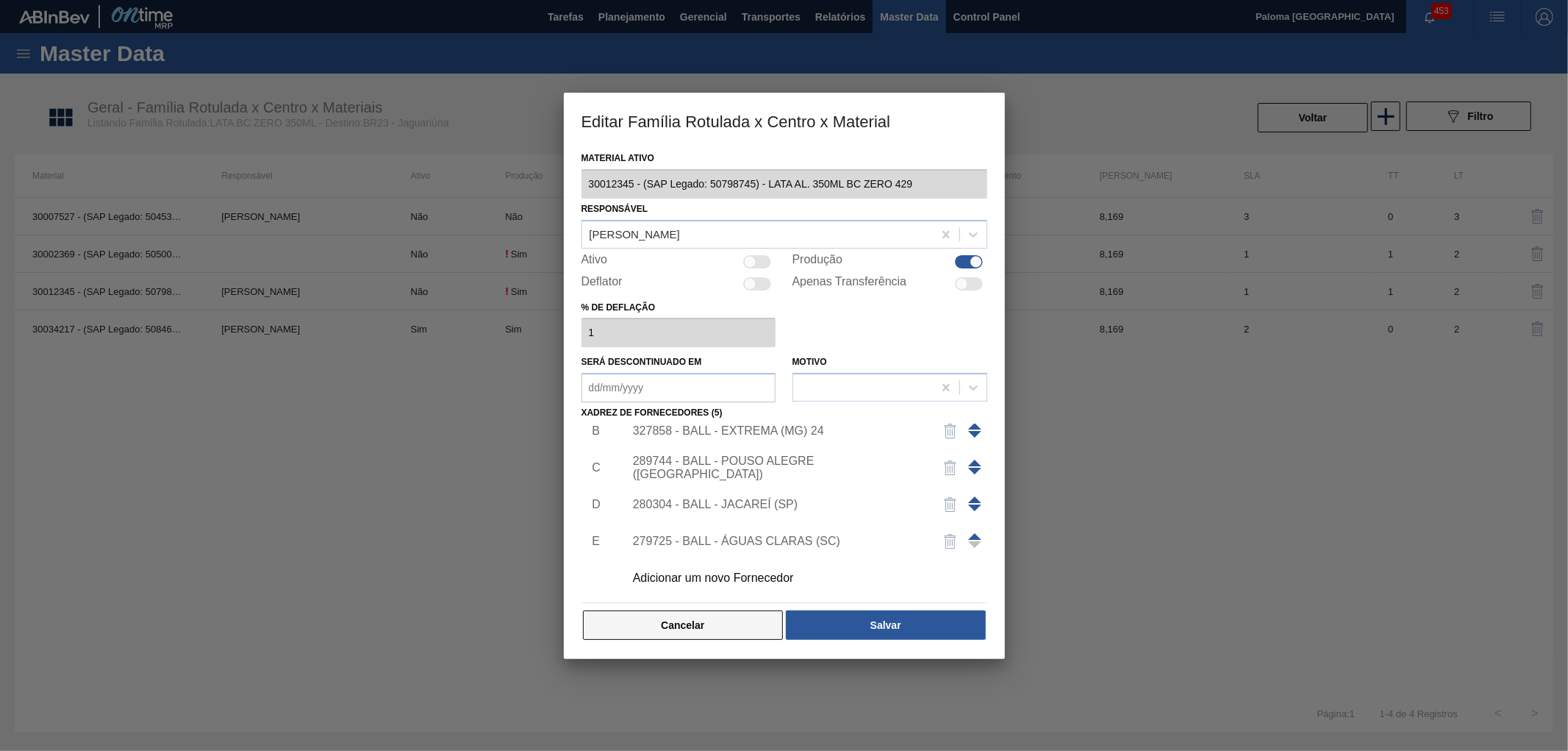
click at [725, 619] on button "Cancelar" at bounding box center [683, 624] width 200 height 29
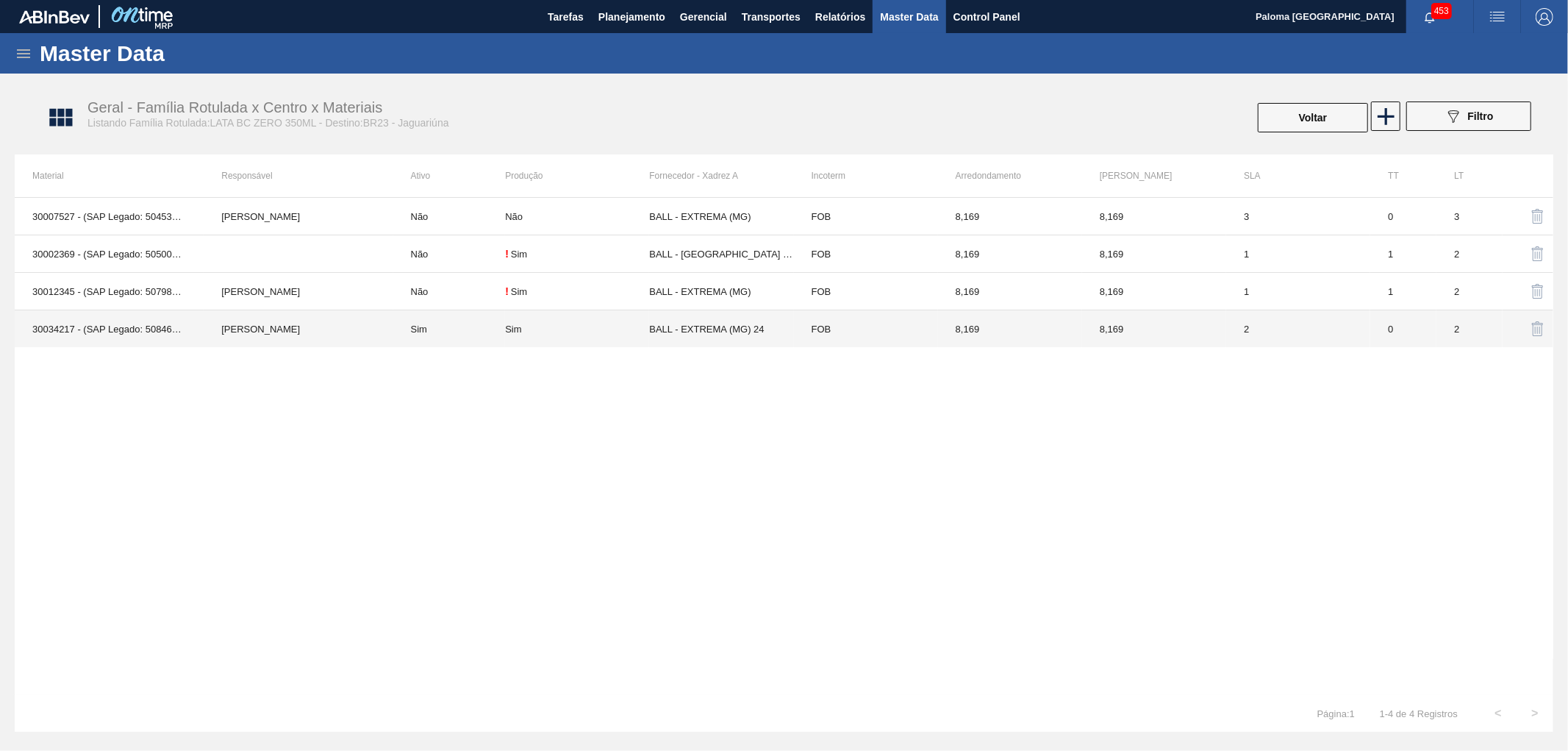
click at [730, 327] on td "BALL - EXTREMA (MG) 24" at bounding box center [721, 329] width 144 height 37
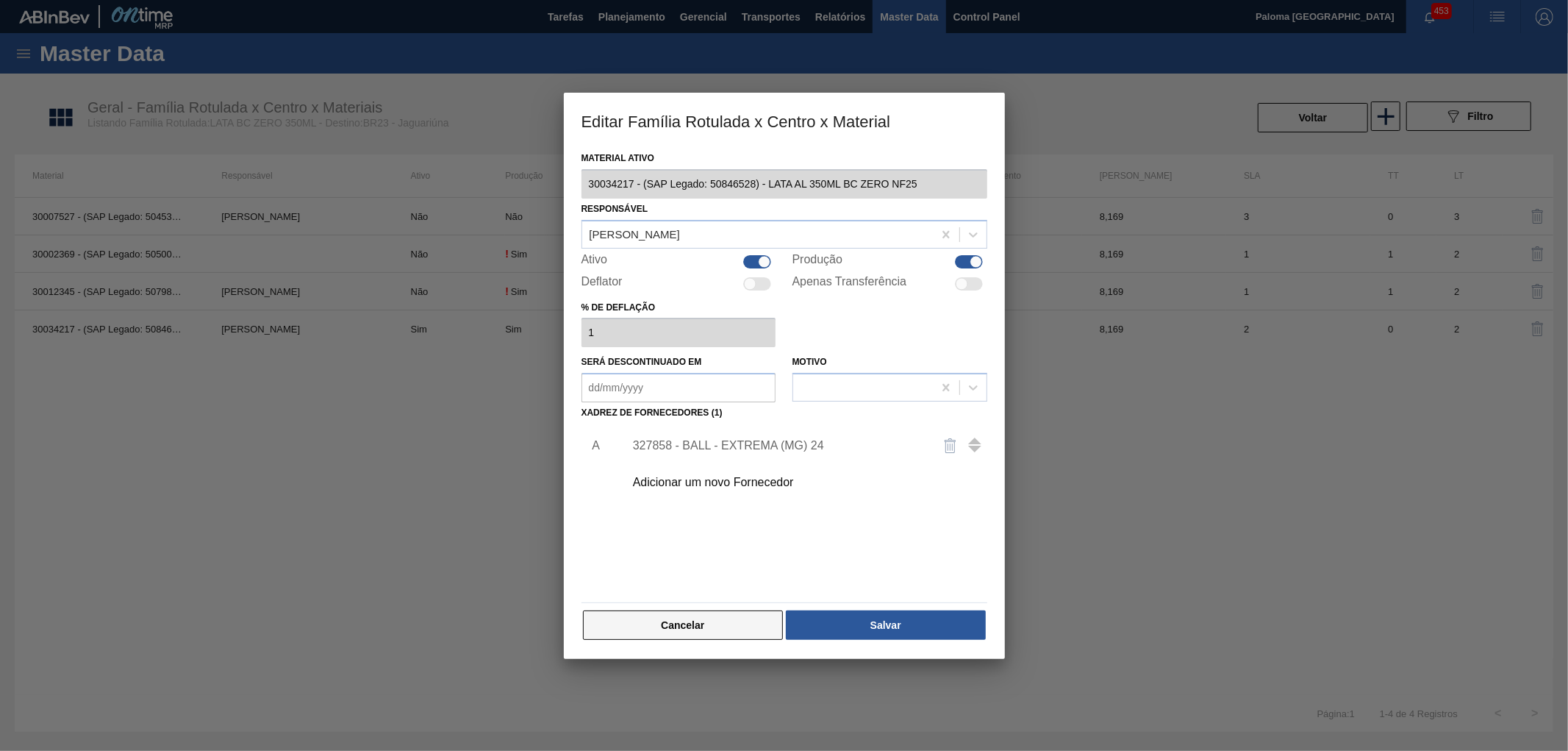
click at [711, 627] on button "Cancelar" at bounding box center [683, 624] width 200 height 29
